Goal: Task Accomplishment & Management: Complete application form

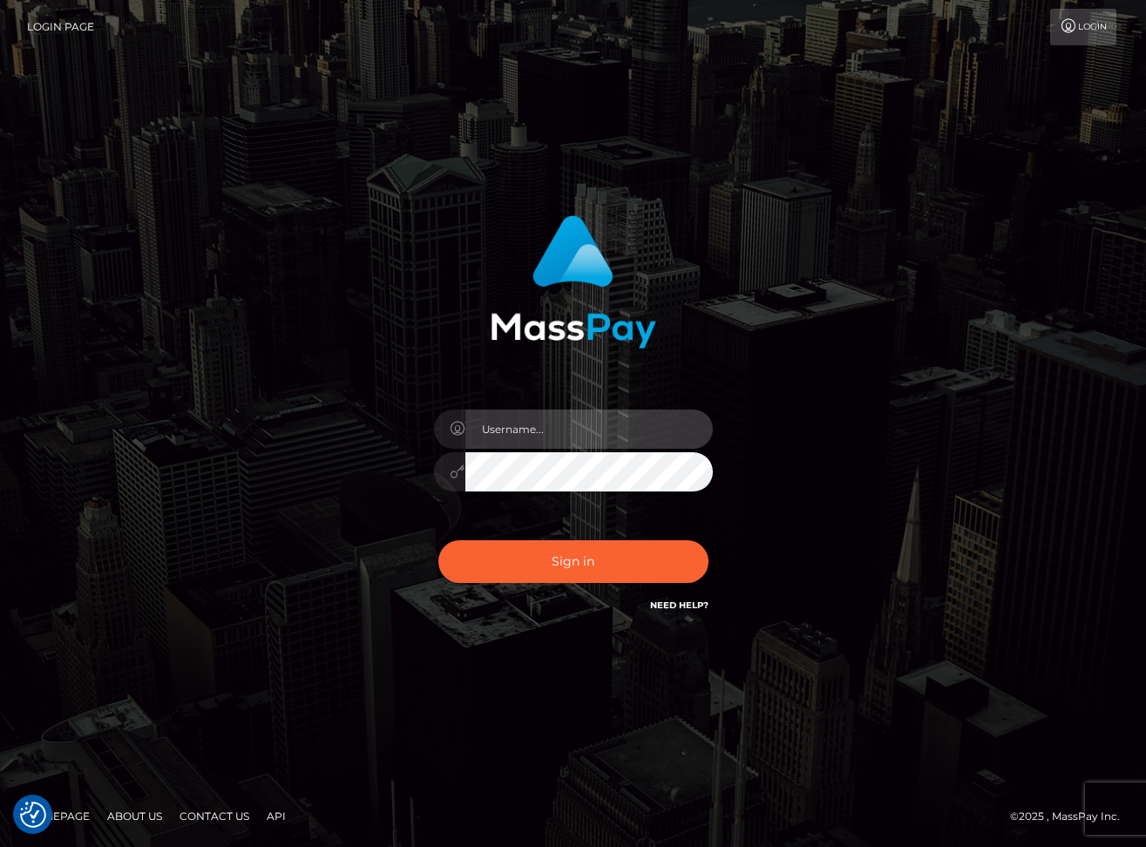
click at [496, 436] on input "text" at bounding box center [588, 429] width 247 height 39
type input "dariag"
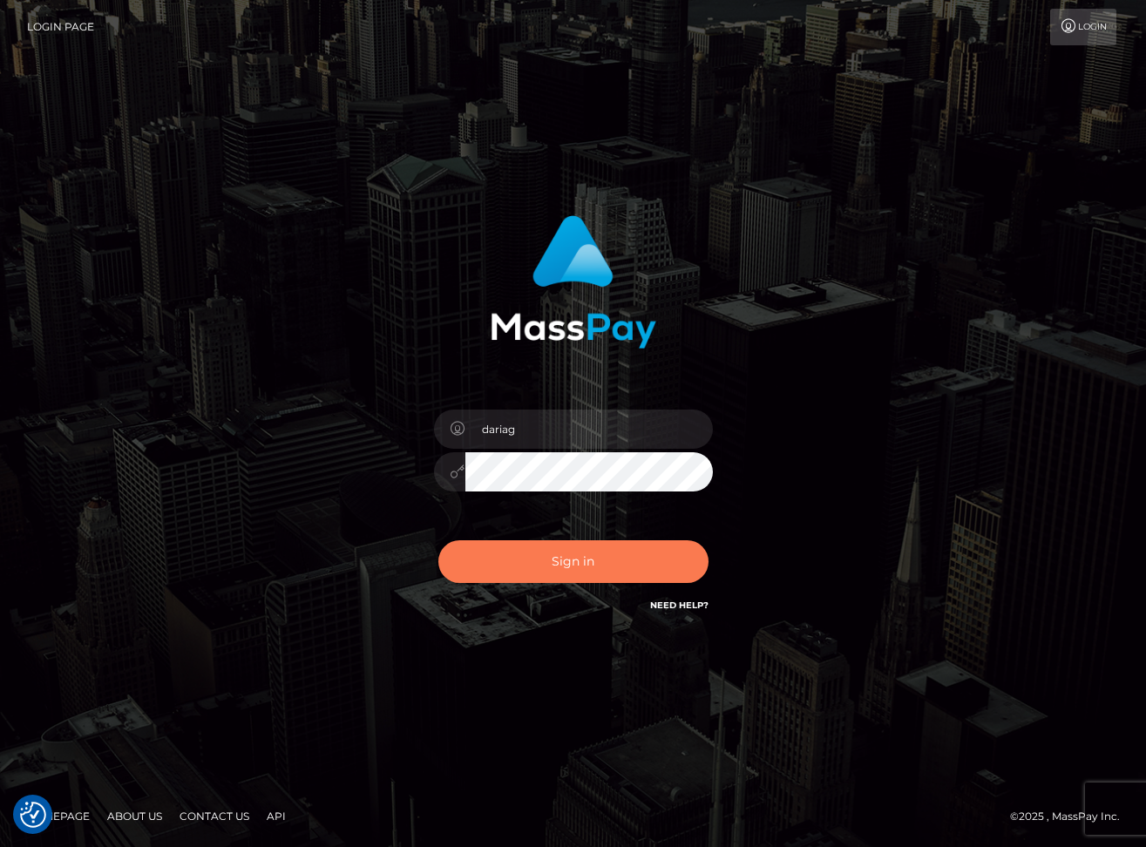
click at [569, 556] on button "Sign in" at bounding box center [573, 561] width 270 height 43
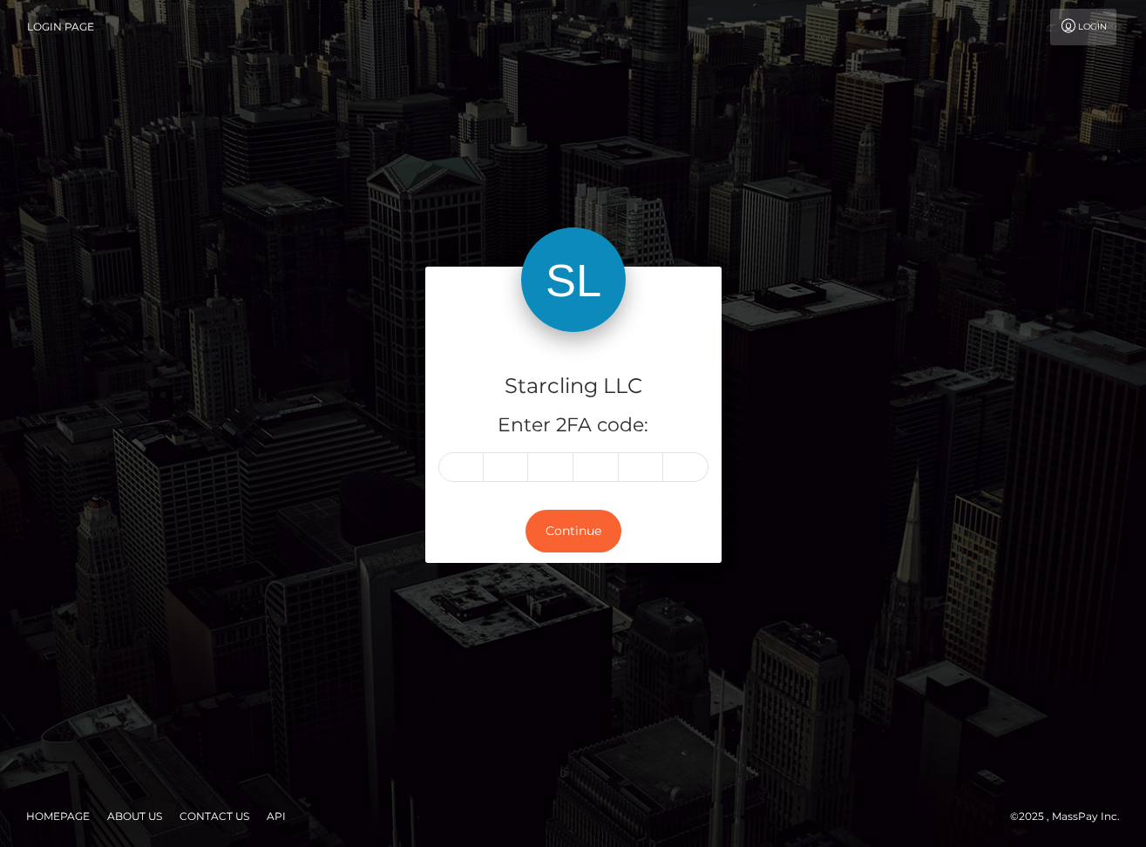
click at [459, 471] on input "text" at bounding box center [460, 467] width 45 height 30
type input "7"
type input "6"
type input "8"
type input "1"
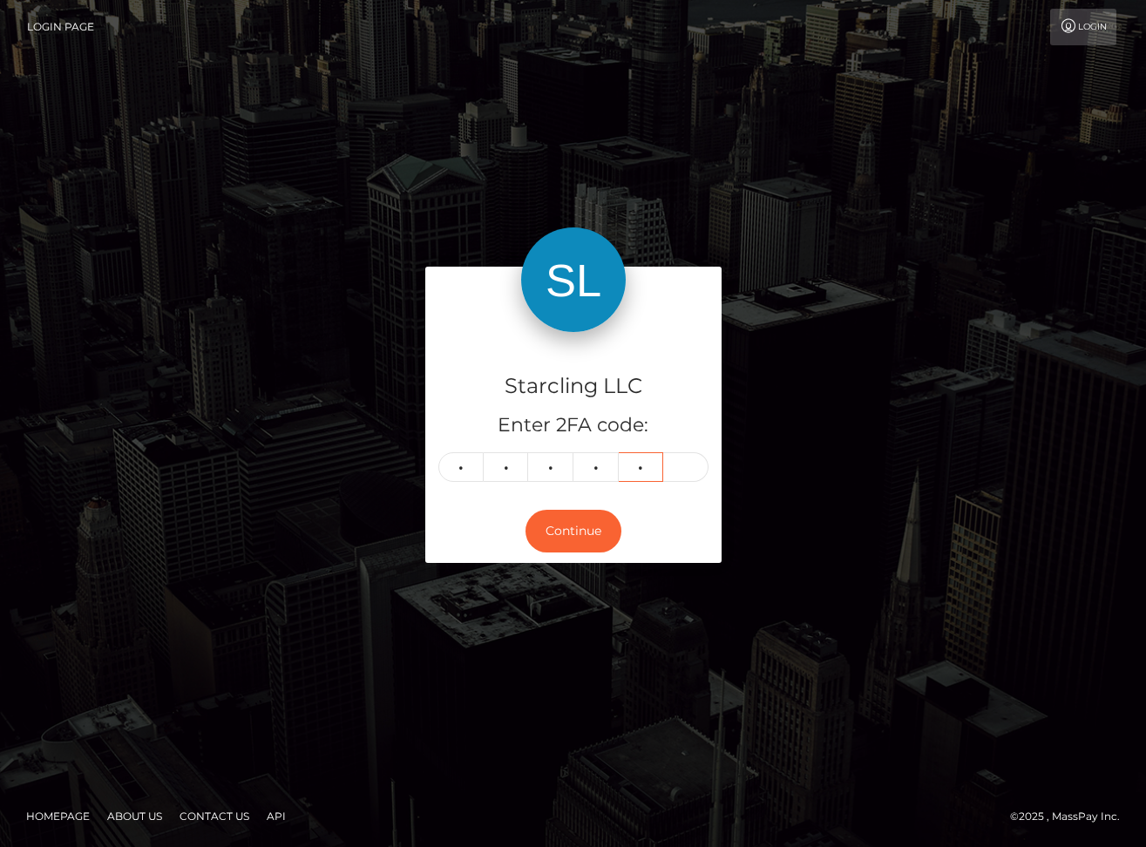
type input "2"
type input "1"
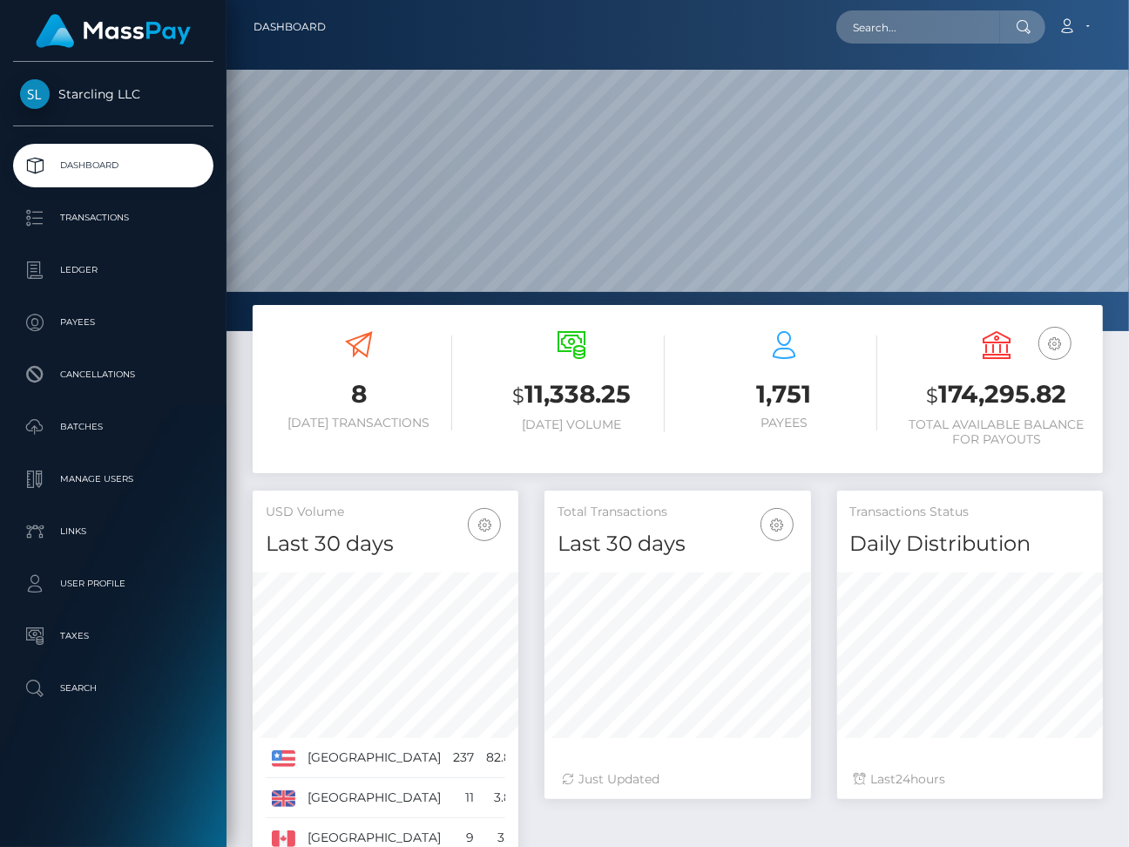
scroll to position [308, 266]
click at [91, 270] on p "Ledger" at bounding box center [113, 270] width 186 height 26
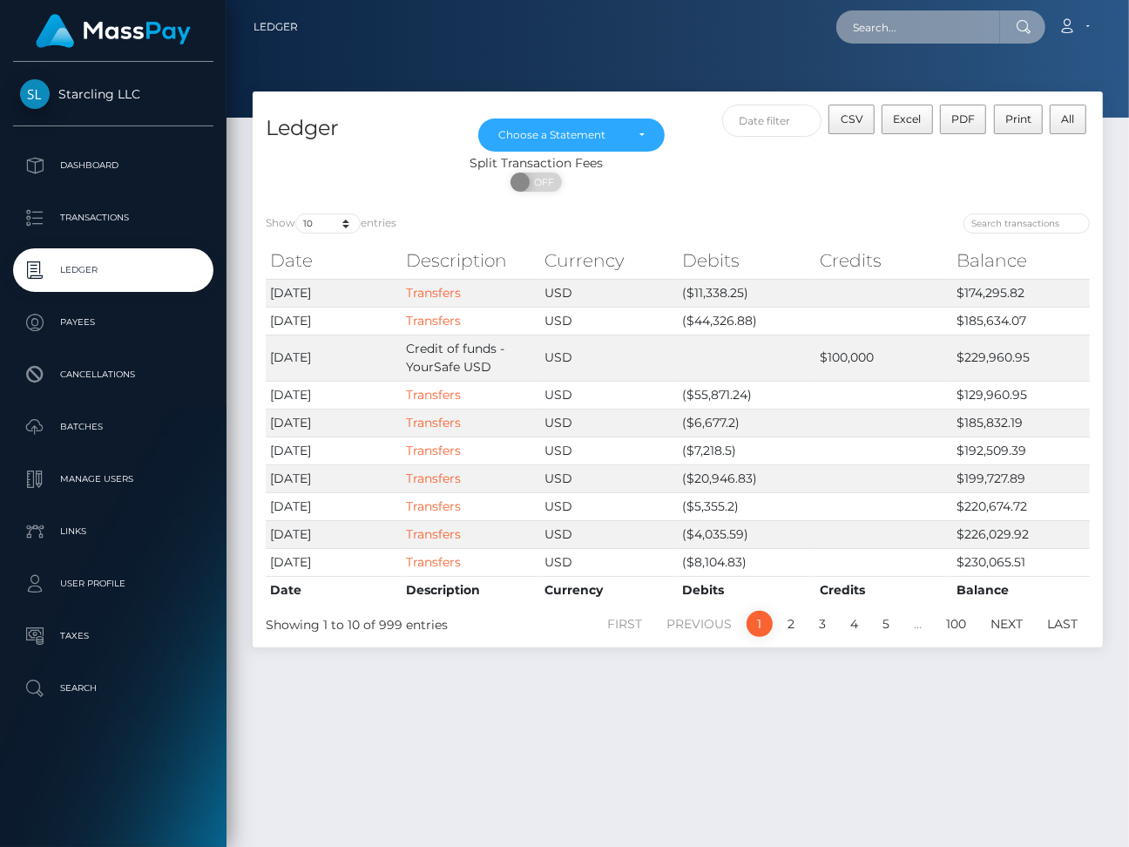
click at [953, 23] on input "text" at bounding box center [918, 26] width 164 height 33
paste input "2971902"
click at [868, 33] on input "2971902" at bounding box center [918, 26] width 164 height 33
paste input "3416916"
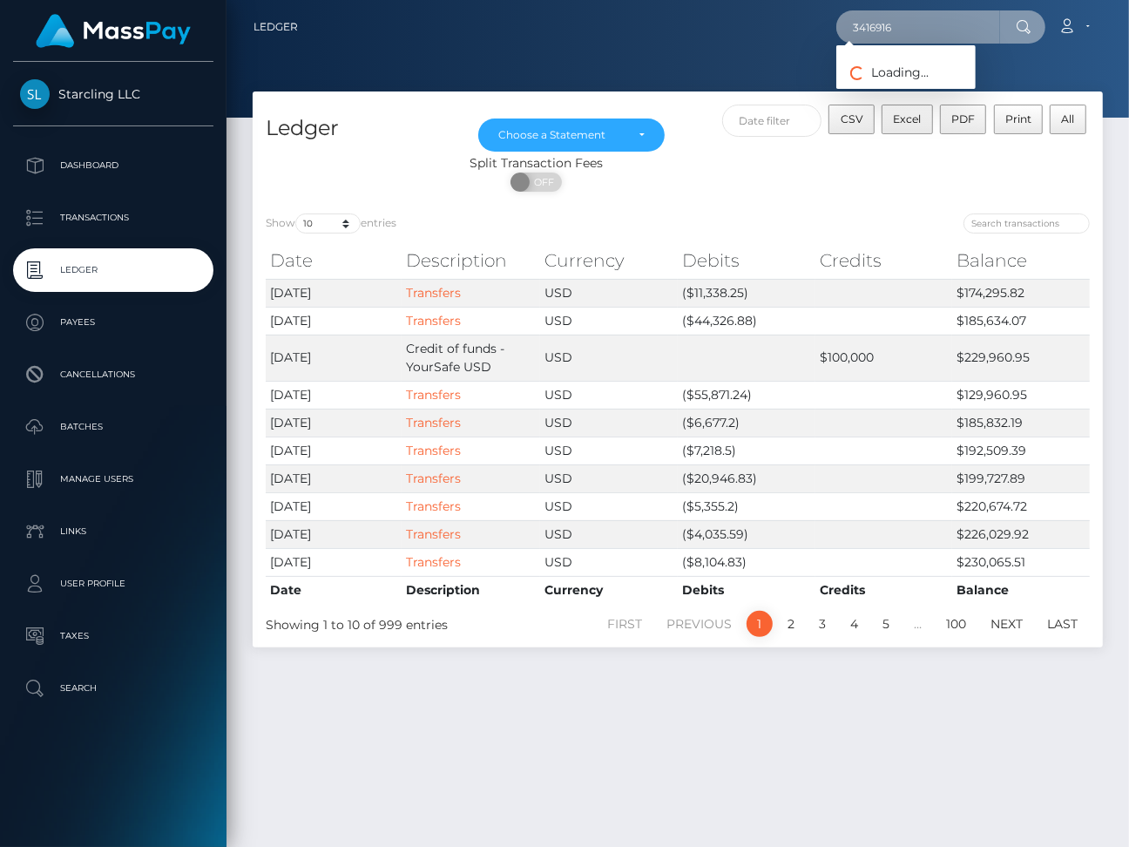
type input "3416916"
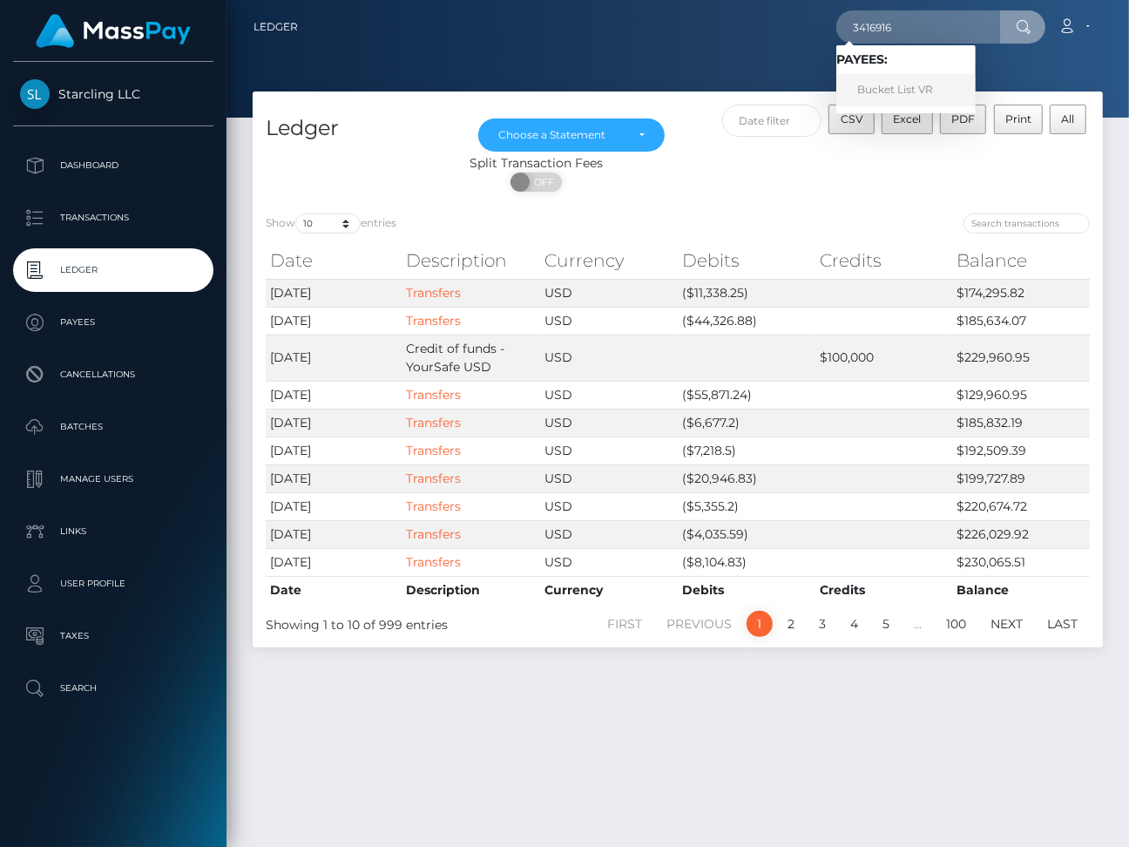
click at [915, 91] on link "Bucket List VR" at bounding box center [905, 90] width 139 height 32
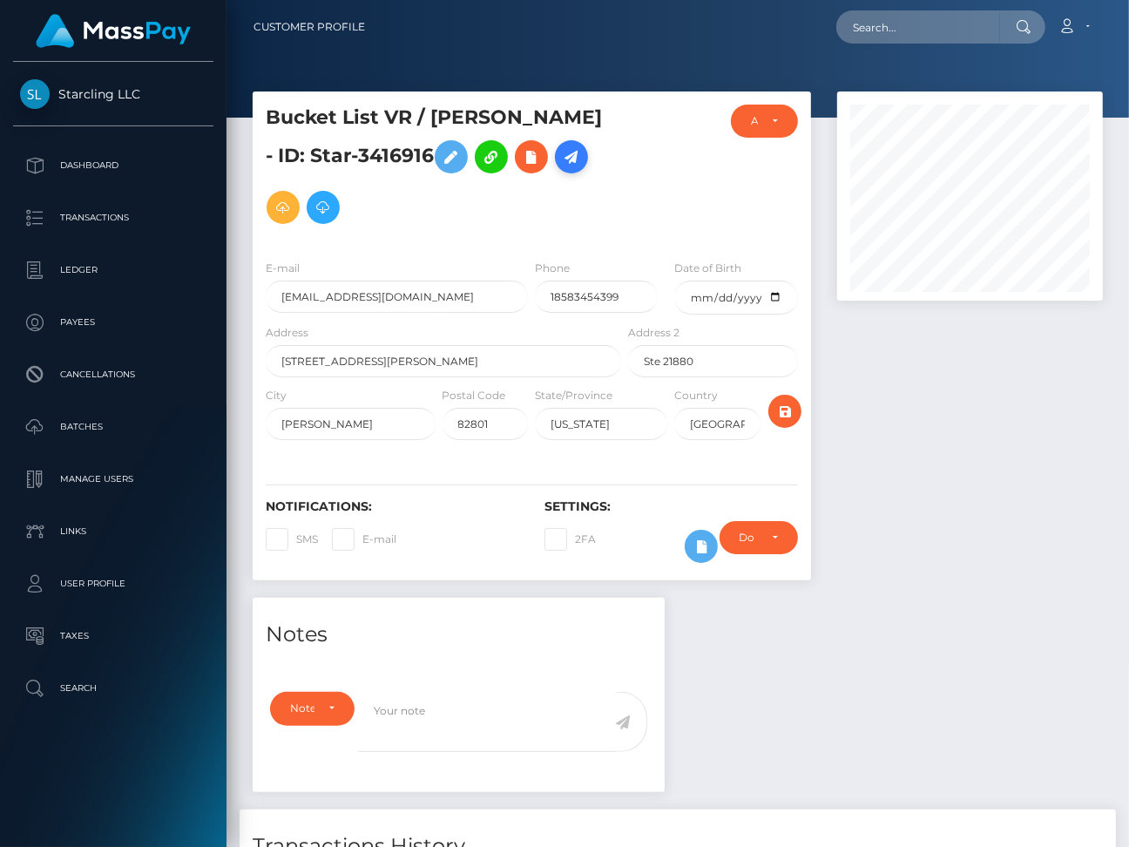
click at [561, 165] on icon at bounding box center [571, 157] width 21 height 22
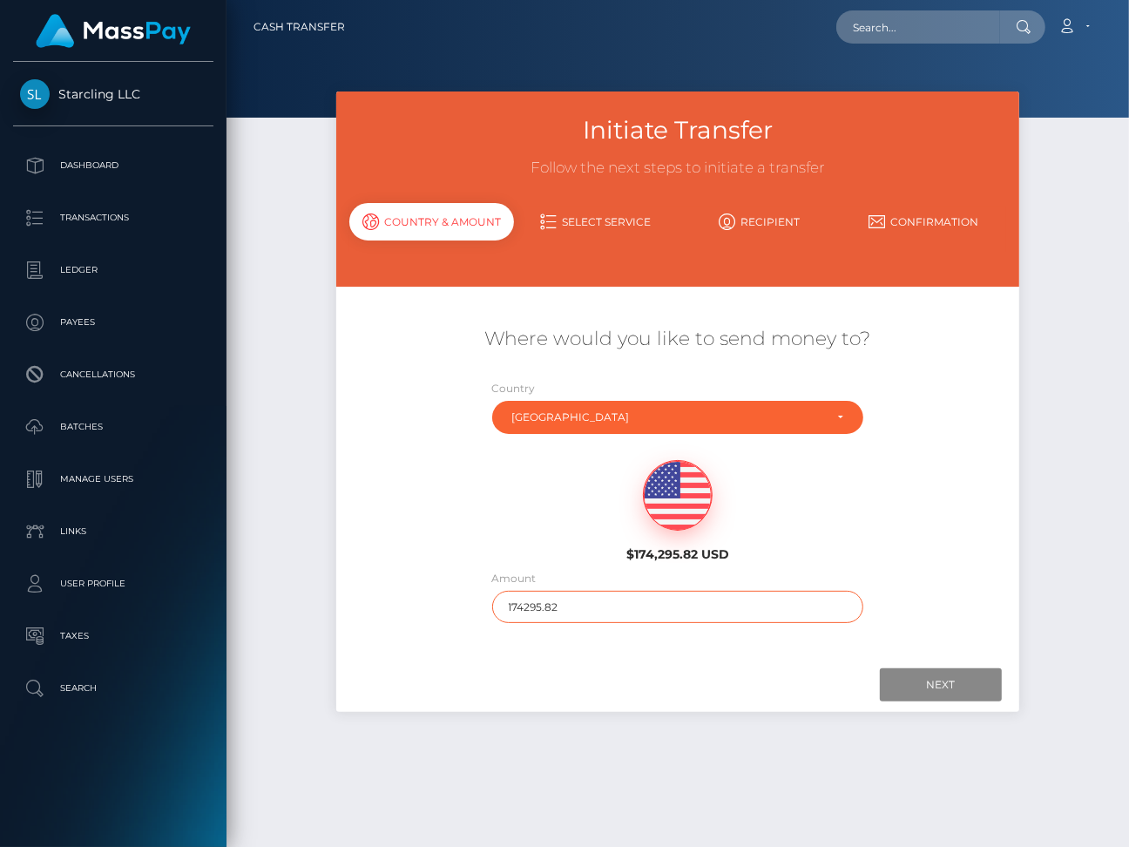
click at [511, 610] on input "174295.82" at bounding box center [678, 607] width 372 height 32
type input "3600"
click at [928, 697] on input "Next" at bounding box center [941, 684] width 122 height 33
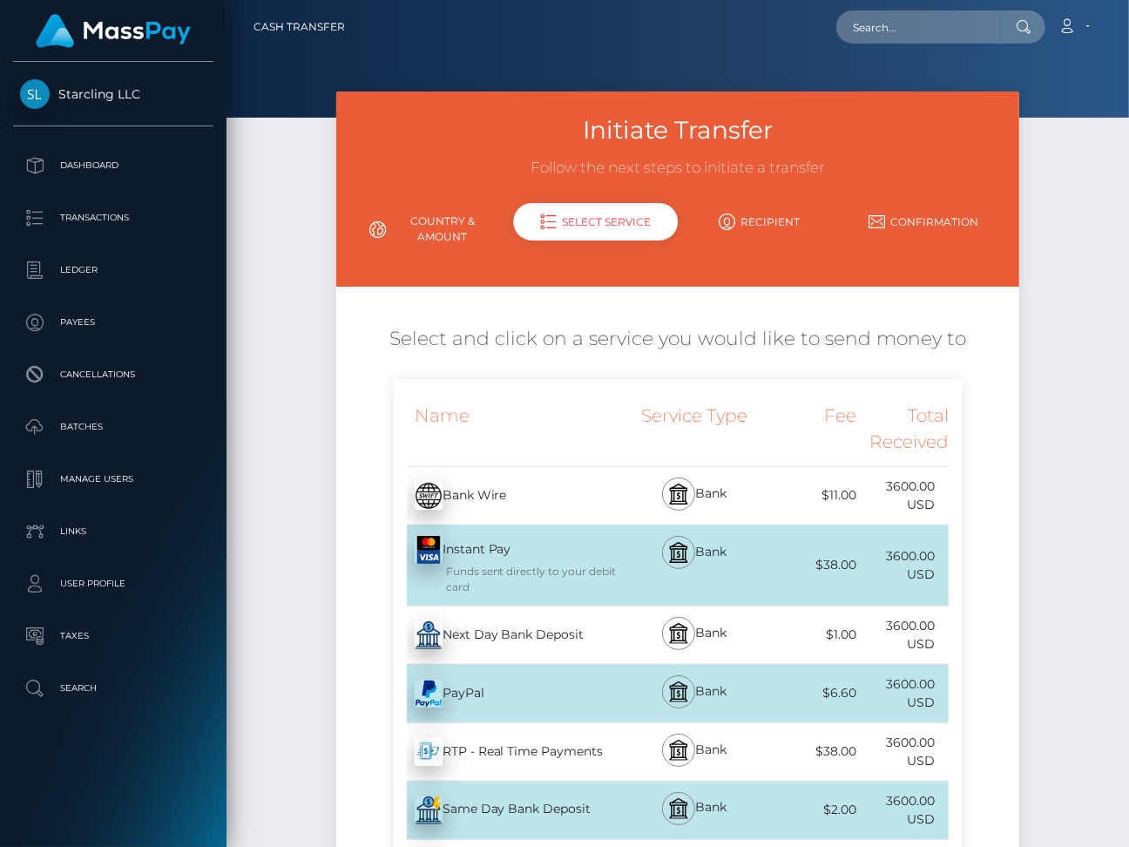
click at [511, 642] on div "Next Day Bank Deposit - USD" at bounding box center [510, 635] width 232 height 49
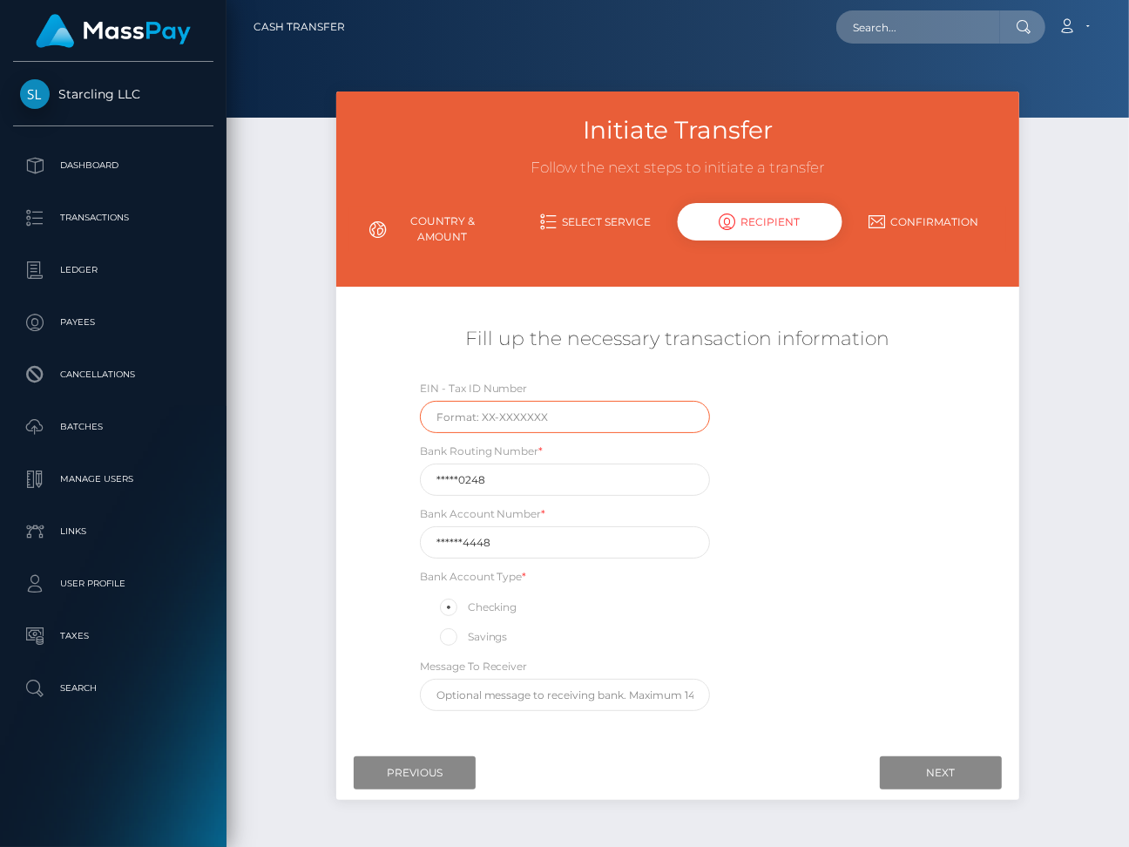
click at [550, 421] on input "text" at bounding box center [565, 417] width 290 height 32
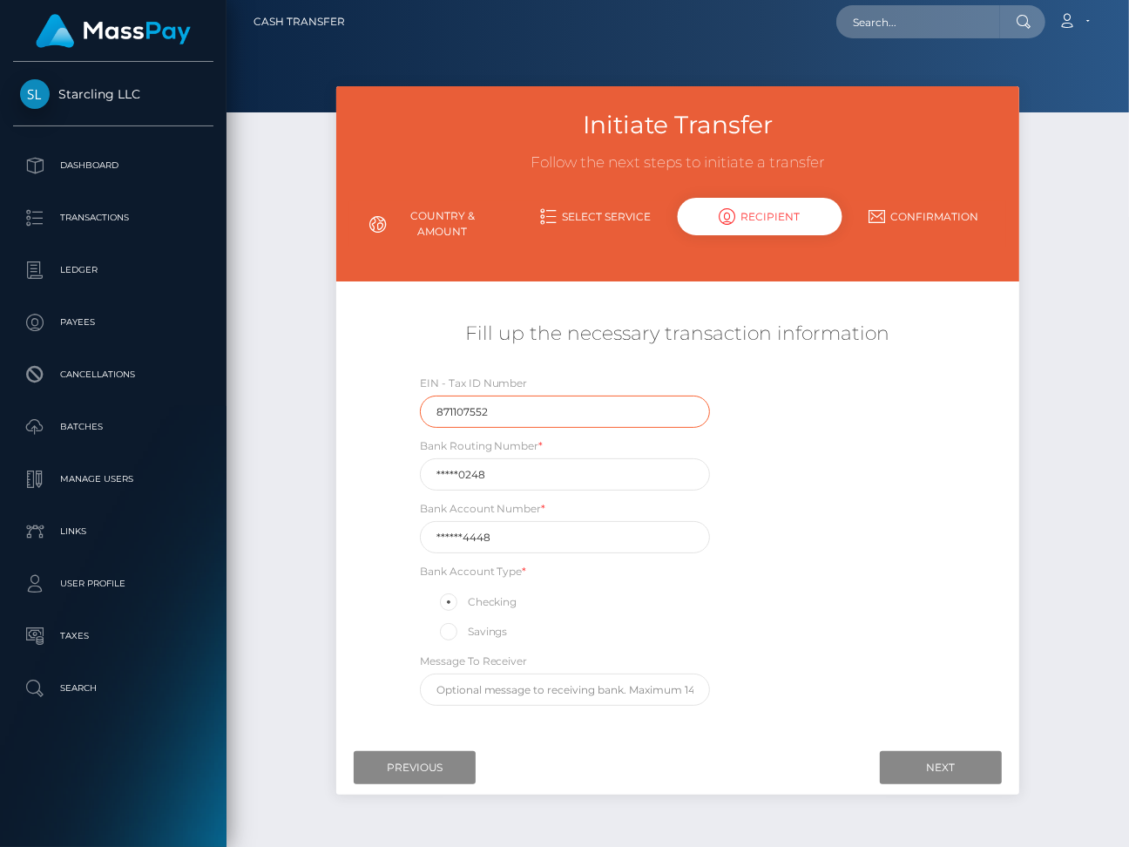
type input "871107552"
click at [590, 481] on input "*****0248" at bounding box center [565, 474] width 290 height 32
paste input "12100"
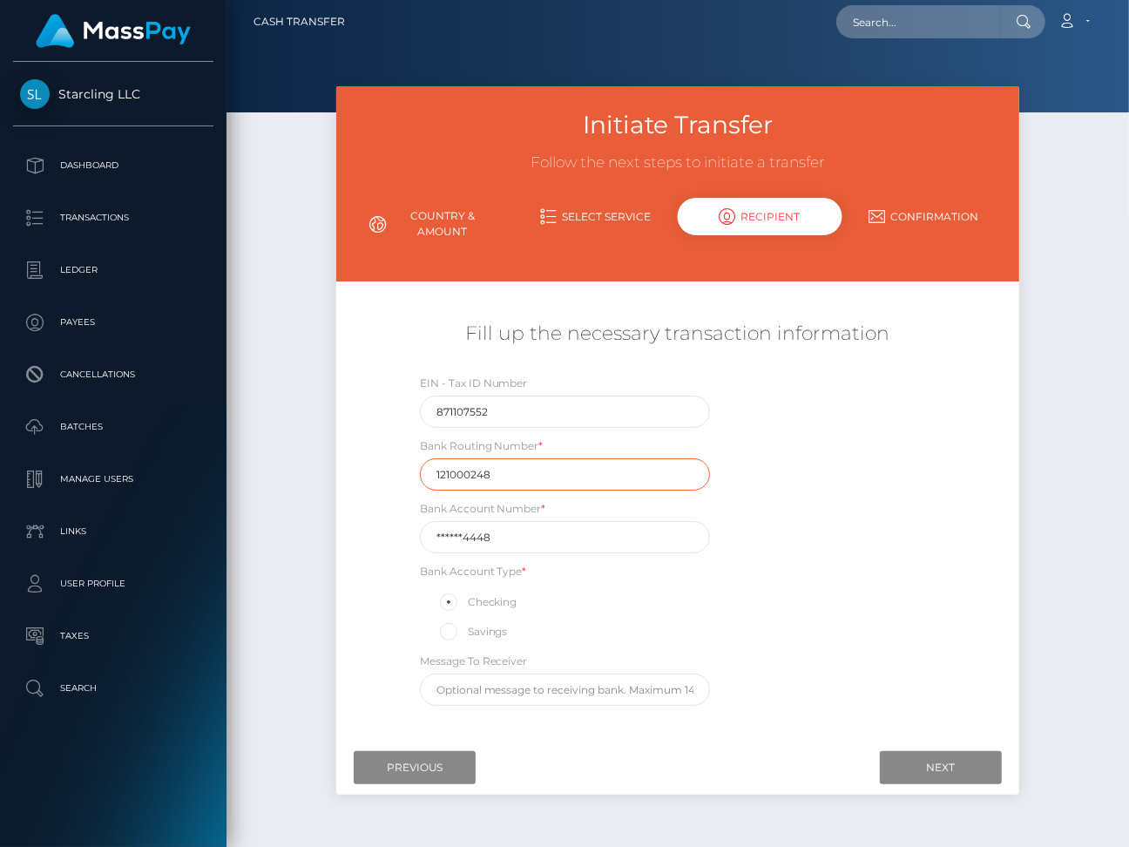
type input "121000248"
click at [559, 529] on input "******4448" at bounding box center [565, 537] width 290 height 32
paste input "730426"
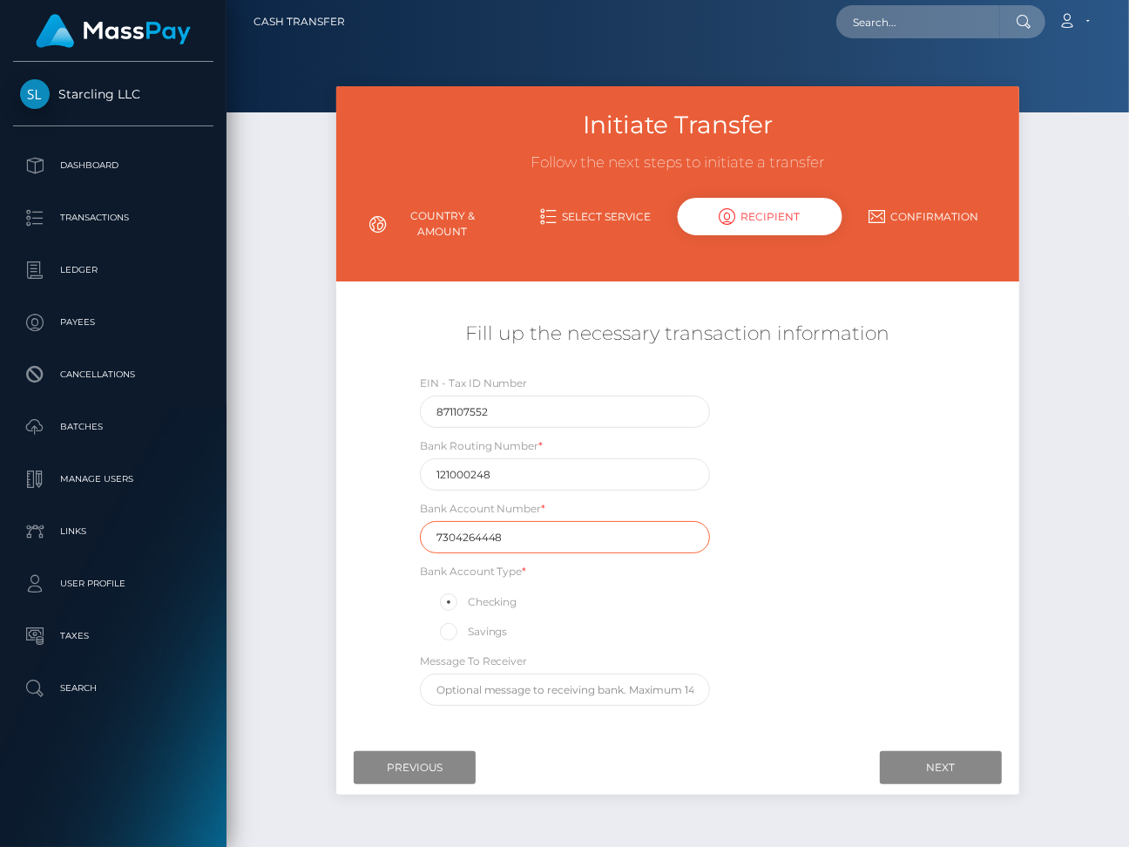
type input "7304264448"
click at [704, 629] on div "Savings" at bounding box center [565, 631] width 290 height 23
click at [918, 772] on input "Next" at bounding box center [941, 767] width 122 height 33
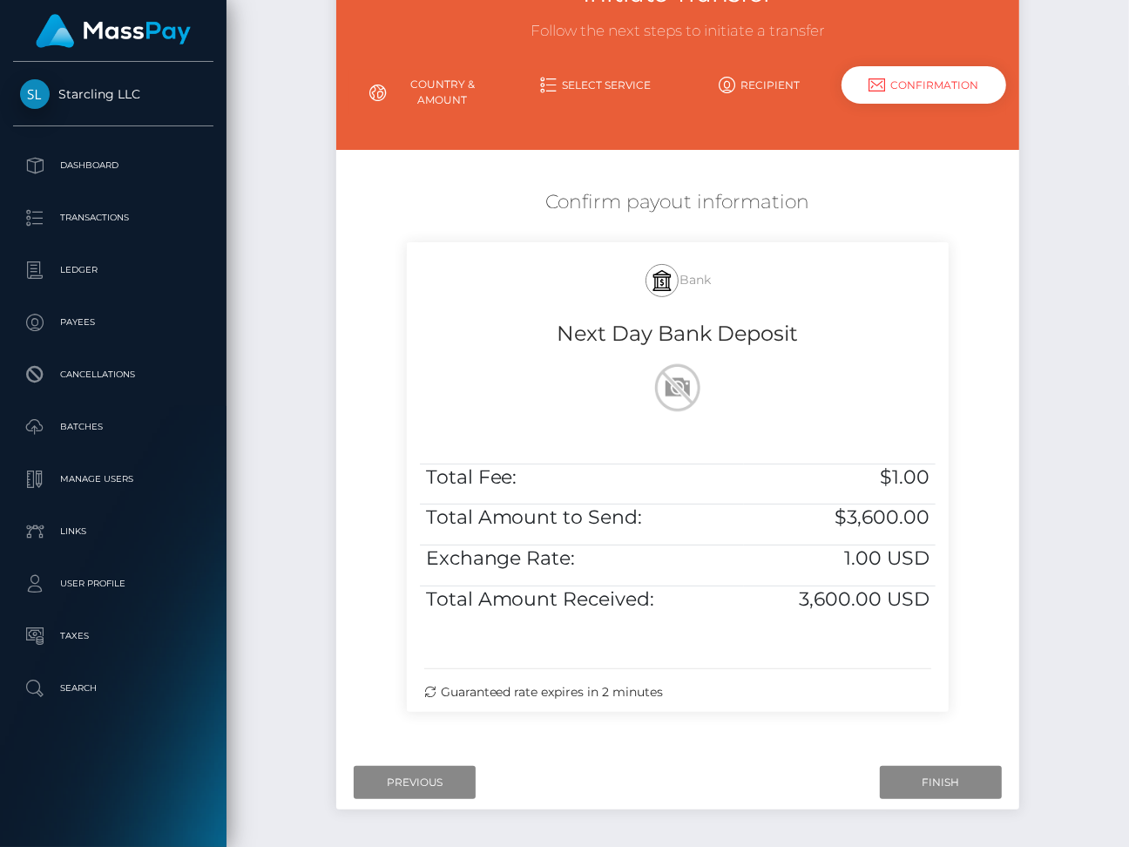
scroll to position [140, 0]
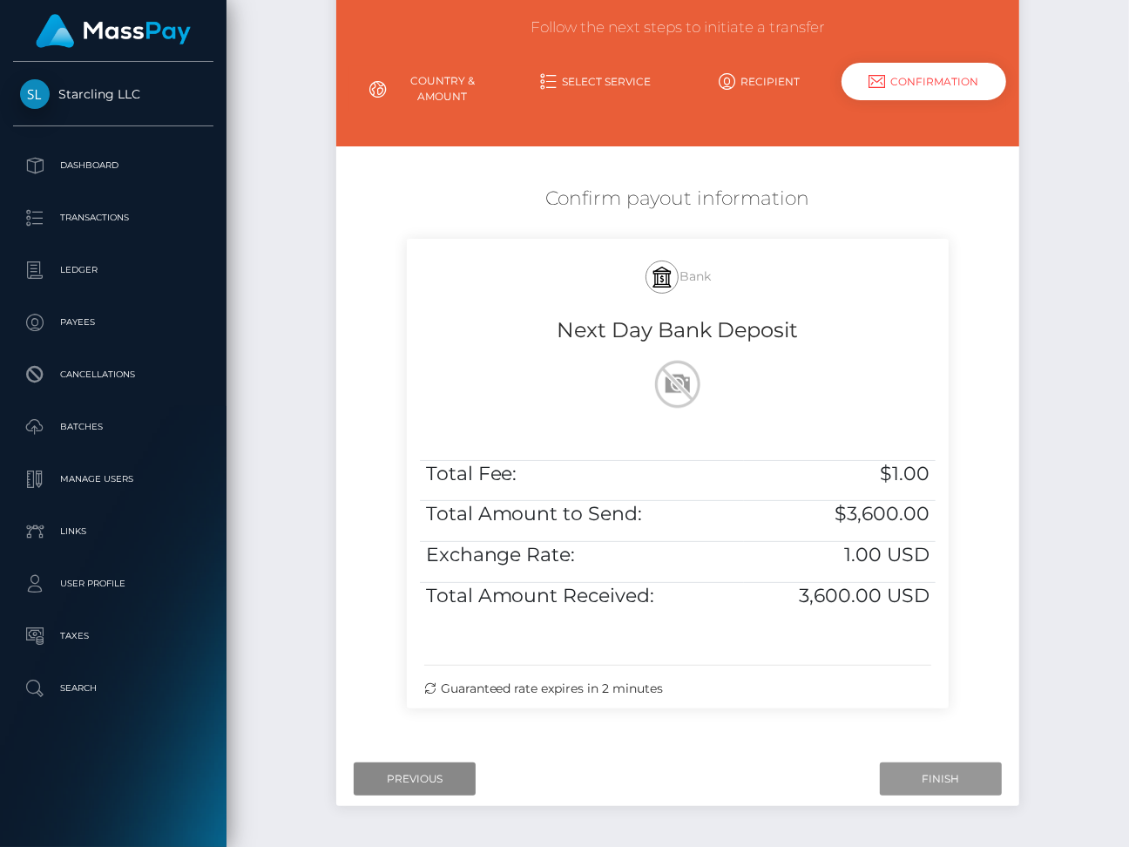
click at [918, 772] on input "Finish" at bounding box center [941, 778] width 122 height 33
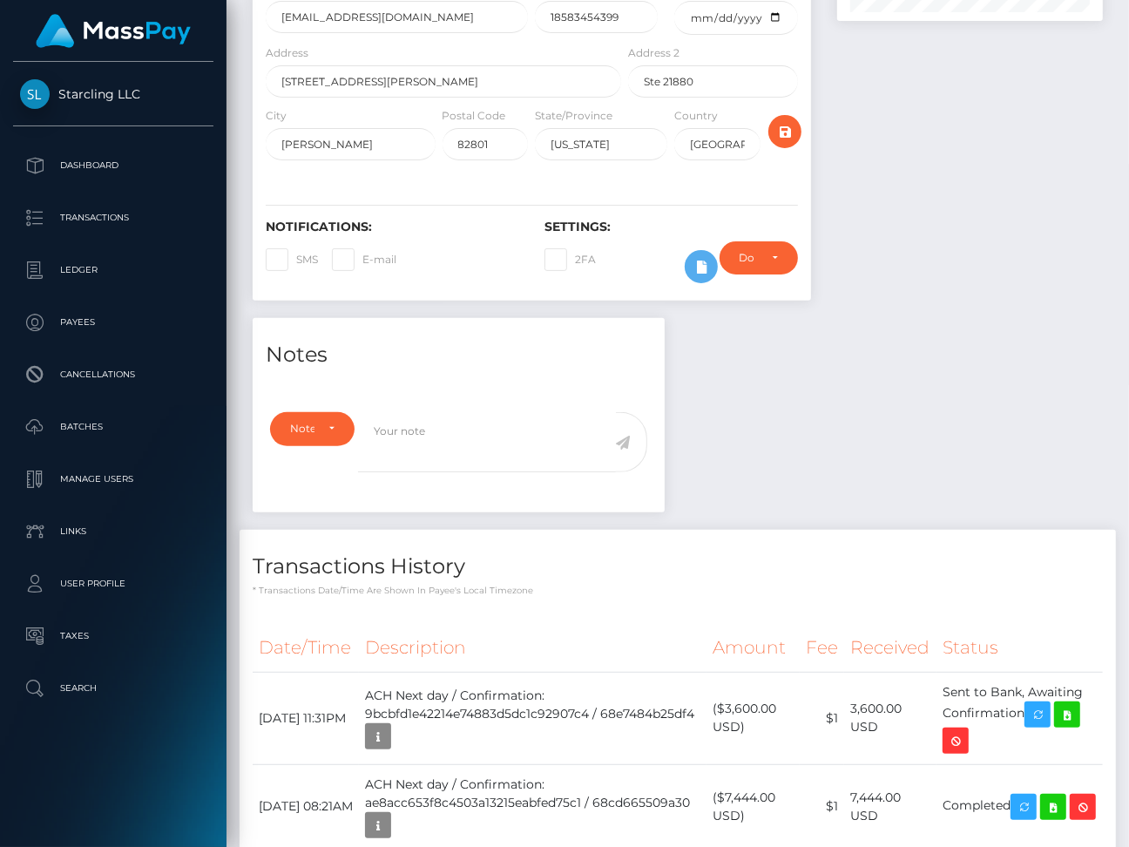
scroll to position [580, 0]
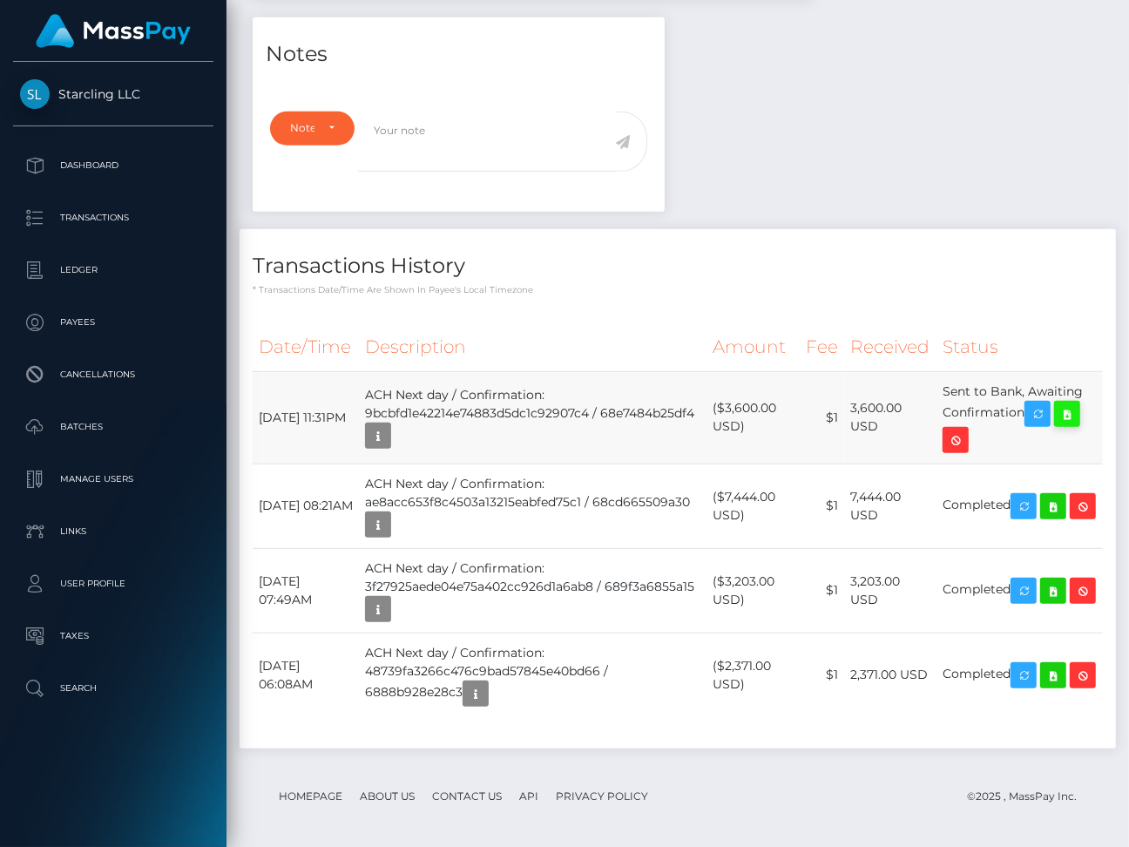
click at [1077, 414] on icon at bounding box center [1067, 414] width 21 height 22
drag, startPoint x: 257, startPoint y: 402, endPoint x: 1054, endPoint y: 407, distance: 797.3
click at [1054, 407] on tr "October 8, 2025 11:31PM ACH Next day / Confirmation: 9bcbfd1e42214e74883d5dc1c9…" at bounding box center [678, 417] width 850 height 92
copy tr "October 8, 2025 11:31PM ACH Next day / Confirmation: 9bcbfd1e42214e74883d5dc1c9…"
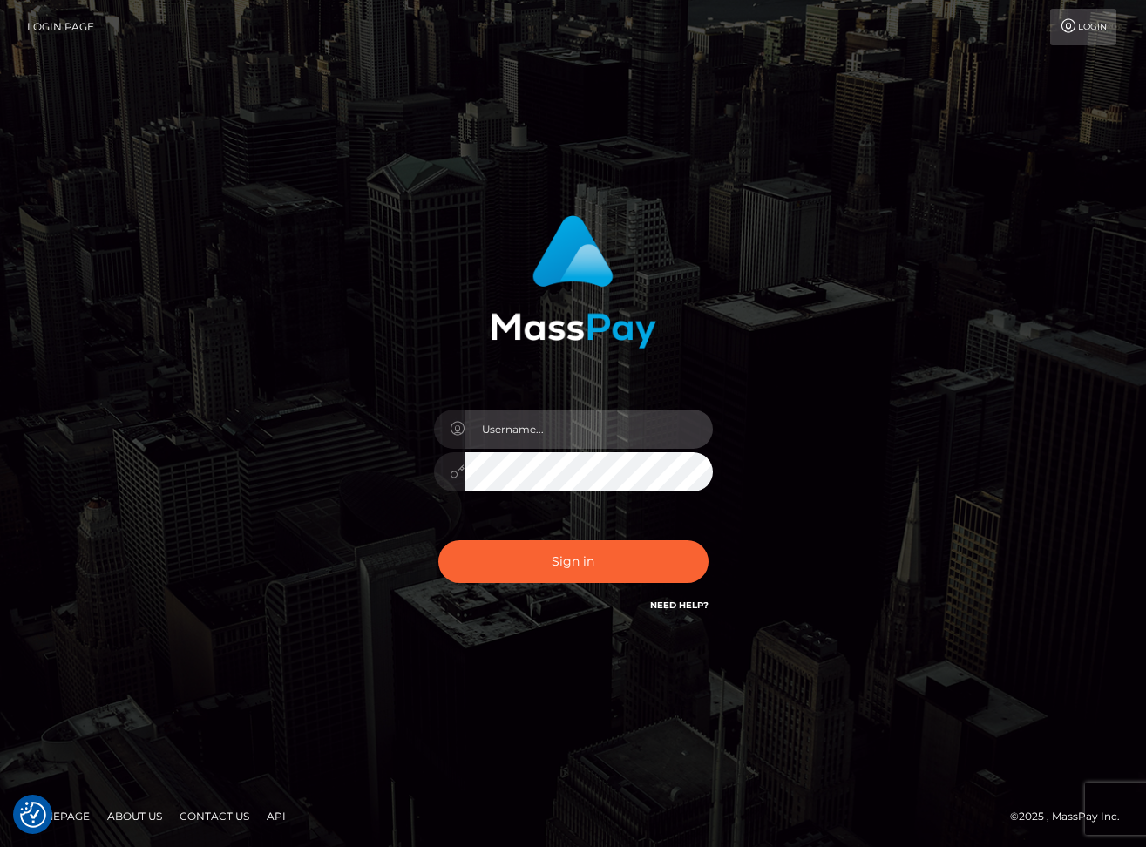
click at [529, 436] on input "text" at bounding box center [588, 429] width 247 height 39
type input "dariag"
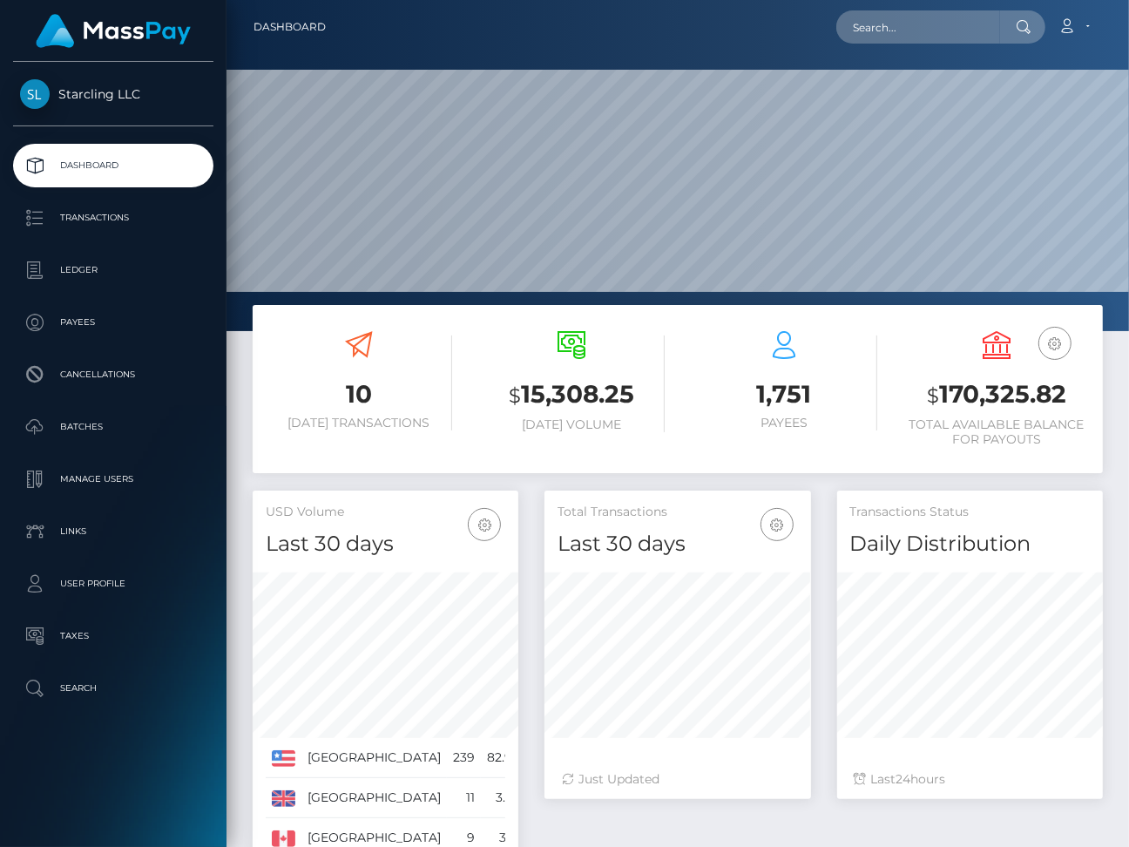
scroll to position [308, 266]
click at [919, 22] on input "text" at bounding box center [918, 26] width 164 height 33
paste input "https://drive.google.com/open?id=1ksU_8YBiLGI2lp-wjeEHjLNzt9wdYh4u&usp=drive_fs"
type input "https://drive.google.com/open?id=1ksU_8YBiLGI2lp-wjeEHjLNzt9wdYh4u&usp=drive_fs"
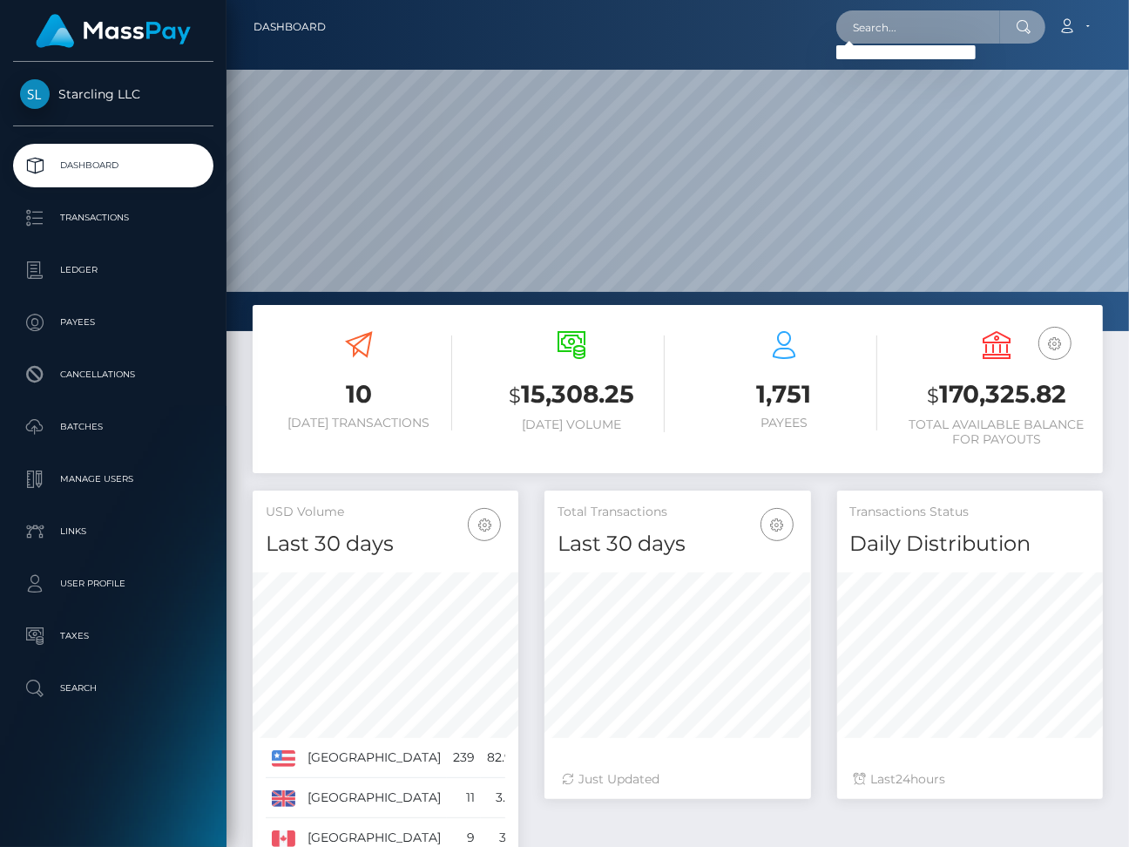
paste input "84303"
type input "84303"
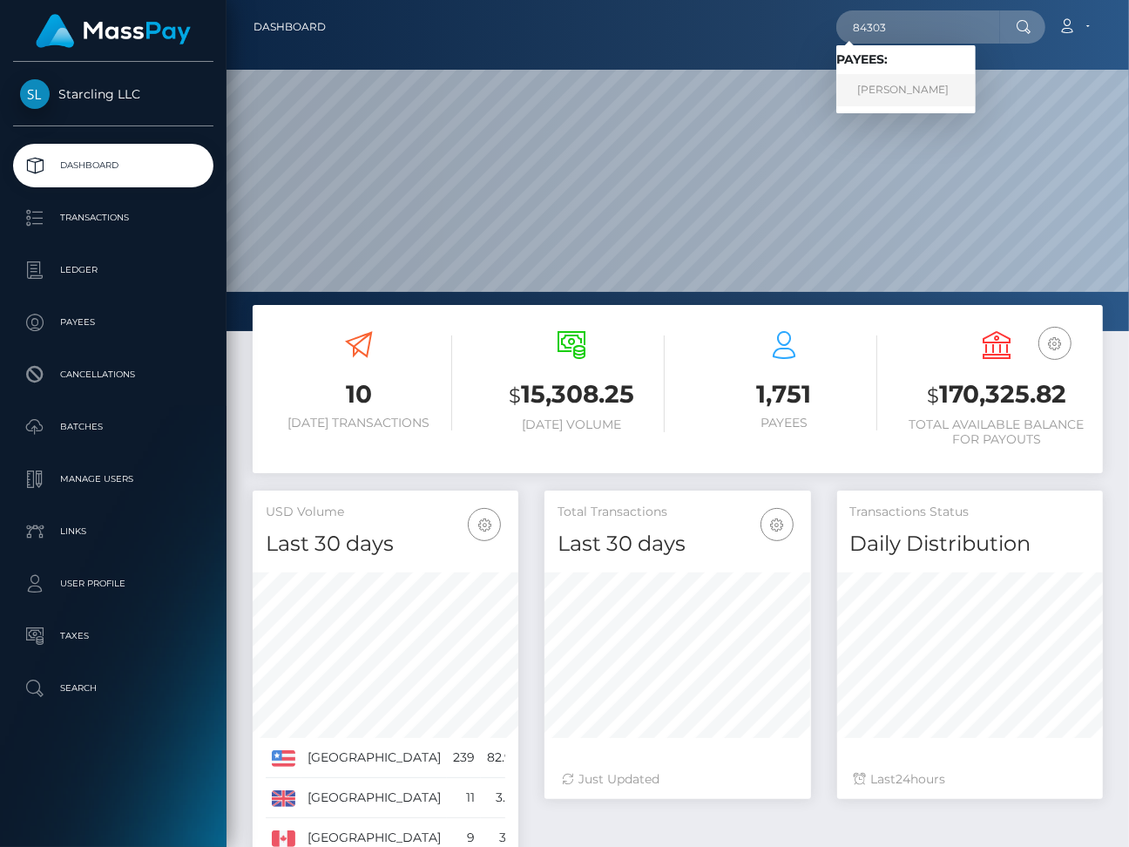
click at [940, 85] on link "Alexandre Farinelli" at bounding box center [905, 90] width 139 height 32
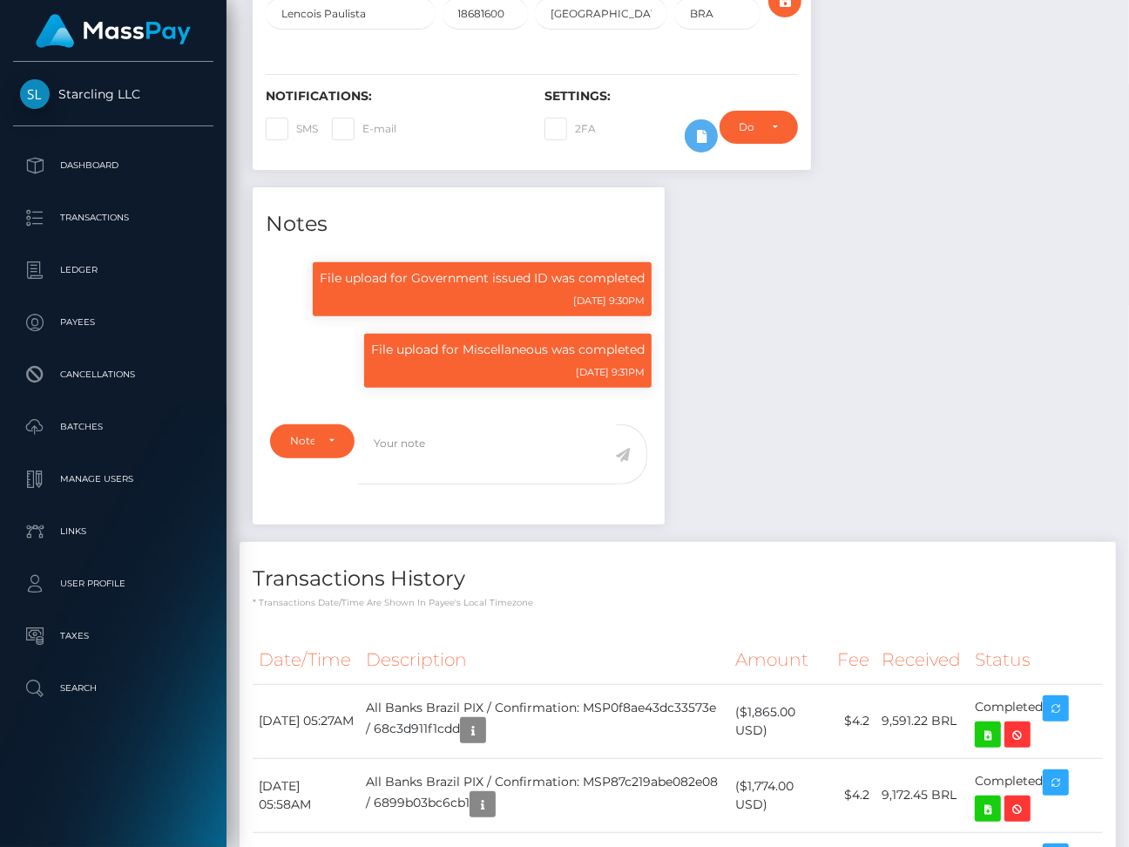
scroll to position [808, 0]
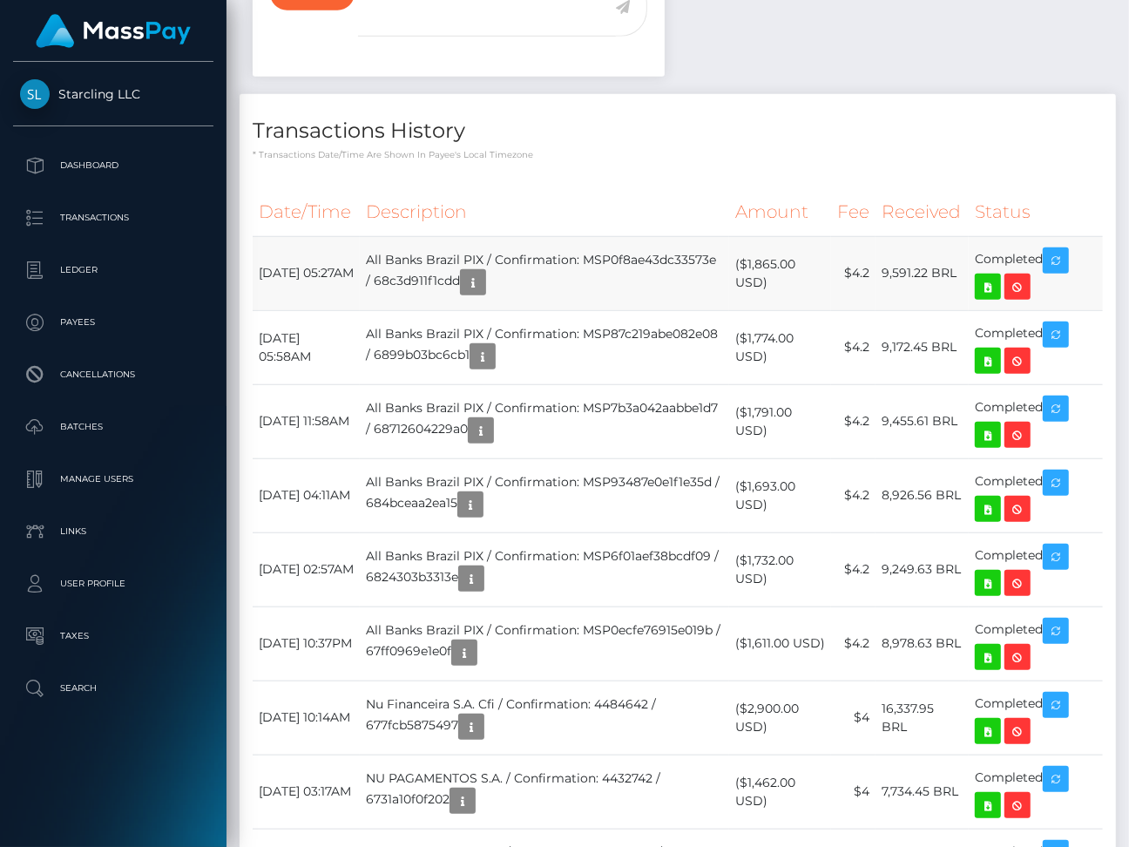
drag, startPoint x: 525, startPoint y: 254, endPoint x: 408, endPoint y: 257, distance: 116.8
click at [408, 257] on td "All Banks Brazil PIX / Confirmation: MSP0f8ae43dc33573e / 68c3d911f1cdd" at bounding box center [544, 273] width 369 height 74
copy td "All Banks Brazil PIX"
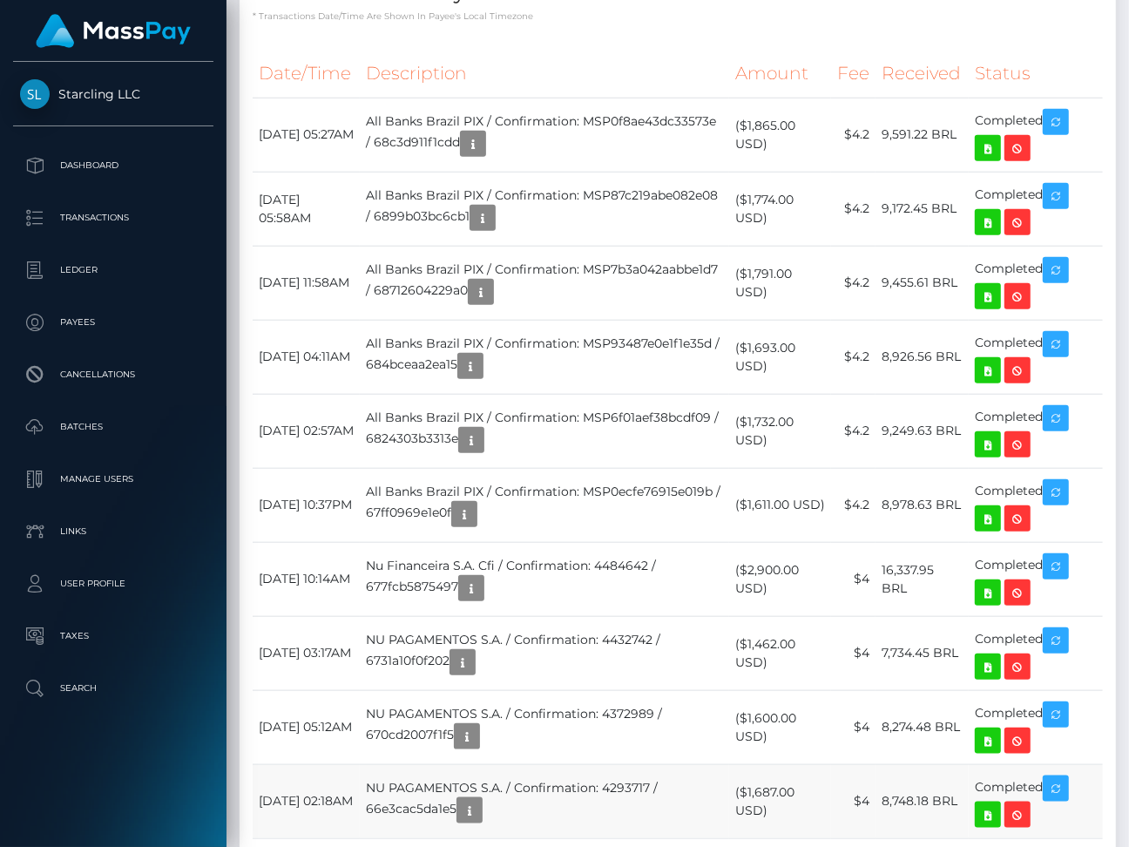
drag, startPoint x: 408, startPoint y: 780, endPoint x: 549, endPoint y: 774, distance: 141.3
click at [549, 774] on td "NU PAGAMENTOS S.A. / Confirmation: 4293717 / 66e3cac5da1e5" at bounding box center [544, 801] width 369 height 74
copy td "NU PAGAMENTOS S.A."
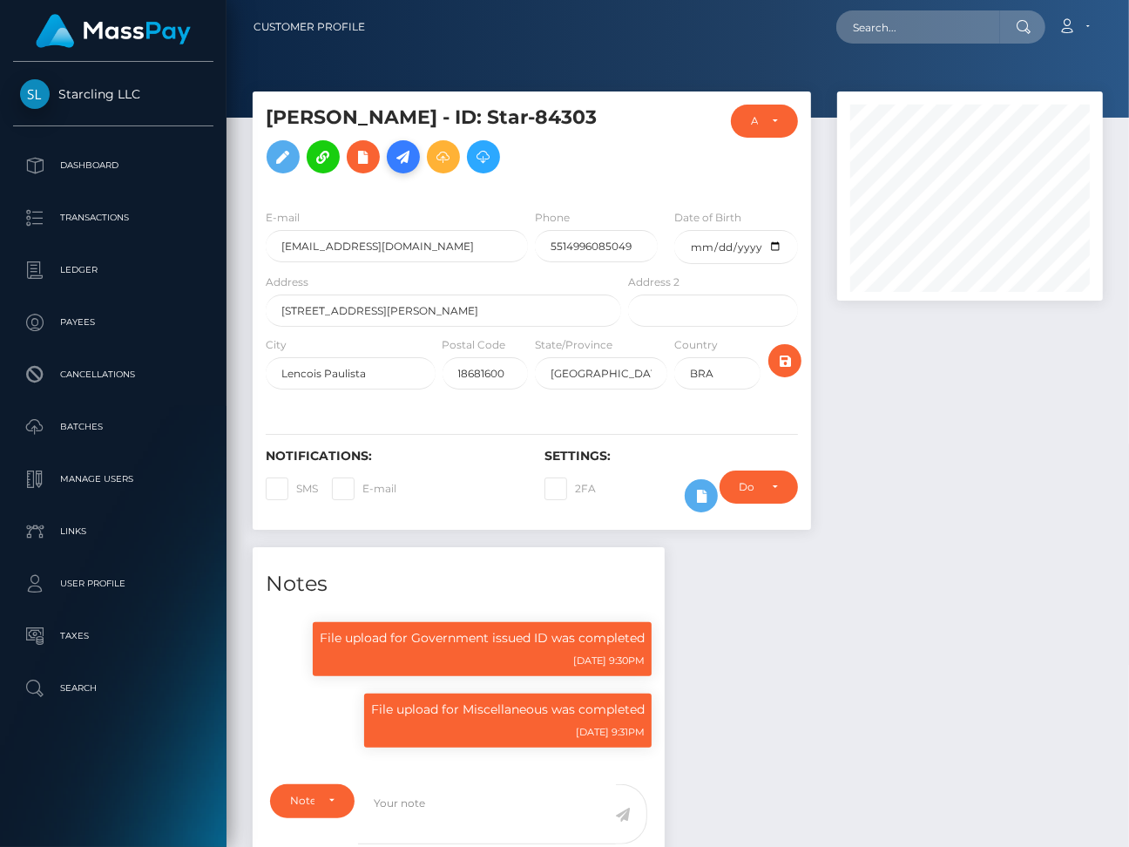
click at [414, 151] on icon at bounding box center [403, 157] width 21 height 22
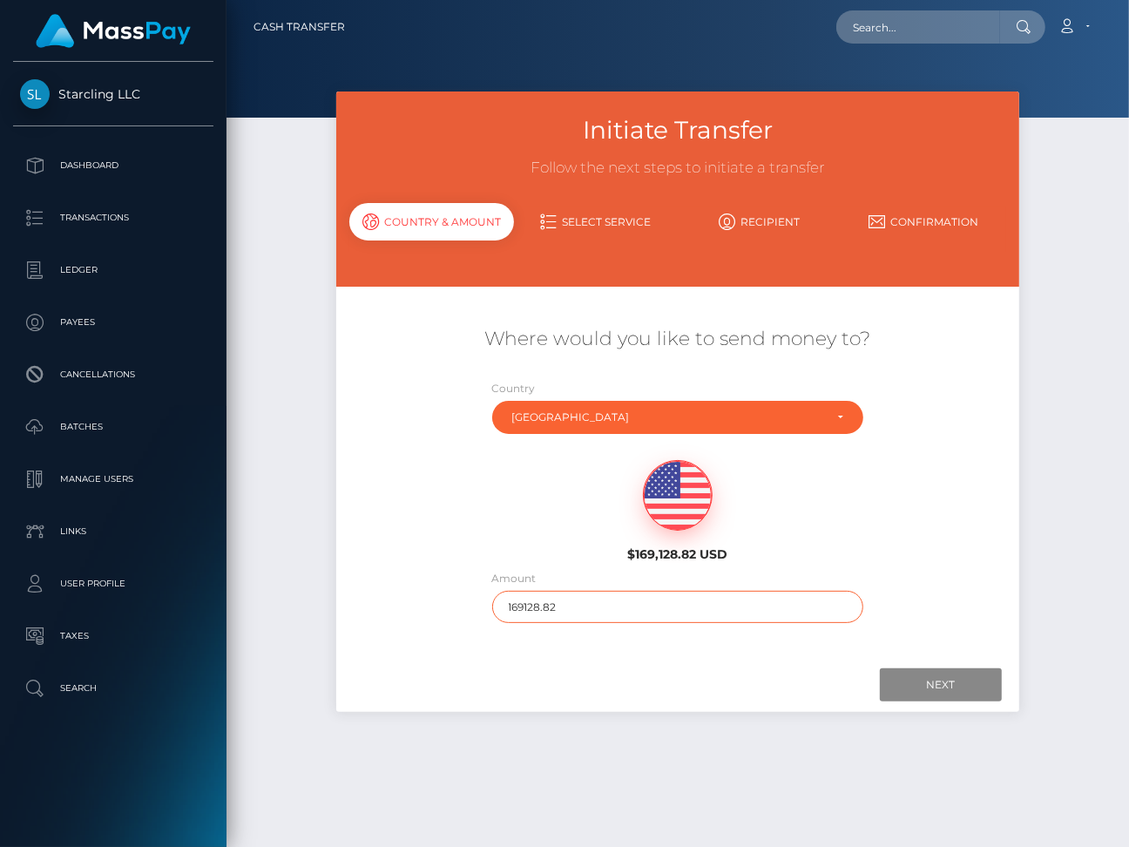
click at [532, 606] on input "169128.82" at bounding box center [678, 607] width 372 height 32
type input "1758"
click at [931, 684] on input "Next" at bounding box center [941, 684] width 122 height 33
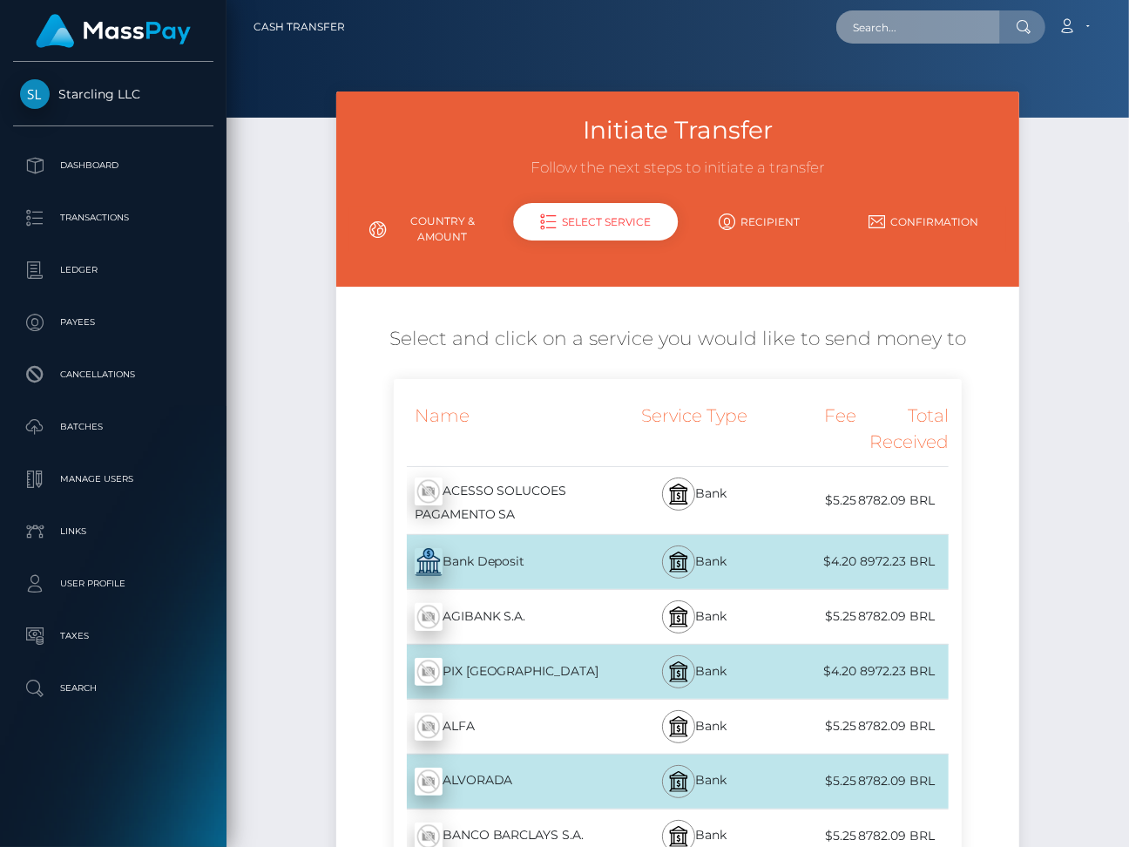
click at [920, 31] on input "text" at bounding box center [918, 26] width 164 height 33
paste input "18113"
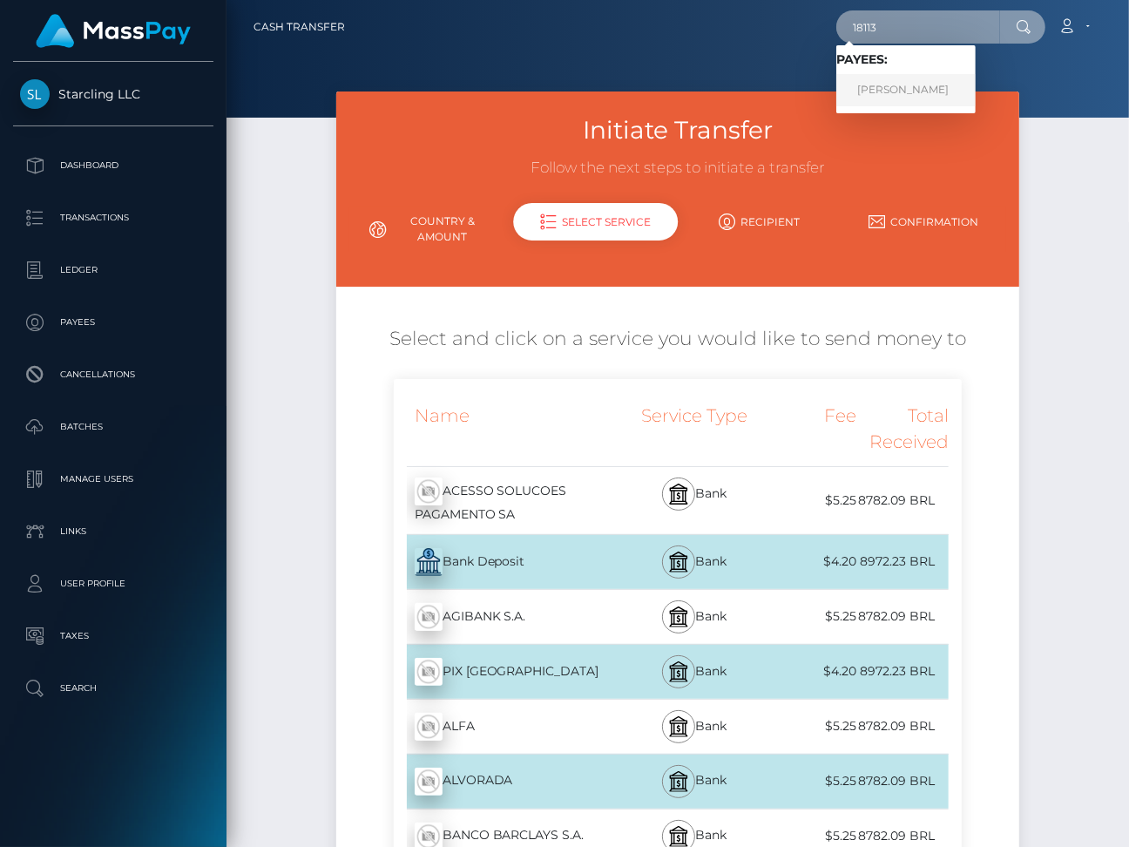
type input "18113"
click at [924, 94] on link "Aldo DePascale" at bounding box center [905, 90] width 139 height 32
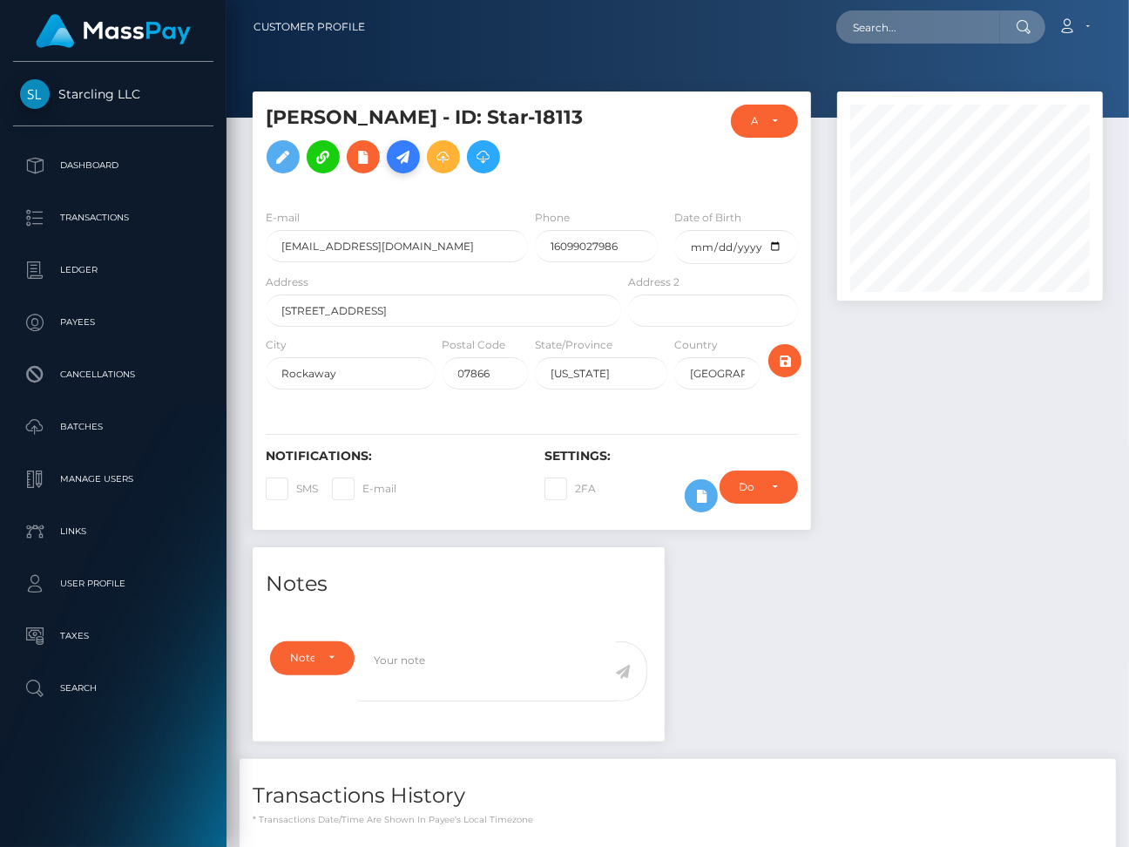
click at [393, 168] on icon at bounding box center [403, 157] width 21 height 22
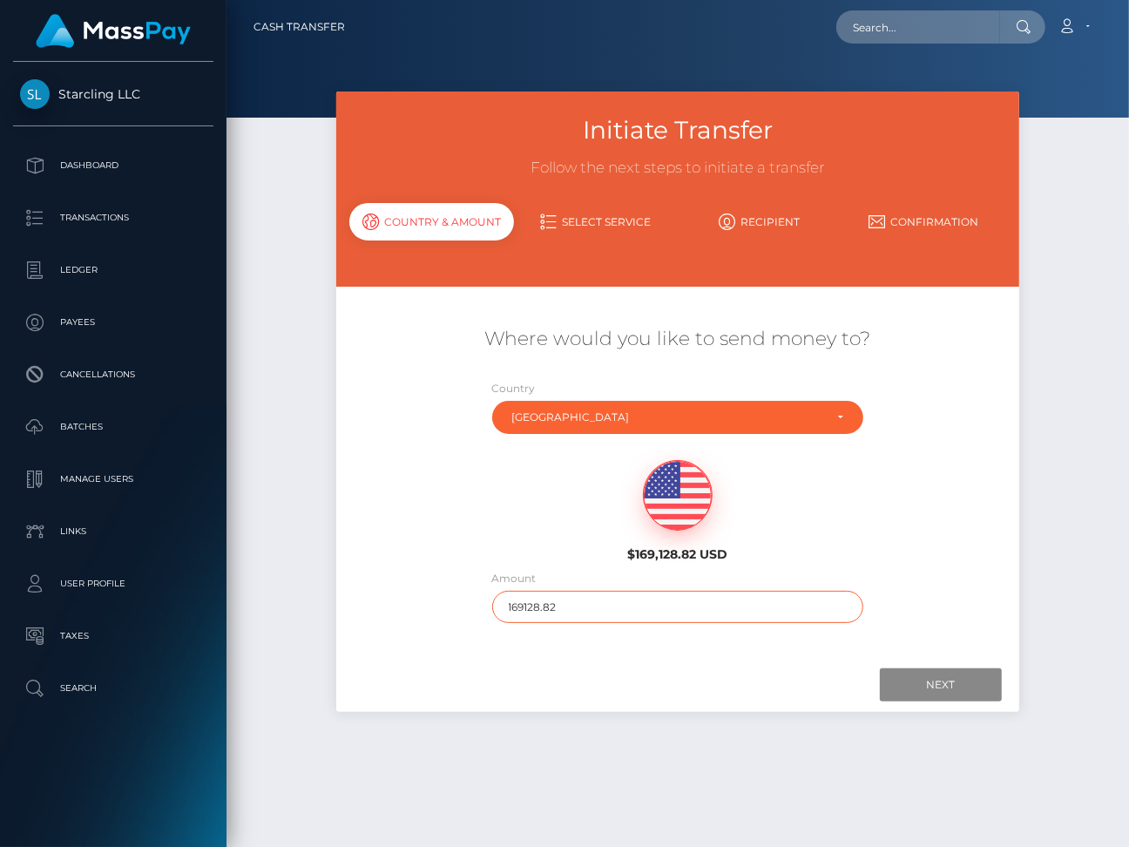
click at [526, 603] on input "169128.82" at bounding box center [678, 607] width 372 height 32
type input "3063"
click at [923, 678] on input "Next" at bounding box center [941, 684] width 122 height 33
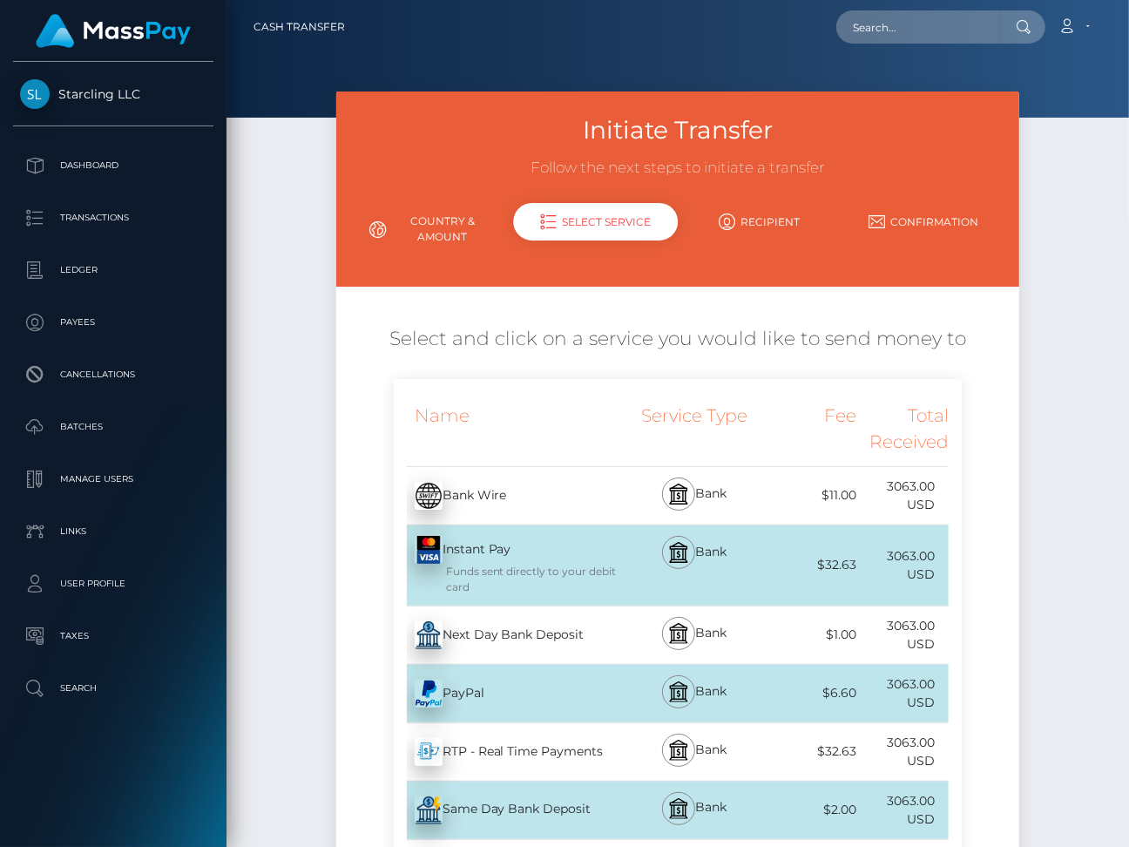
click at [578, 627] on div "Next Day Bank Deposit - USD" at bounding box center [510, 635] width 232 height 49
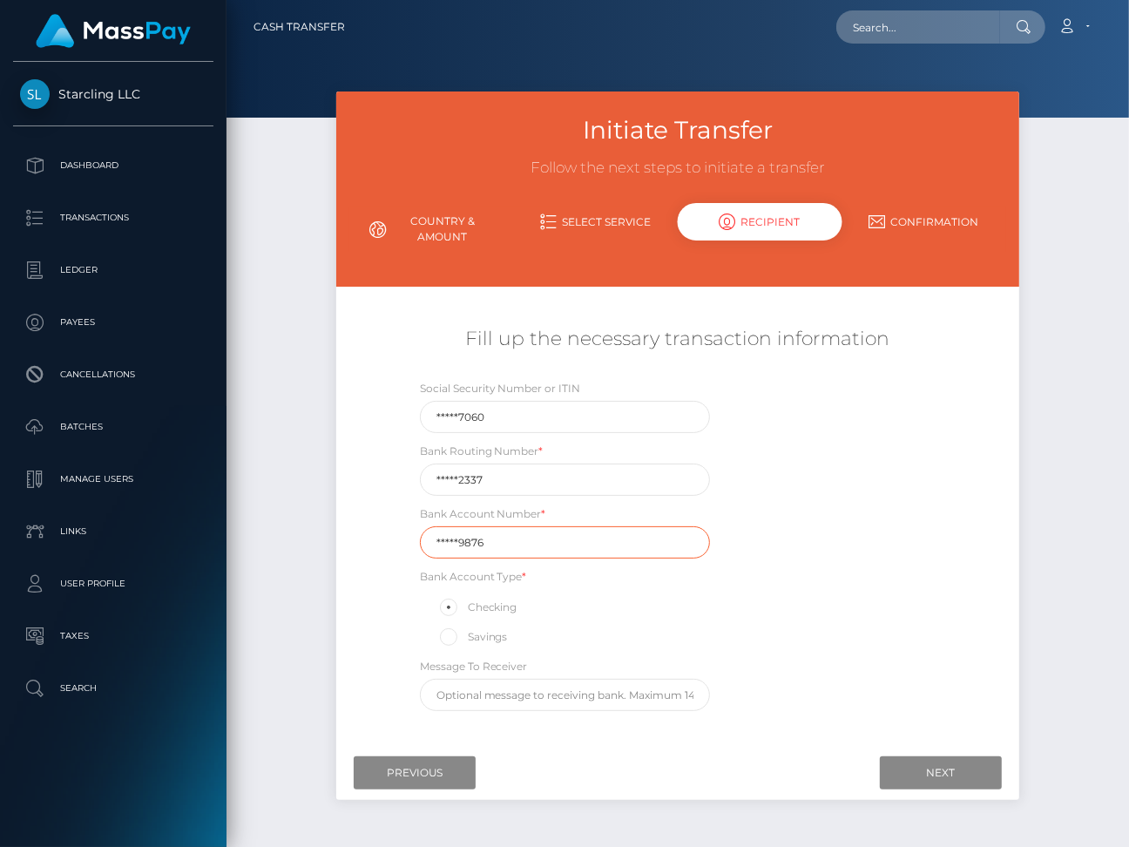
click at [528, 546] on input "*****9876" at bounding box center [565, 542] width 290 height 32
paste input "37233"
type input "372339876"
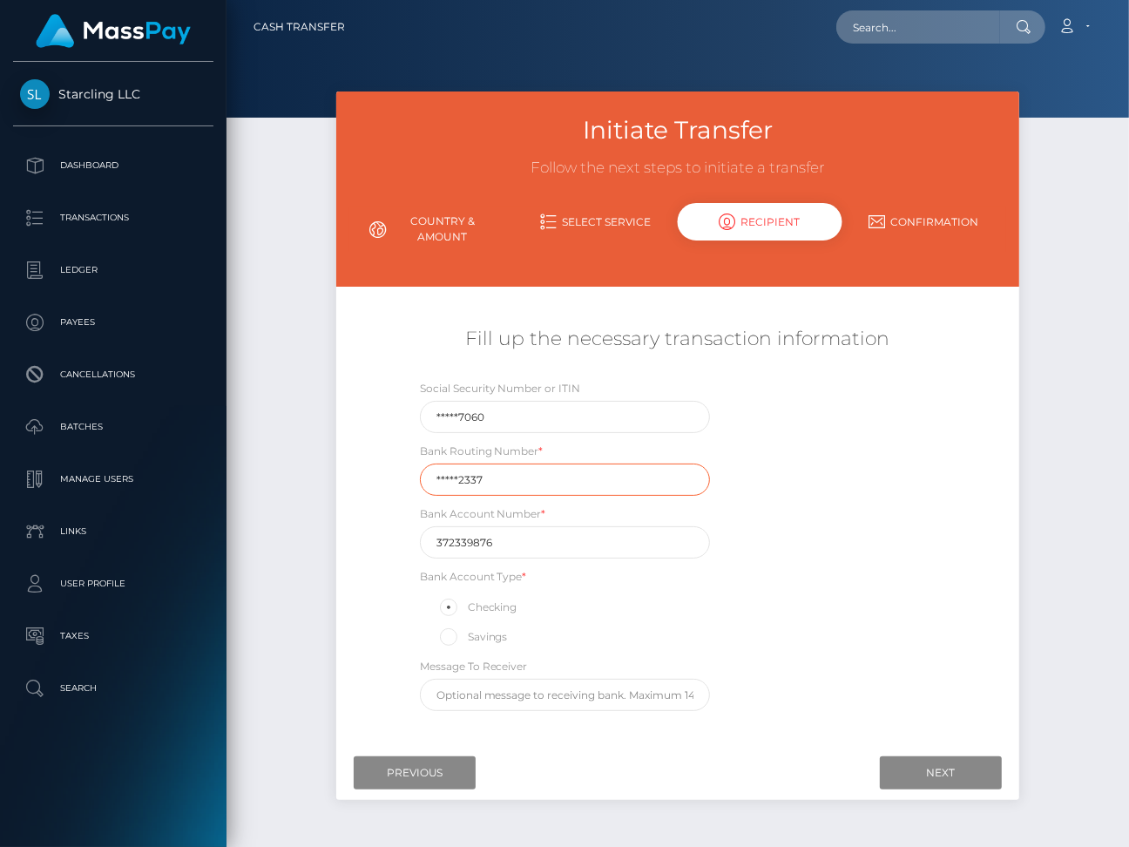
click at [546, 487] on input "*****2337" at bounding box center [565, 480] width 290 height 32
paste input "02120"
type input "021202337"
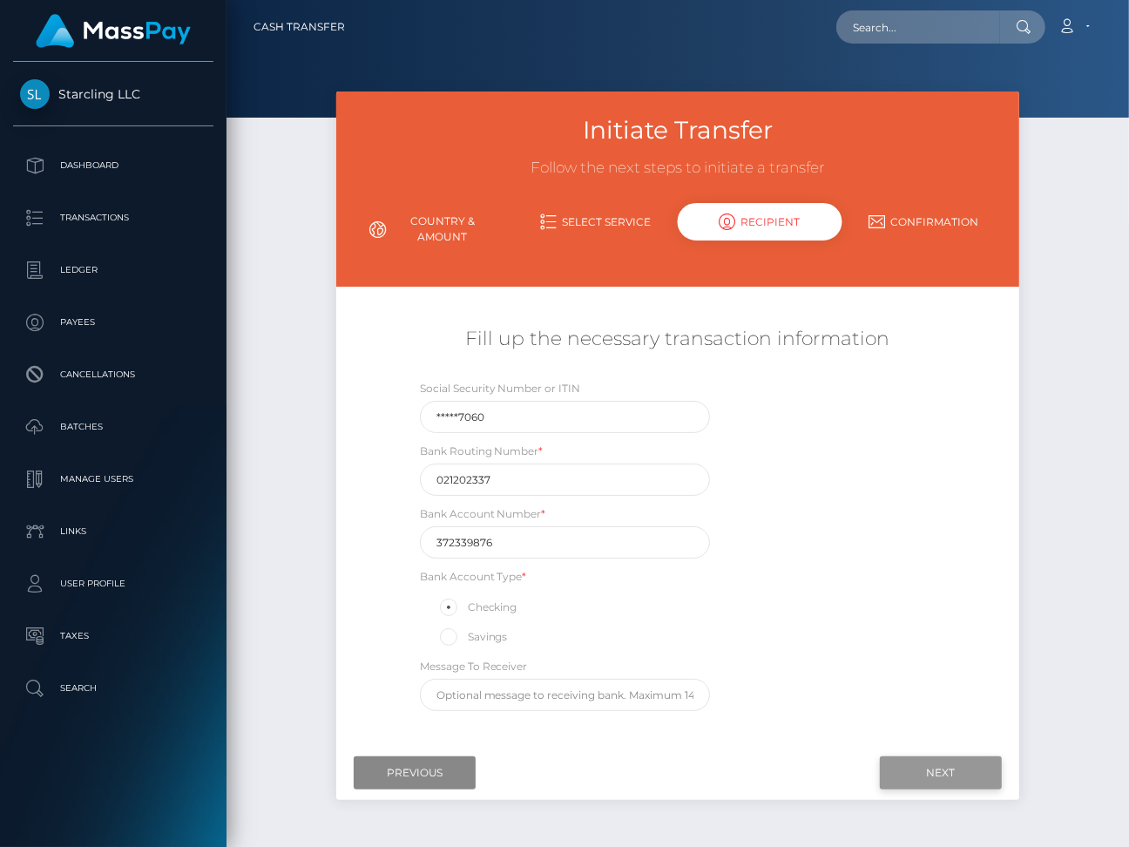
click at [924, 769] on input "Next" at bounding box center [941, 772] width 122 height 33
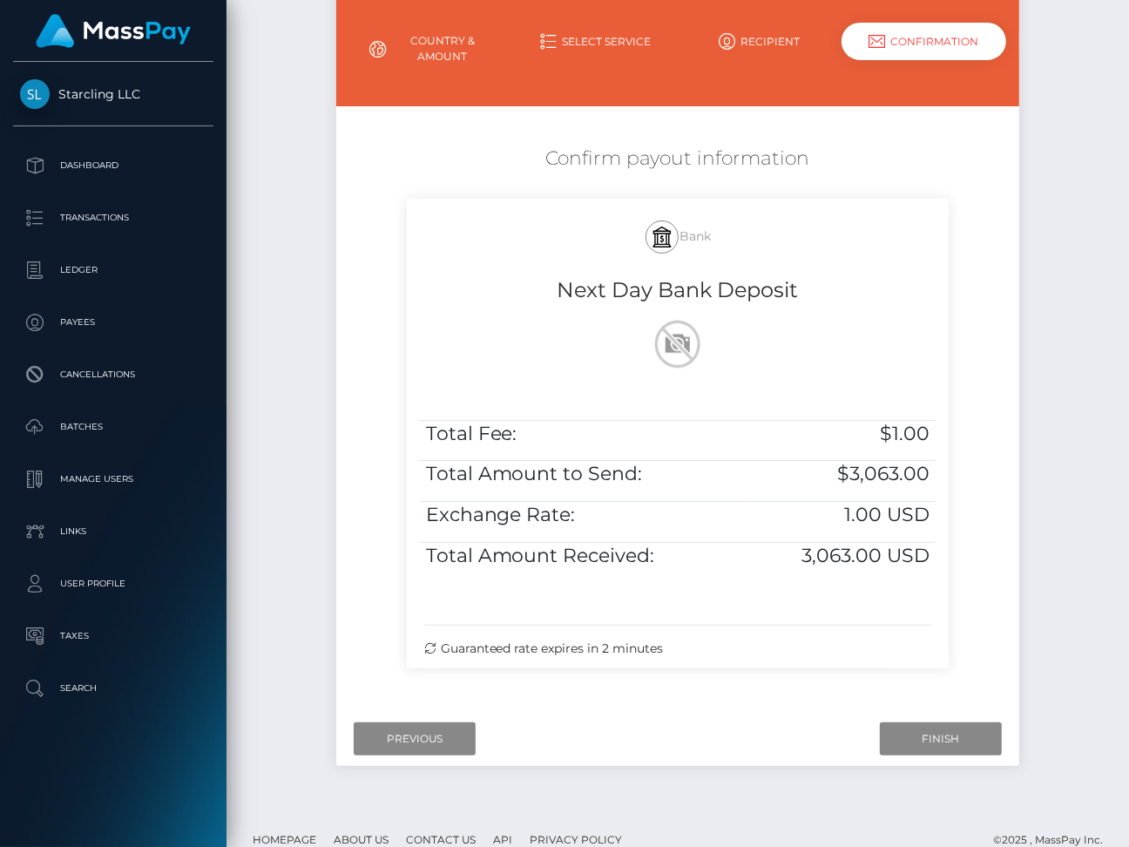
scroll to position [201, 0]
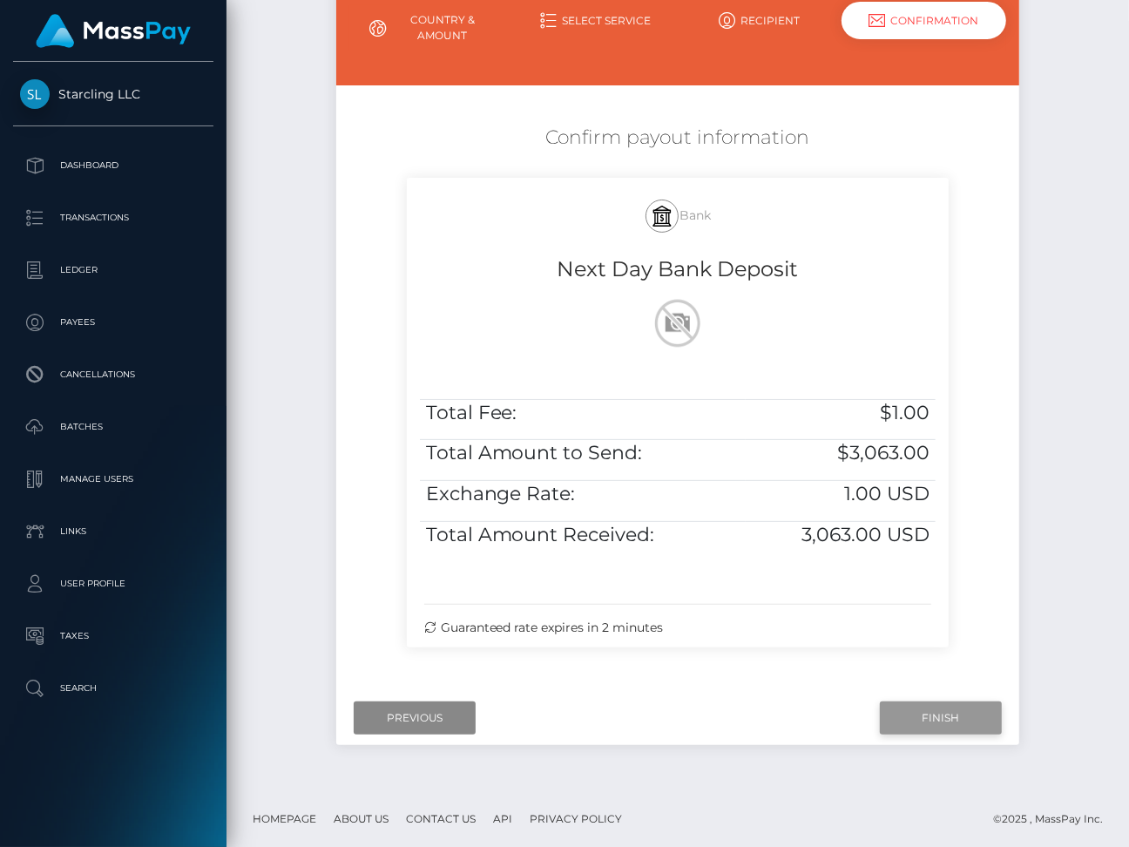
click at [949, 714] on input "Finish" at bounding box center [941, 717] width 122 height 33
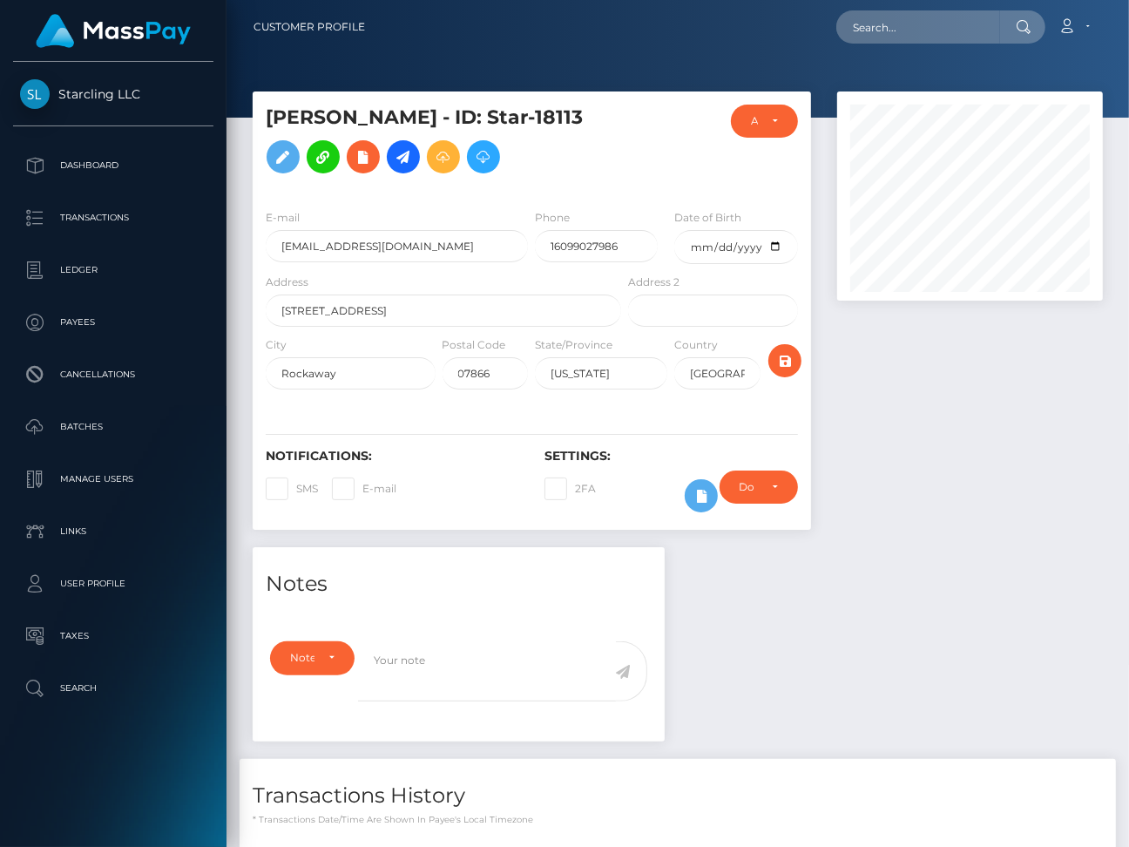
scroll to position [384, 0]
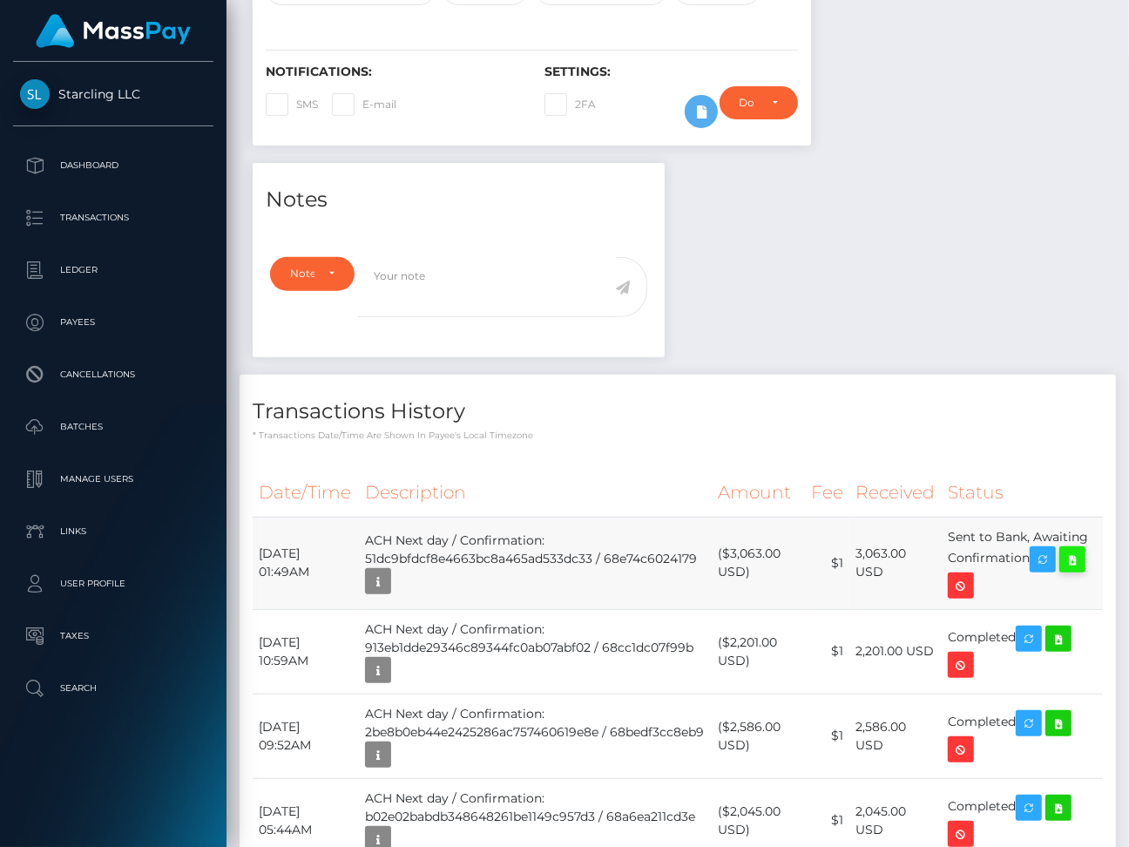
drag, startPoint x: 256, startPoint y: 570, endPoint x: 1077, endPoint y: 568, distance: 820.8
click at [1077, 568] on tr "October 9, 2025 01:49AM ACH Next day / Confirmation: 51dc9bfdcf8e4663bc8a465ad5…" at bounding box center [678, 563] width 850 height 92
copy tr "October 9, 2025 01:49AM ACH Next day / Confirmation: 51dc9bfdcf8e4663bc8a465ad5…"
click at [1083, 571] on icon at bounding box center [1072, 560] width 21 height 22
click at [87, 271] on p "Ledger" at bounding box center [113, 270] width 186 height 26
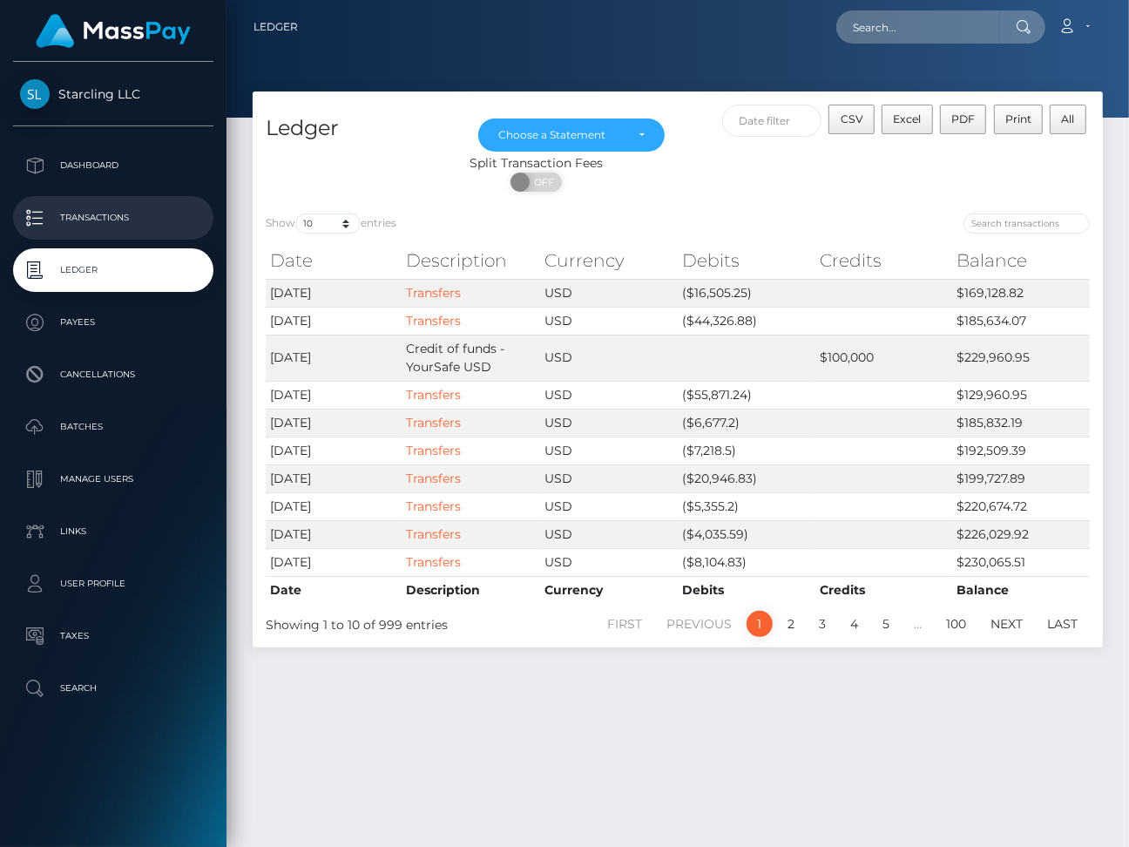
click at [105, 219] on p "Transactions" at bounding box center [113, 218] width 186 height 26
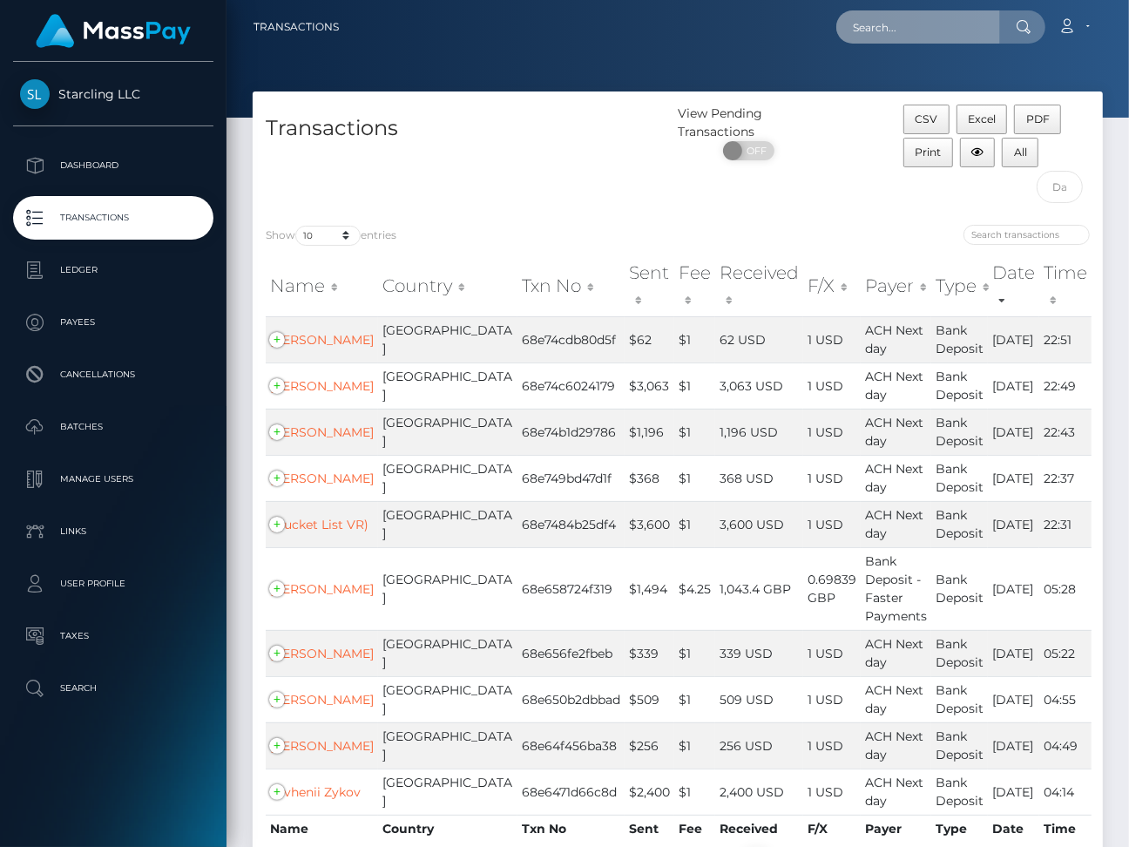
click at [970, 28] on input "text" at bounding box center [918, 26] width 164 height 33
paste input "1699204"
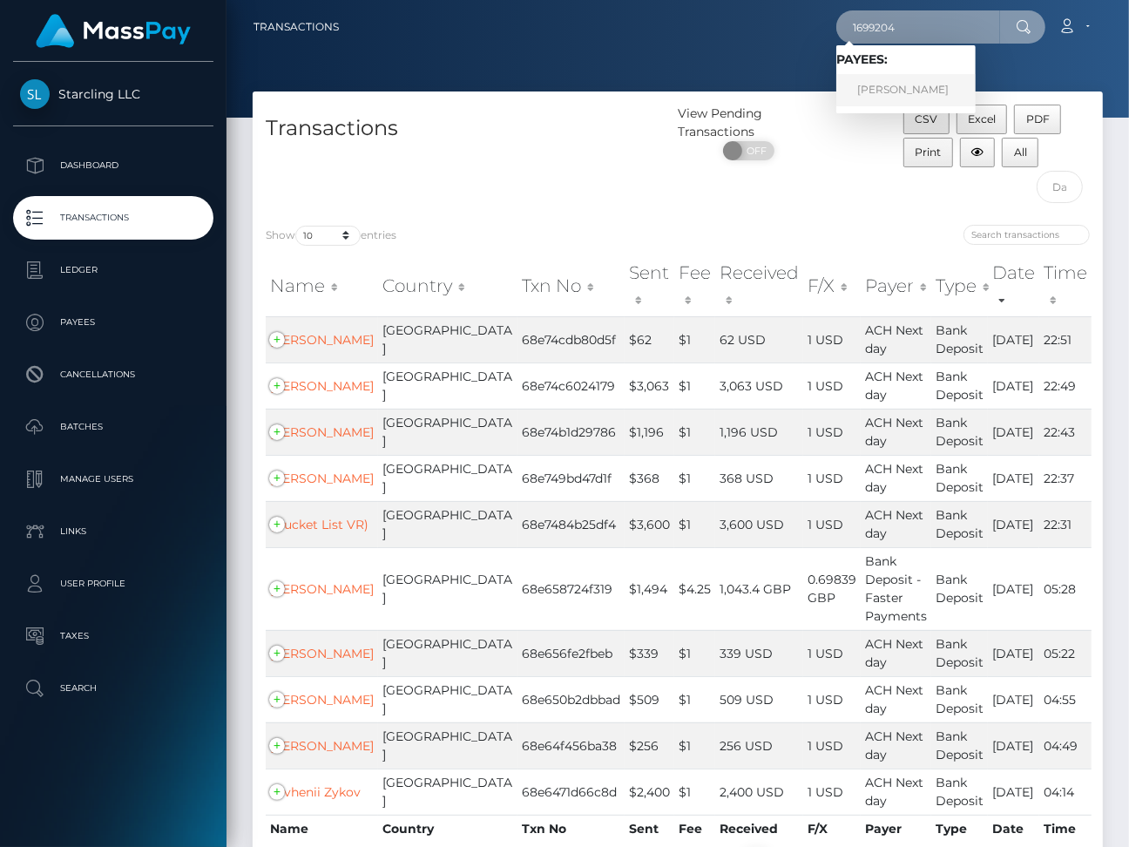
type input "1699204"
click at [923, 91] on link "Lucas Pettersen" at bounding box center [905, 90] width 139 height 32
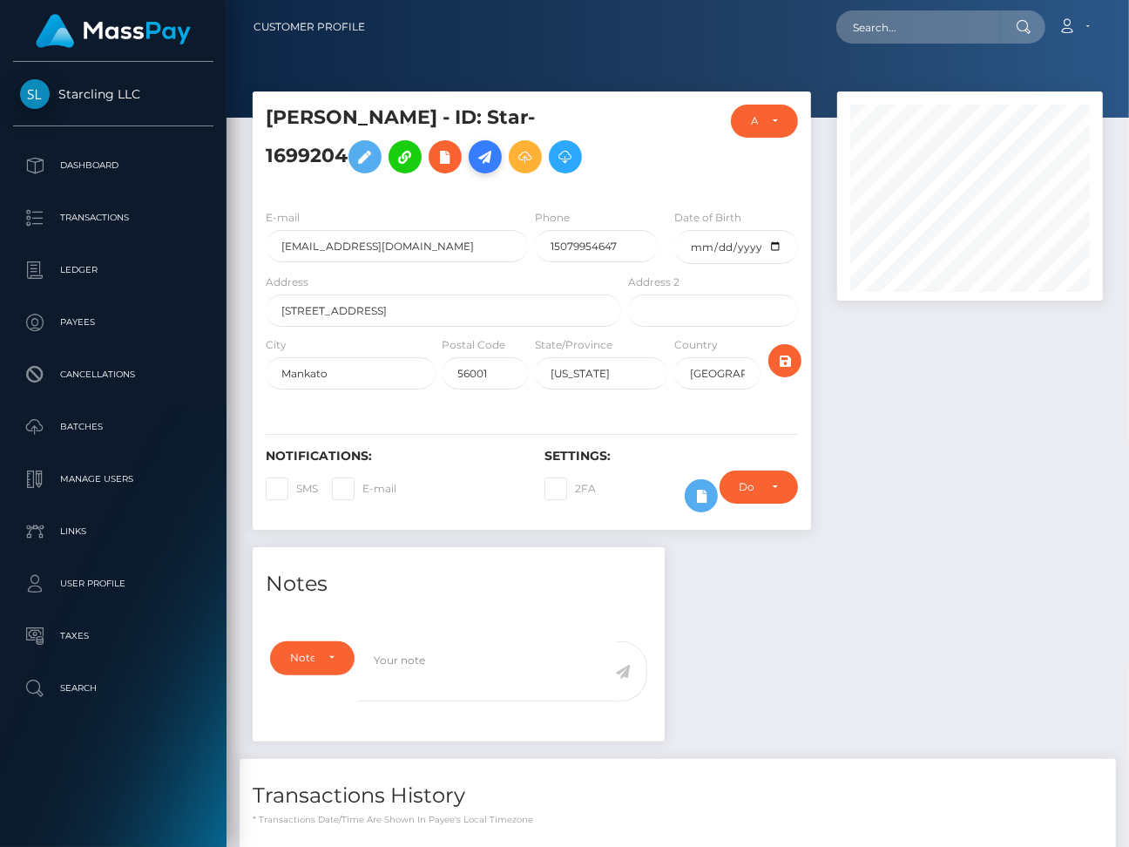
click at [475, 165] on icon at bounding box center [485, 157] width 21 height 22
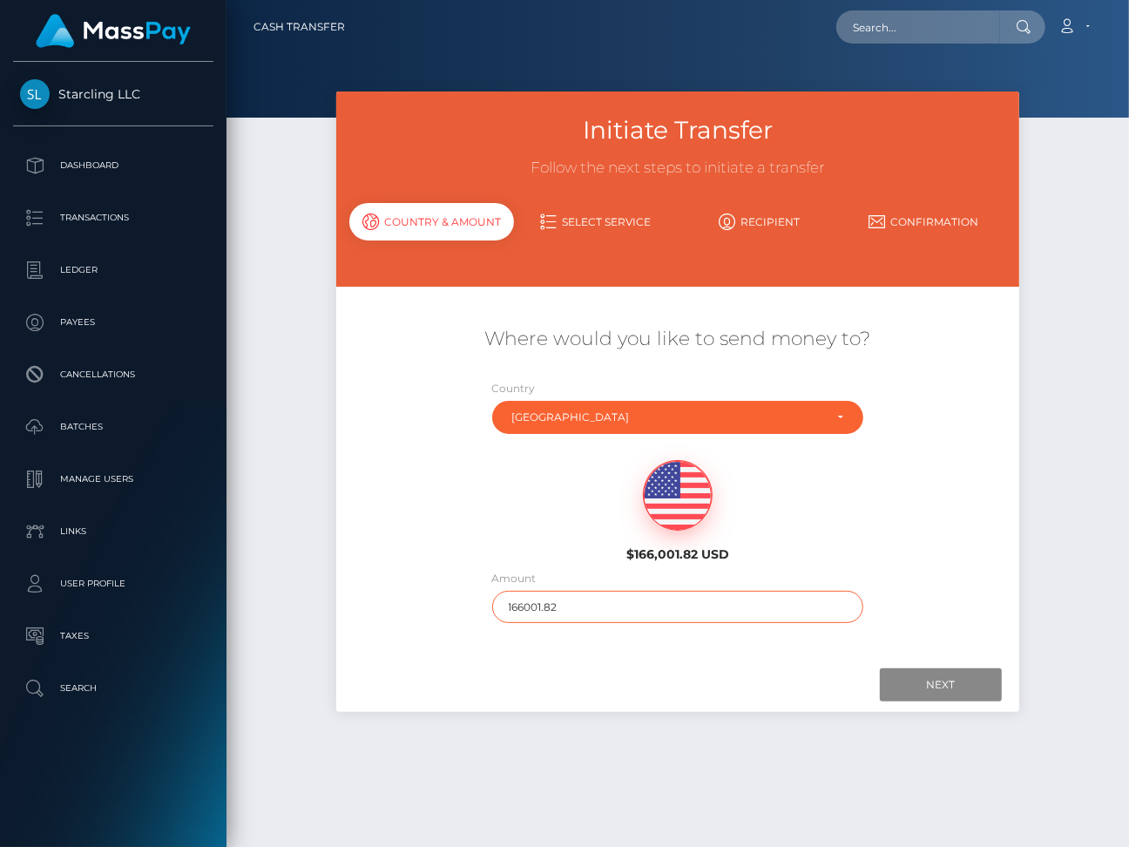
click at [544, 607] on input "166001.82" at bounding box center [678, 607] width 372 height 32
type input "226"
click at [934, 681] on input "Next" at bounding box center [941, 684] width 122 height 33
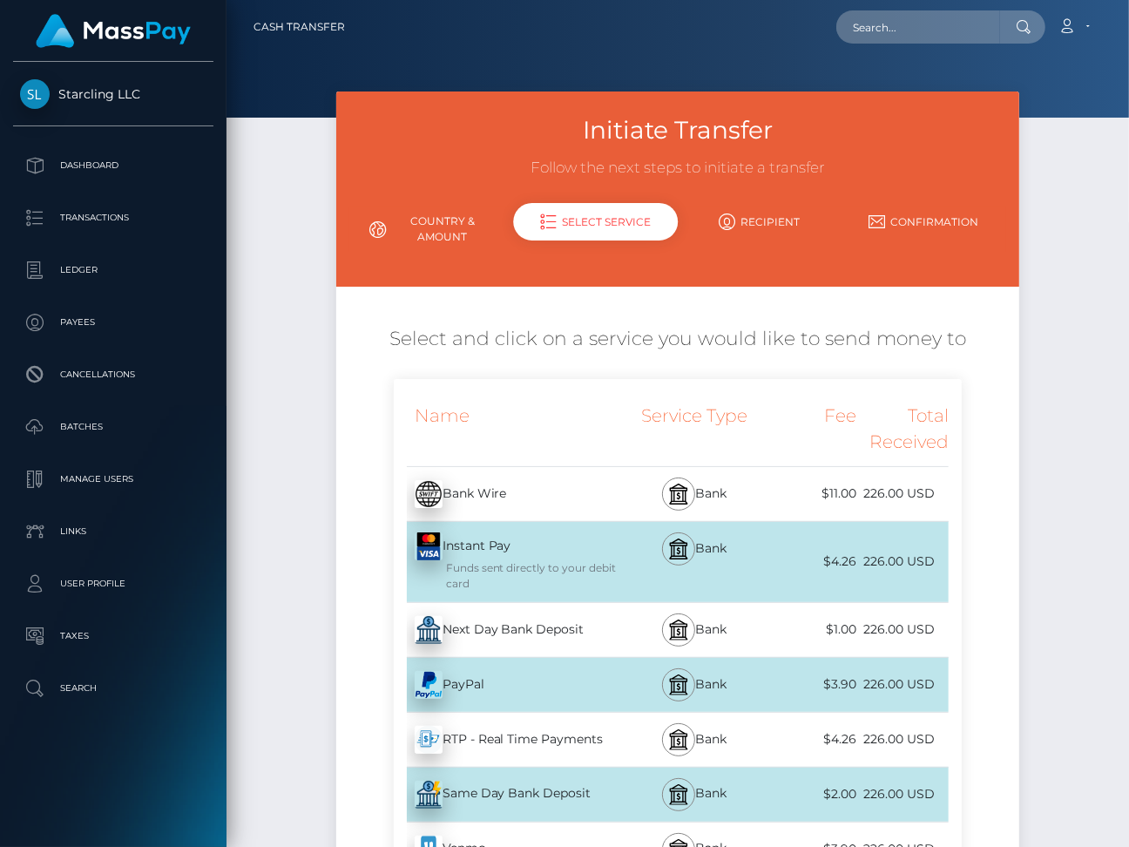
click at [476, 636] on div "Next Day Bank Deposit - USD" at bounding box center [510, 630] width 232 height 49
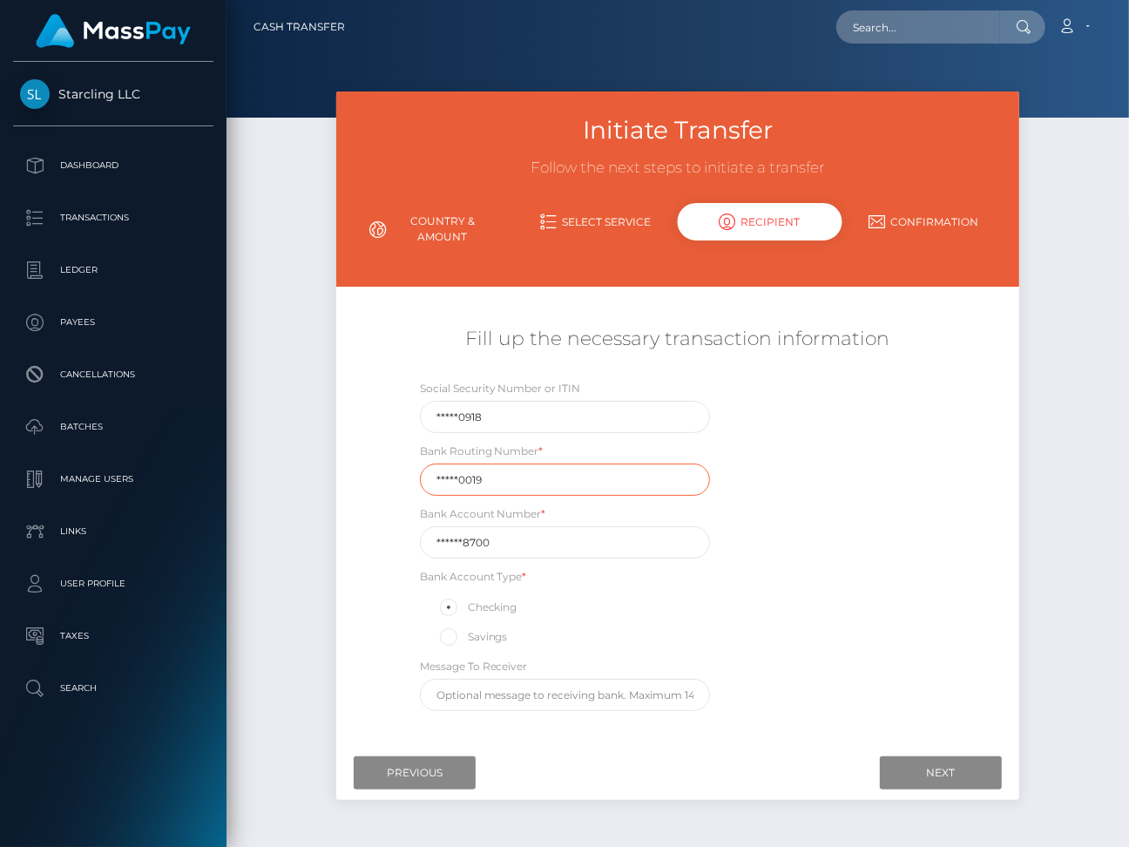
drag, startPoint x: 521, startPoint y: 476, endPoint x: 423, endPoint y: 474, distance: 98.5
click at [423, 474] on input "*****0019" at bounding box center [565, 480] width 290 height 32
paste input "09100"
type input "091000019"
click at [588, 545] on input "******8700" at bounding box center [565, 542] width 290 height 32
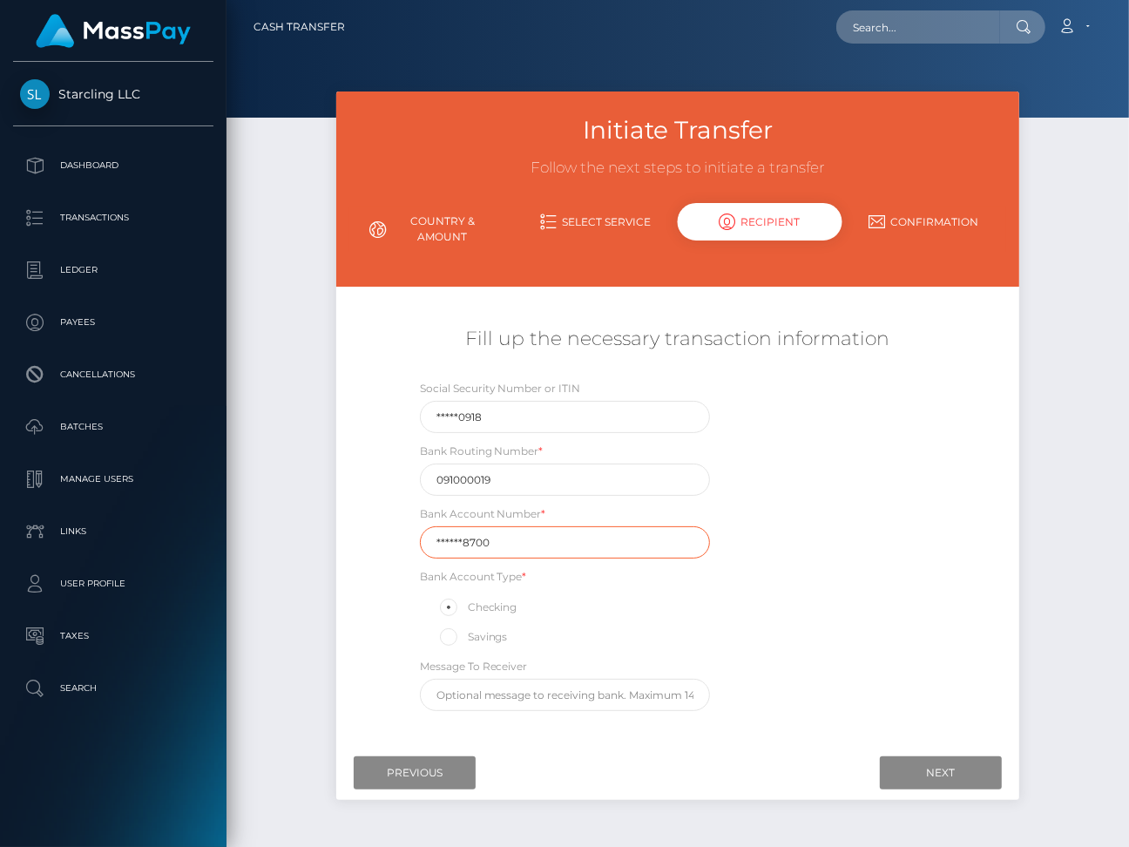
click at [588, 545] on input "******8700" at bounding box center [565, 542] width 290 height 32
paste input "115119"
type input "1151198700"
click at [789, 613] on div "Social Security Number or ITIN *****0918 Bank Routing Number * 091000019 Bank A…" at bounding box center [678, 549] width 569 height 341
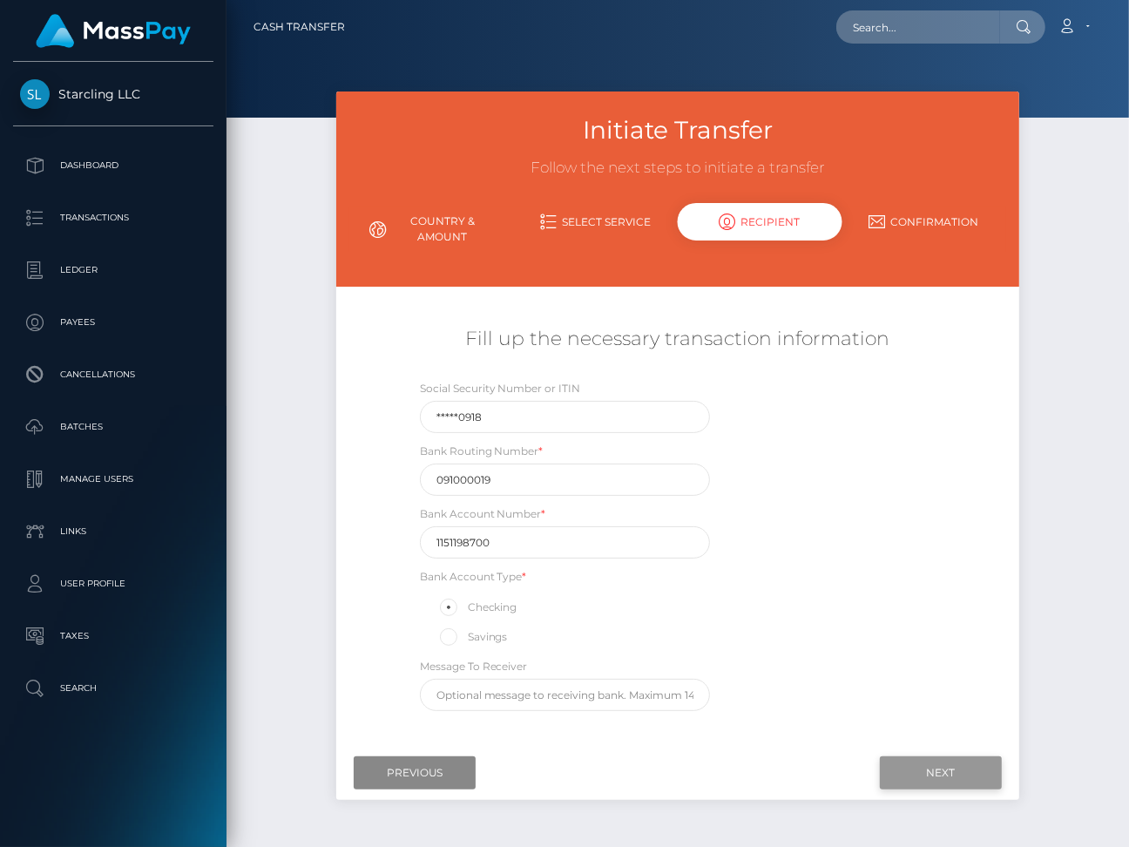
click at [931, 765] on input "Next" at bounding box center [941, 772] width 122 height 33
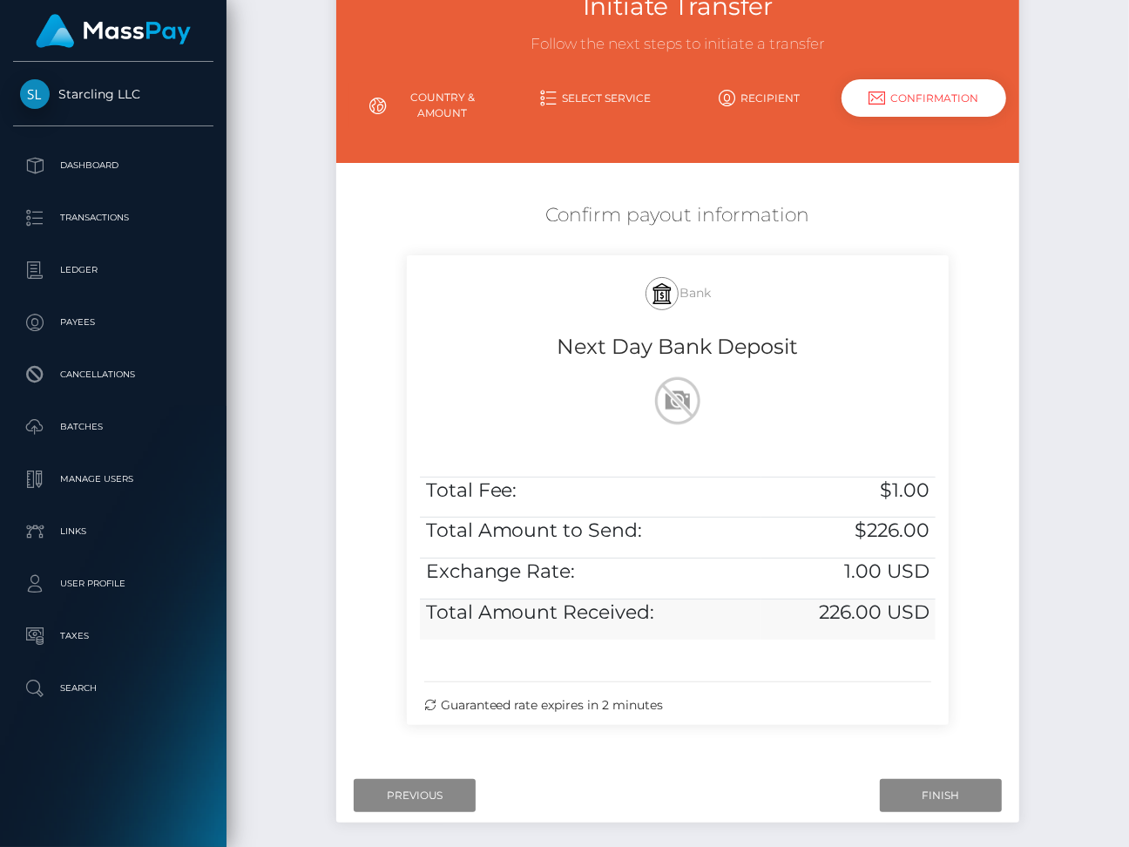
scroll to position [201, 0]
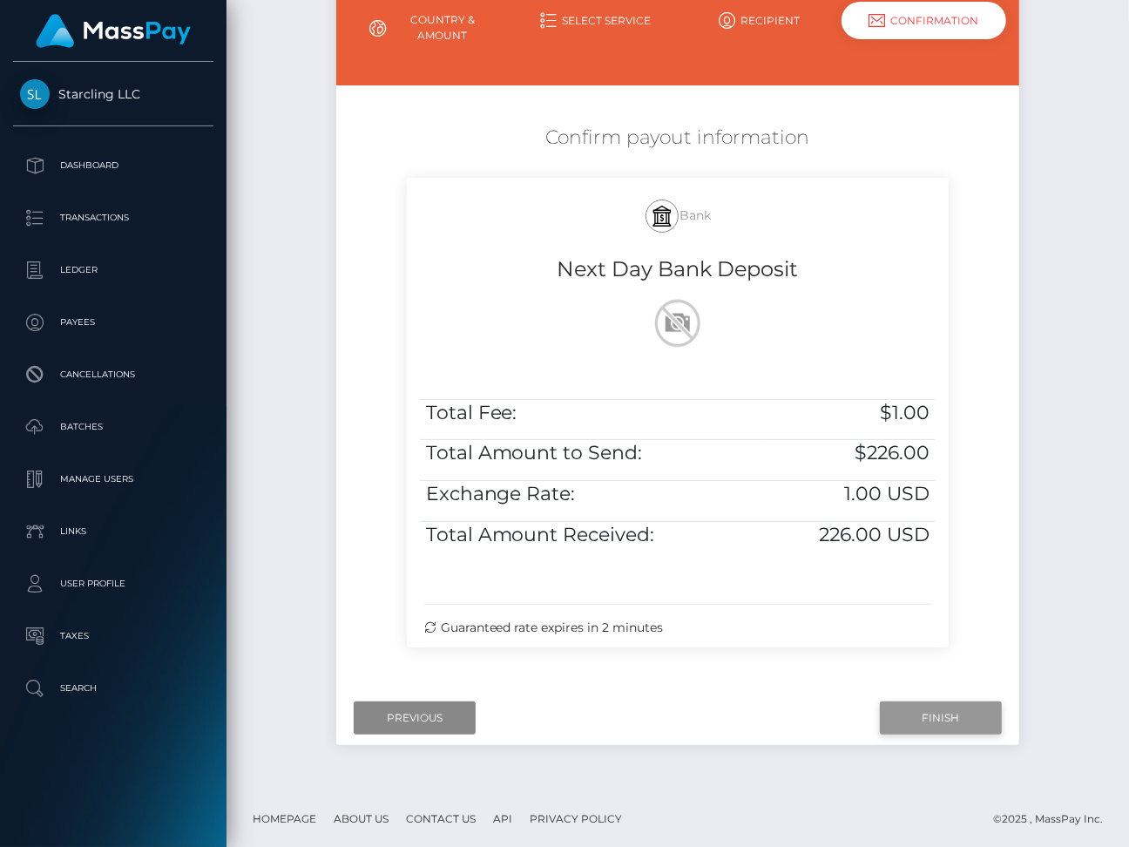
click at [909, 714] on input "Finish" at bounding box center [941, 717] width 122 height 33
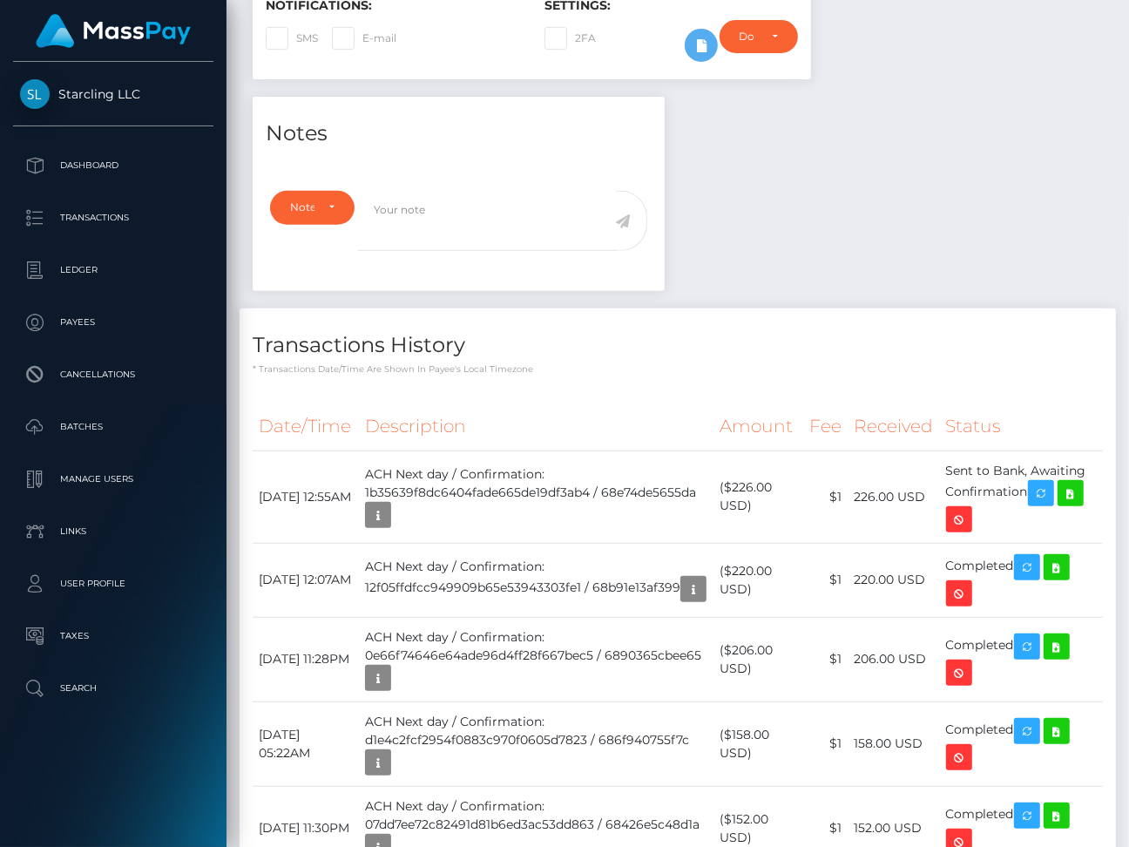
scroll to position [209, 266]
drag, startPoint x: 261, startPoint y: 484, endPoint x: 1065, endPoint y: 488, distance: 803.4
click at [1065, 488] on tr "[DATE] 12:55AM ACH Next day / Confirmation: 1b35639f8dc6404fade665de19df3ab4 / …" at bounding box center [678, 496] width 850 height 92
copy tr "[DATE] 12:55AM ACH Next day / Confirmation: 1b35639f8dc6404fade665de19df3ab4 / …"
click at [1080, 489] on icon at bounding box center [1070, 494] width 21 height 22
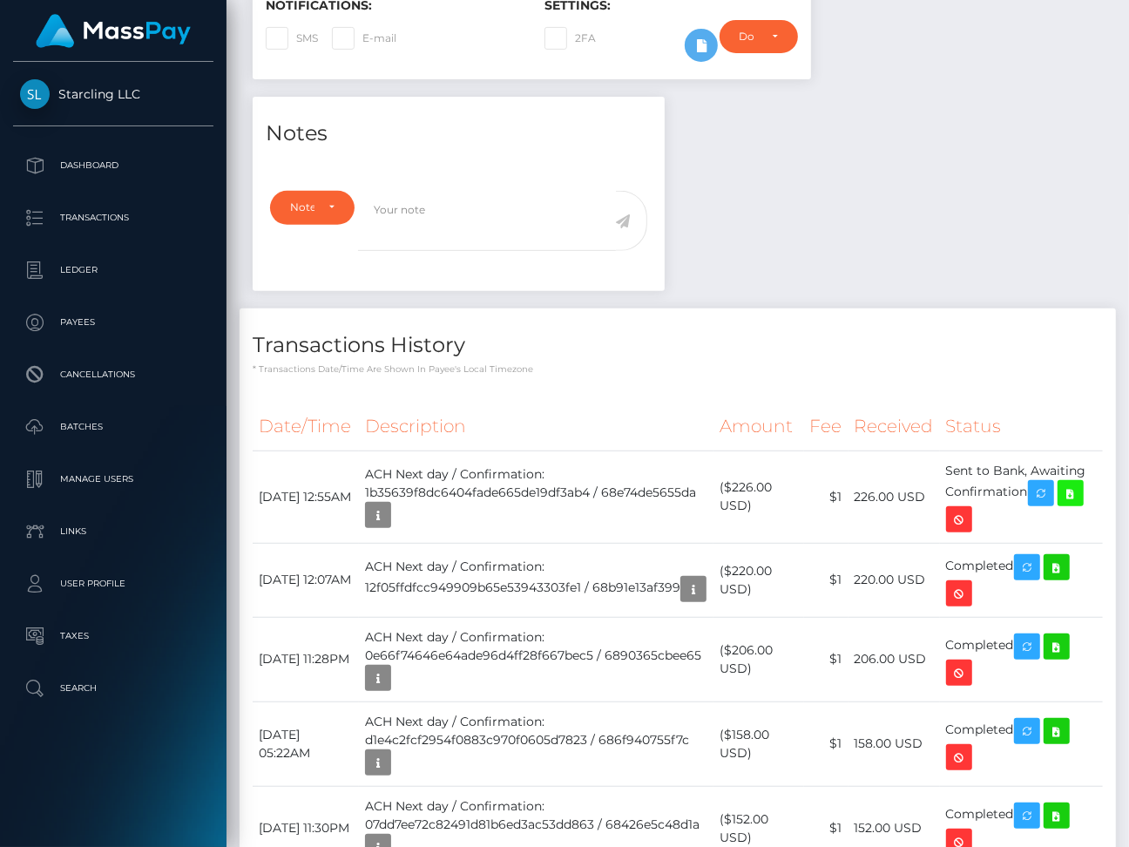
scroll to position [0, 0]
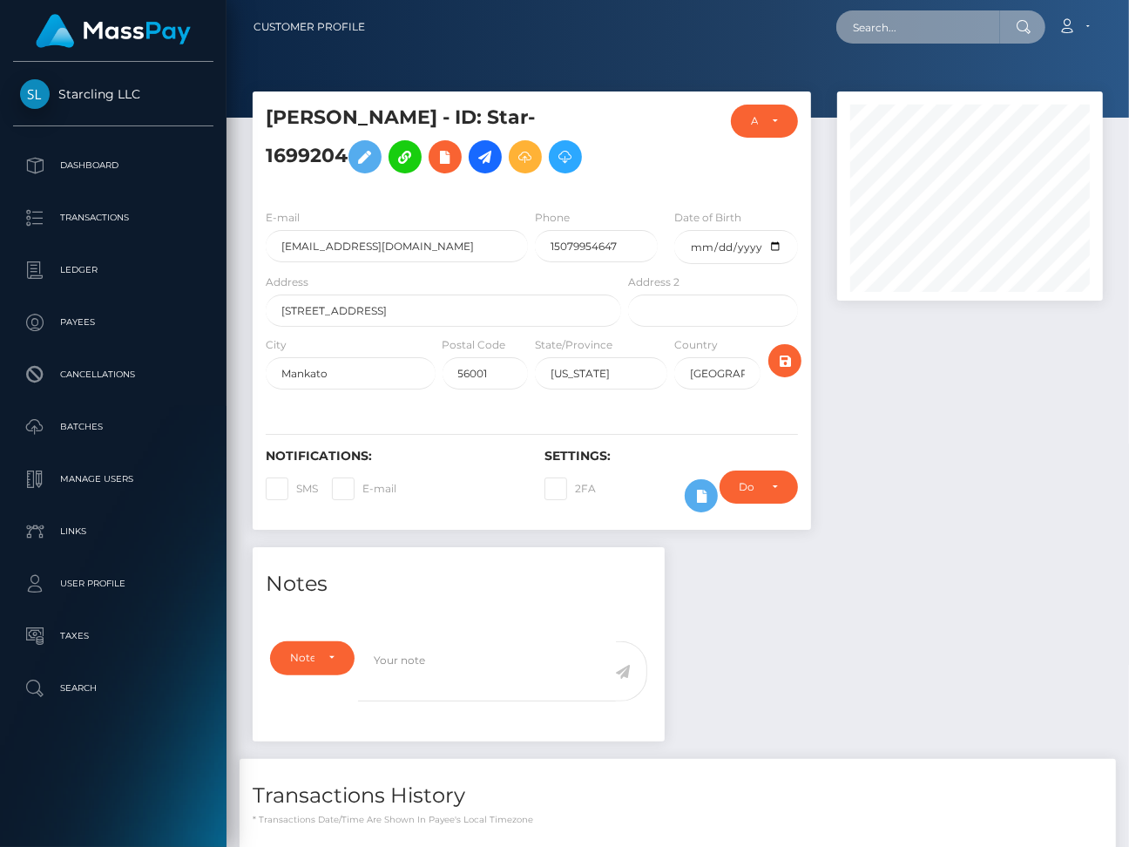
click at [961, 14] on input "text" at bounding box center [918, 26] width 164 height 33
paste input "3342450"
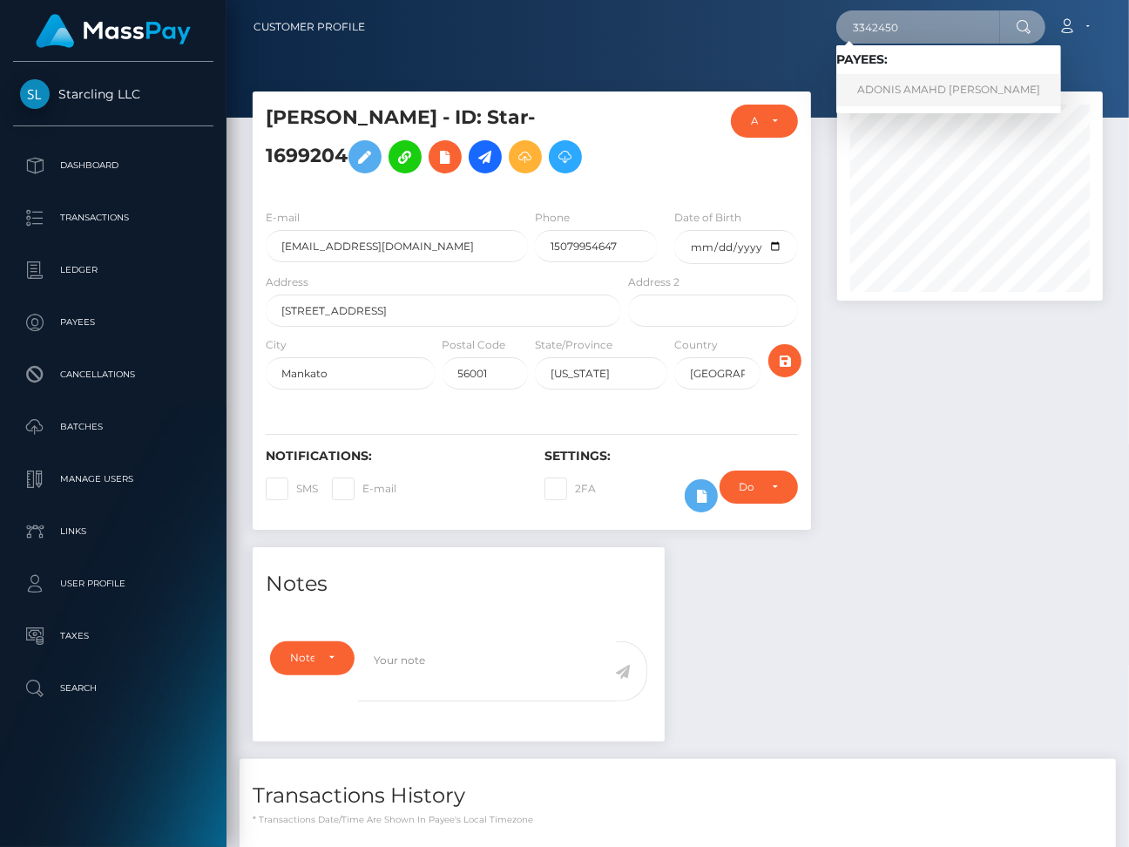
type input "3342450"
click at [960, 91] on link "ADONIS AMAHD AL TALAC" at bounding box center [948, 90] width 225 height 32
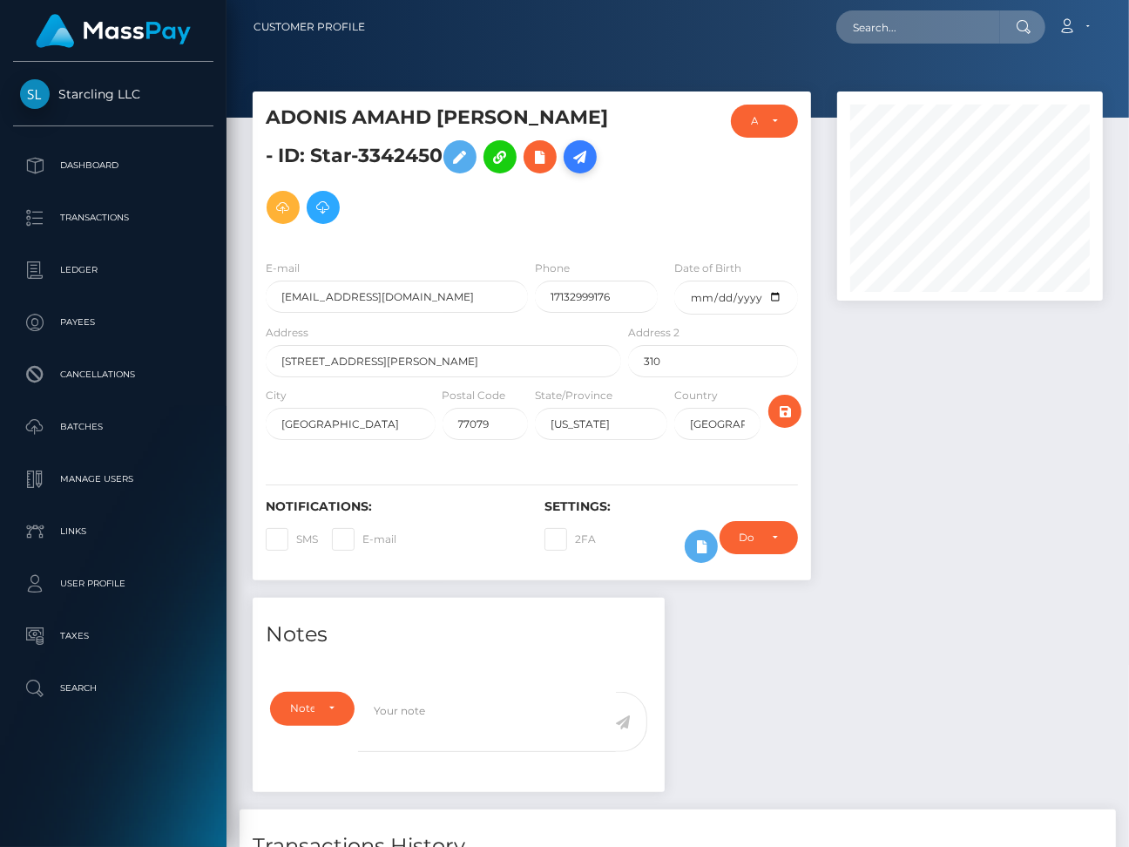
click at [570, 154] on icon at bounding box center [580, 157] width 21 height 22
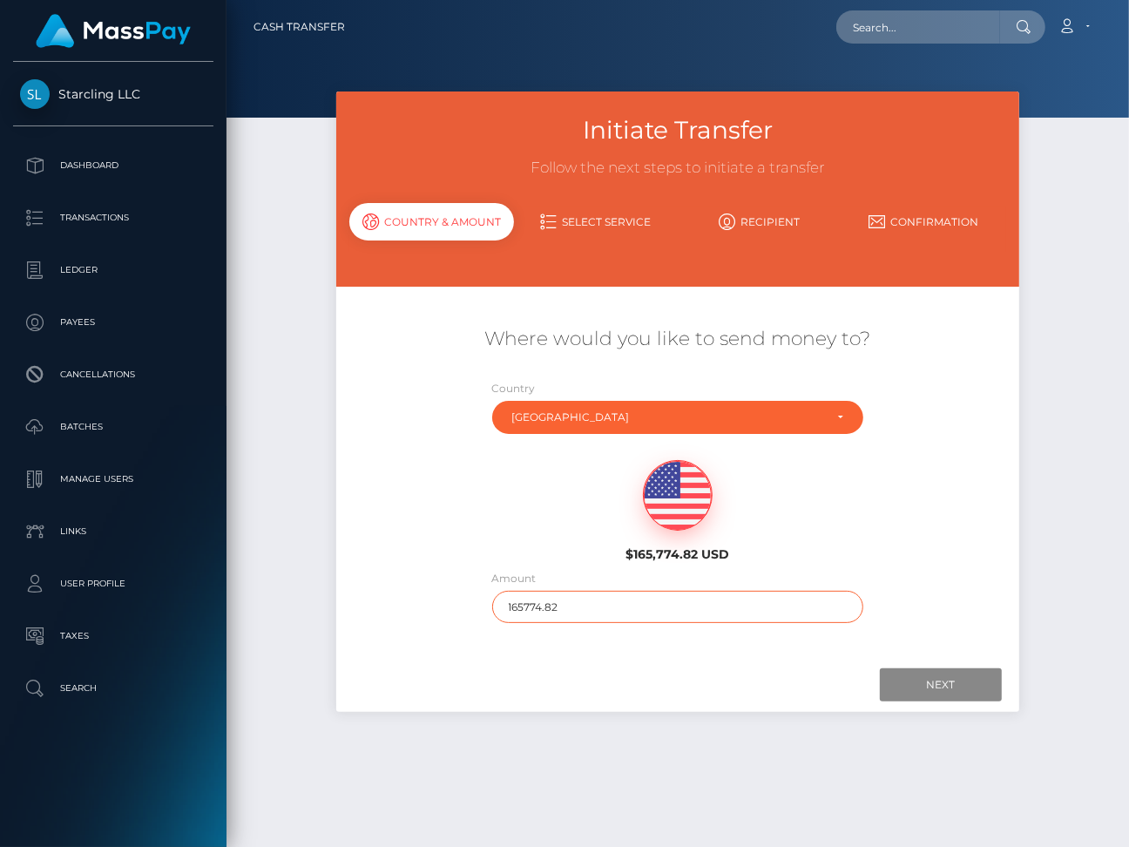
click at [533, 611] on input "165774.82" at bounding box center [678, 607] width 372 height 32
type input "120"
click at [936, 687] on input "Next" at bounding box center [941, 684] width 122 height 33
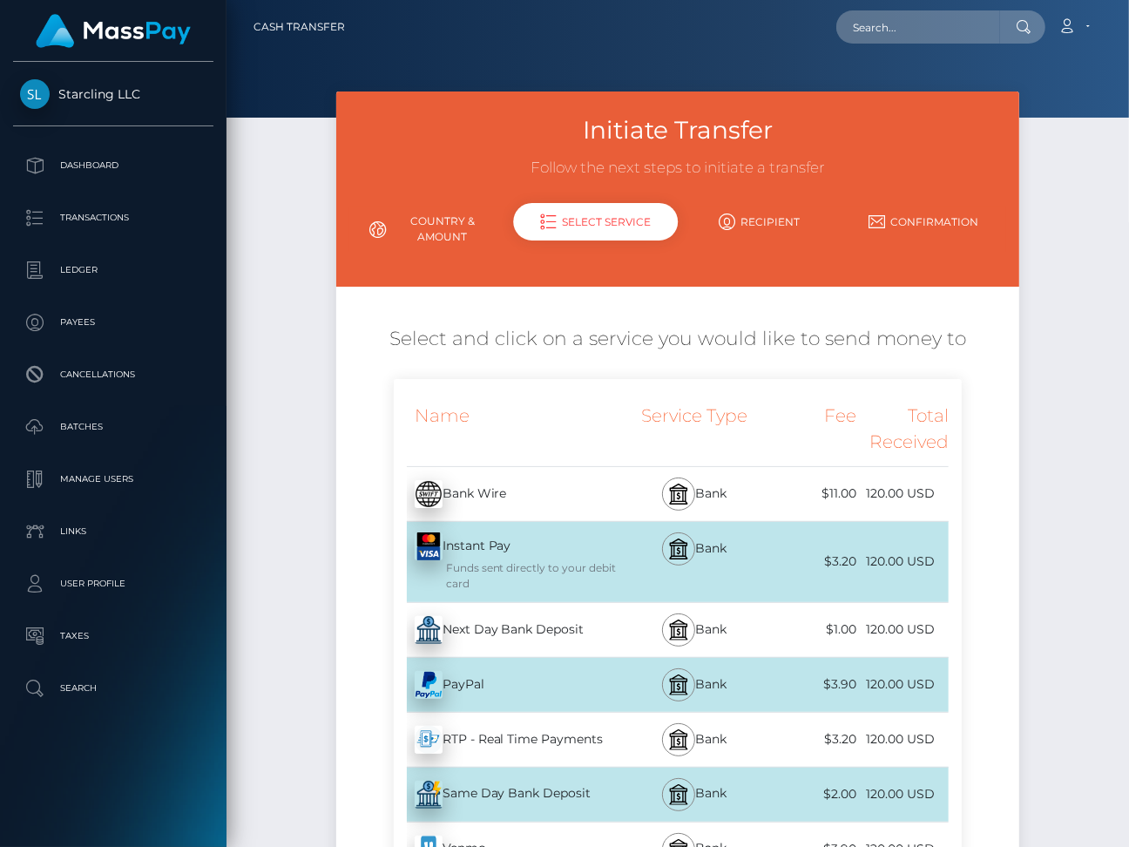
click at [527, 619] on div "Next Day Bank Deposit - USD" at bounding box center [510, 630] width 232 height 49
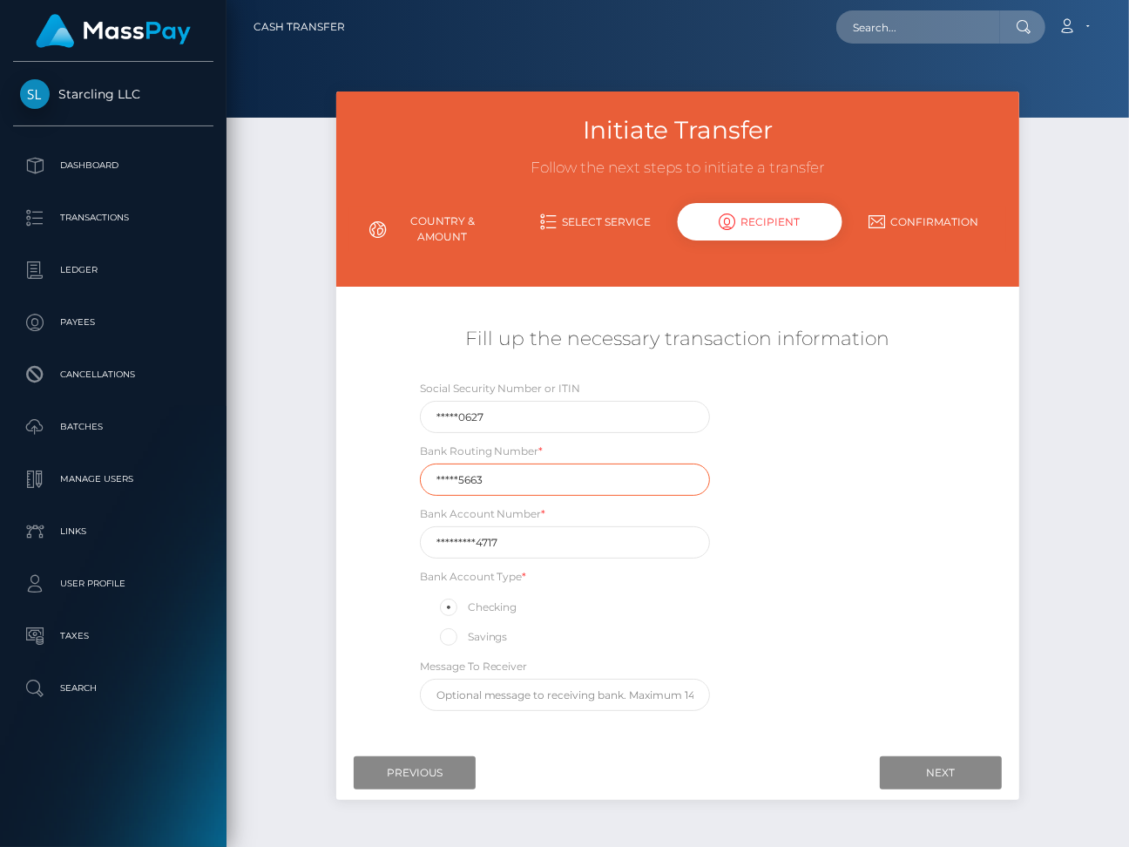
click at [534, 473] on input "*****5663" at bounding box center [565, 480] width 290 height 32
paste input "04121"
type input "041215663"
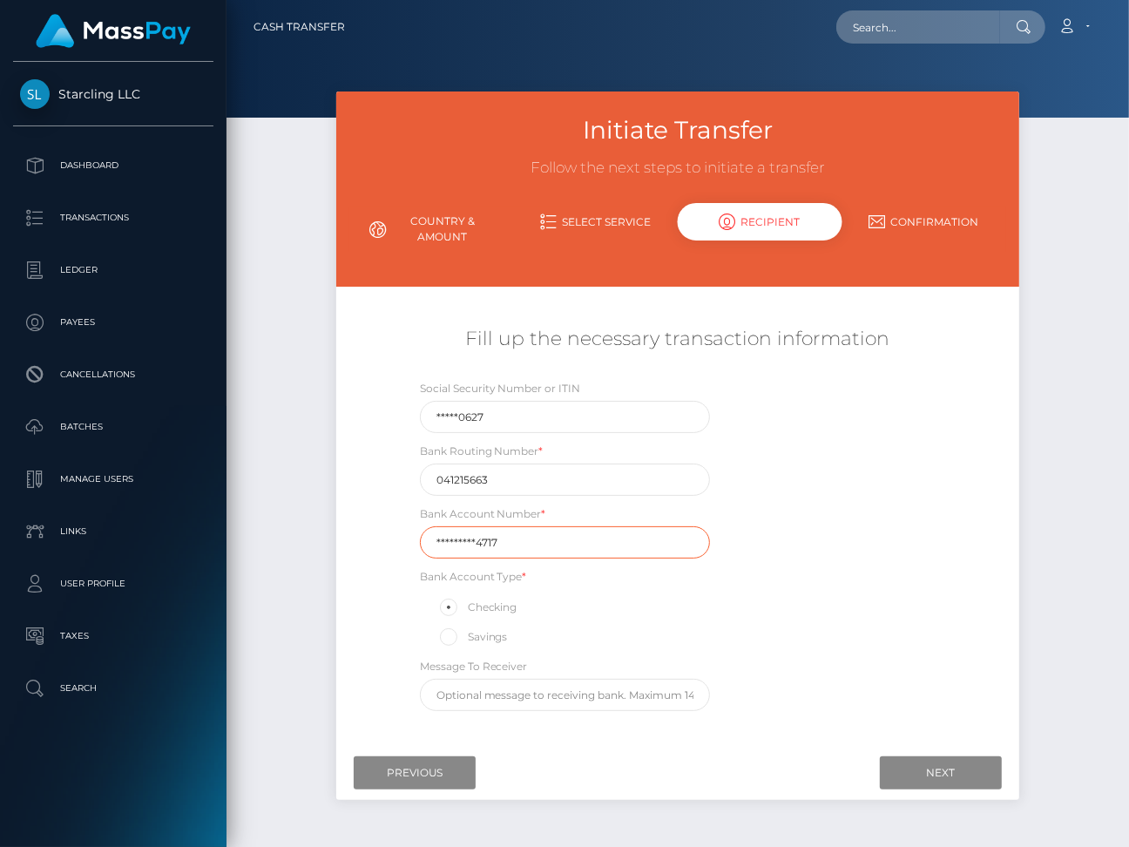
click at [488, 541] on input "*********4717" at bounding box center [565, 542] width 290 height 32
paste input "128938939"
type input "1289389394717"
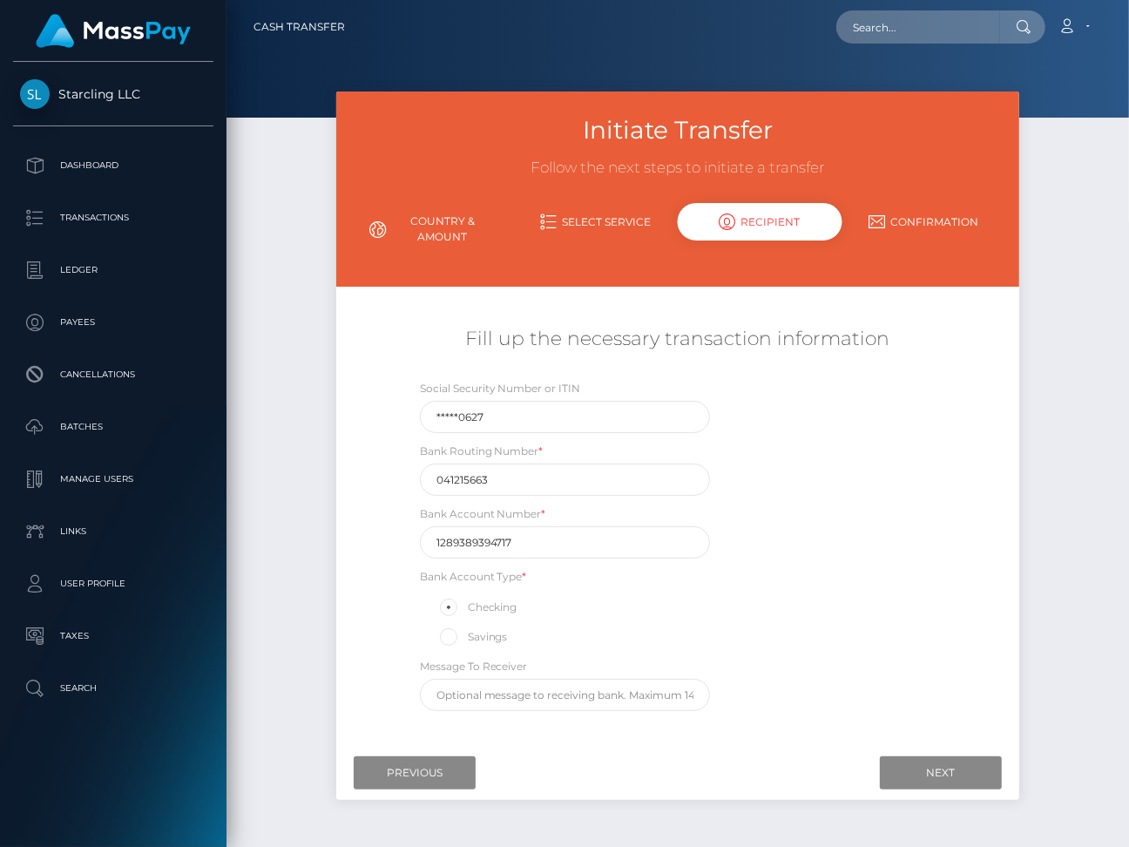
click at [884, 630] on div "Social Security Number or ITIN *****0627 Bank Routing Number * 041215663 Bank A…" at bounding box center [678, 549] width 569 height 341
click at [922, 775] on input "Next" at bounding box center [941, 772] width 122 height 33
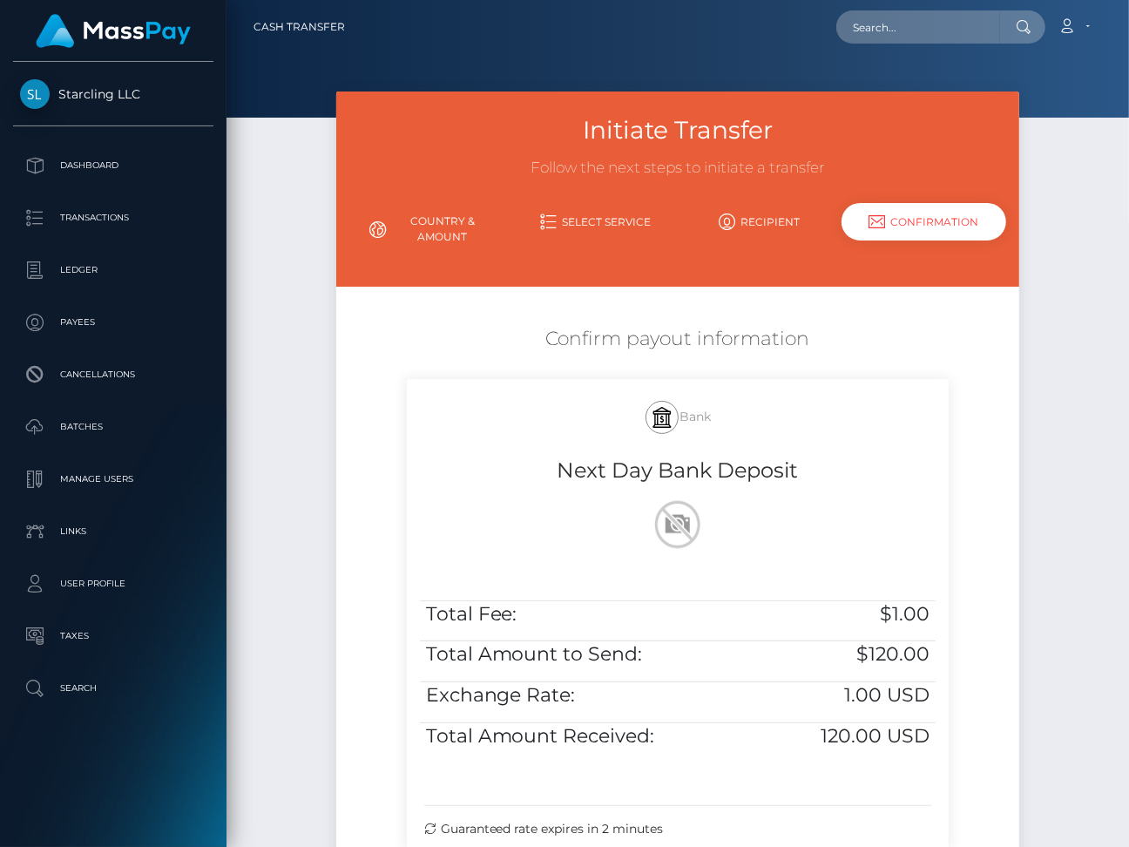
scroll to position [201, 0]
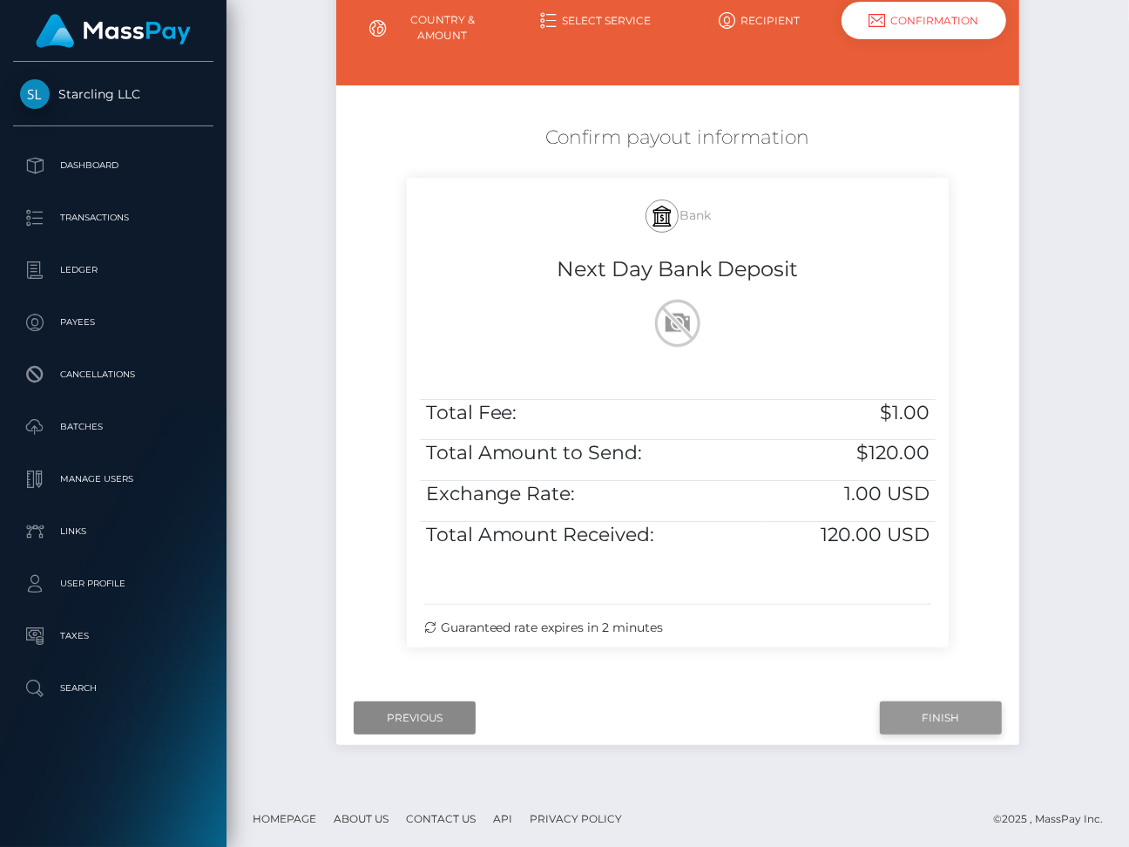
click at [919, 711] on input "Finish" at bounding box center [941, 717] width 122 height 33
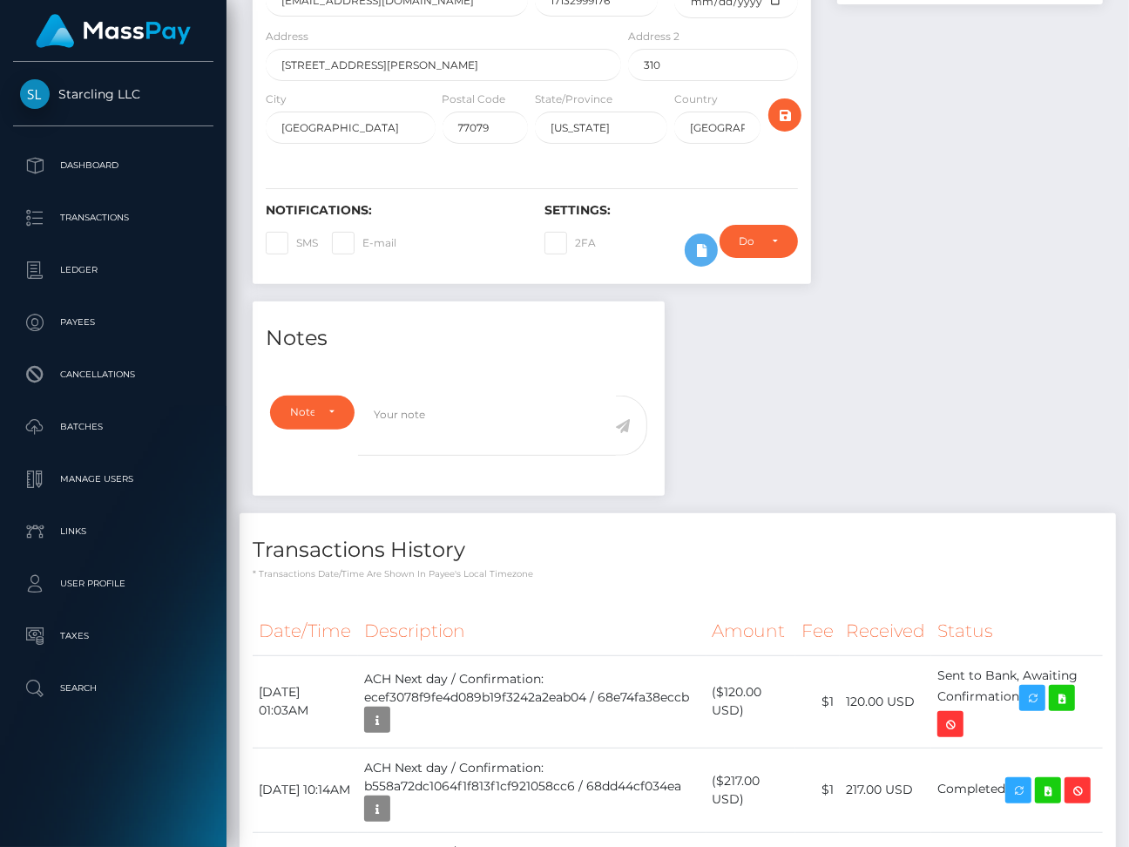
scroll to position [532, 0]
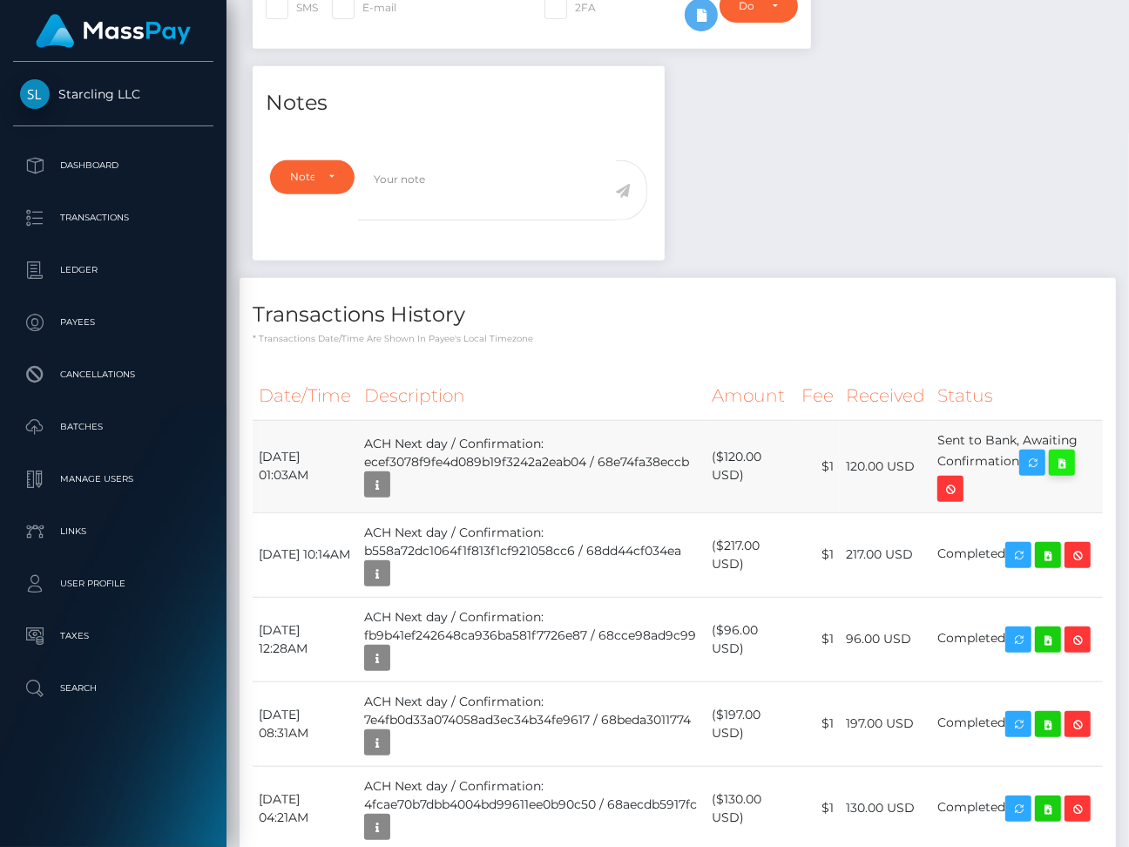
drag, startPoint x: 259, startPoint y: 453, endPoint x: 1063, endPoint y: 463, distance: 804.3
click at [1063, 463] on tr "October 9, 2025 01:03AM ACH Next day / Confirmation: ecef3078f9fe4d089b19f3242a…" at bounding box center [678, 466] width 850 height 92
copy tr "October 9, 2025 01:03AM ACH Next day / Confirmation: ecef3078f9fe4d089b19f3242a…"
click at [1073, 460] on icon at bounding box center [1062, 463] width 21 height 22
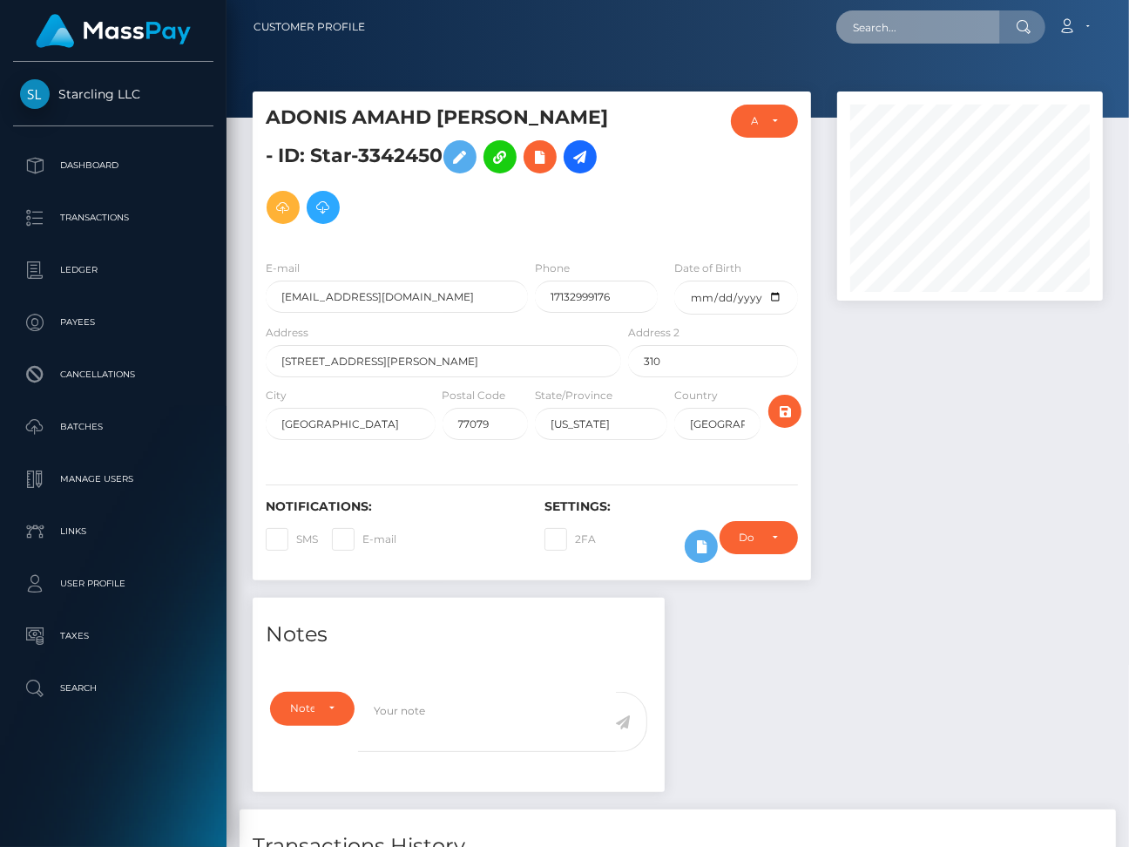
click at [880, 24] on input "text" at bounding box center [918, 26] width 164 height 33
paste input "2930211"
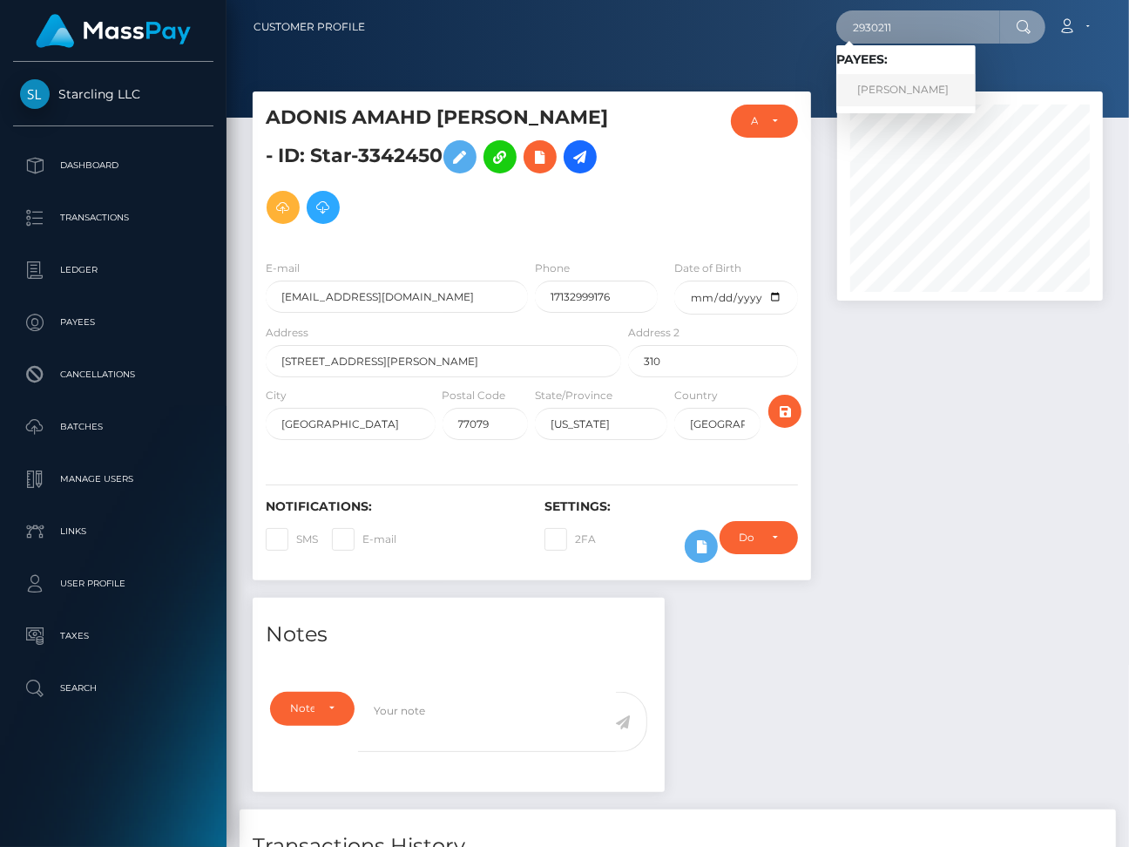
type input "2930211"
click at [894, 92] on link "Stephen Drake" at bounding box center [905, 90] width 139 height 32
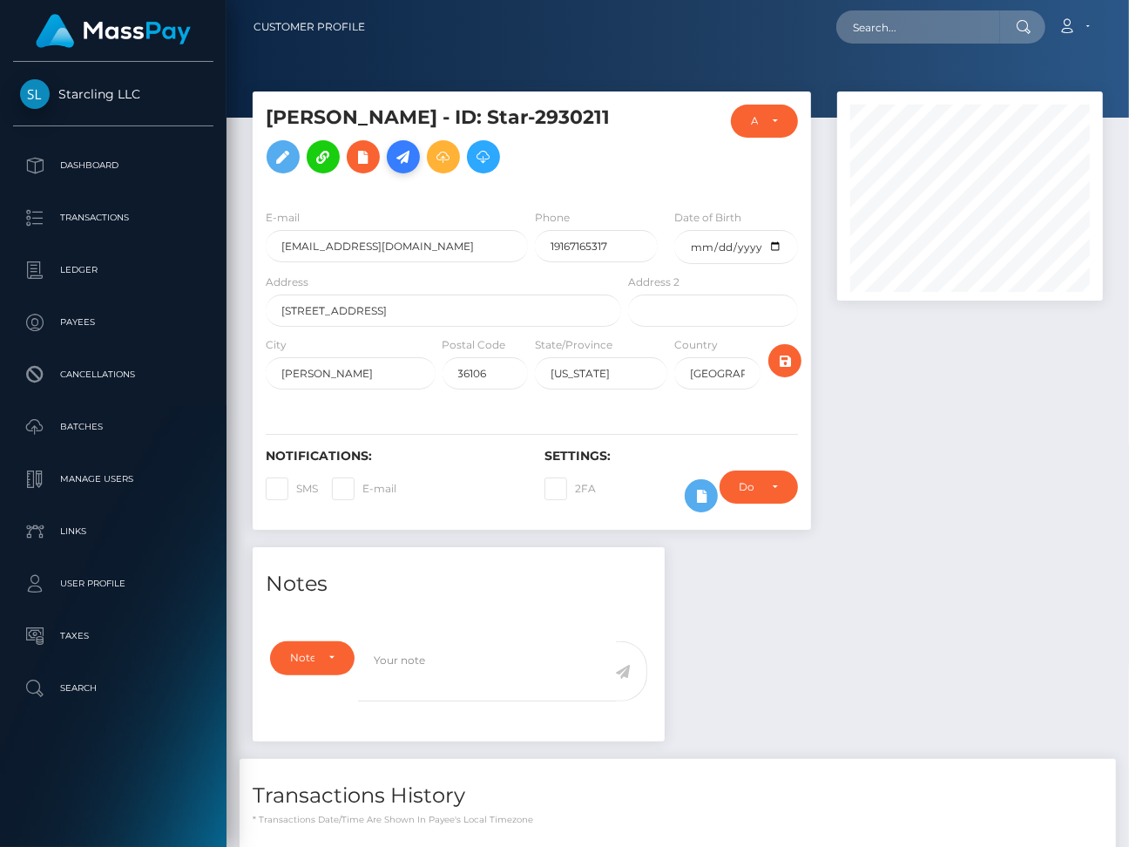
click at [403, 152] on icon at bounding box center [403, 157] width 21 height 22
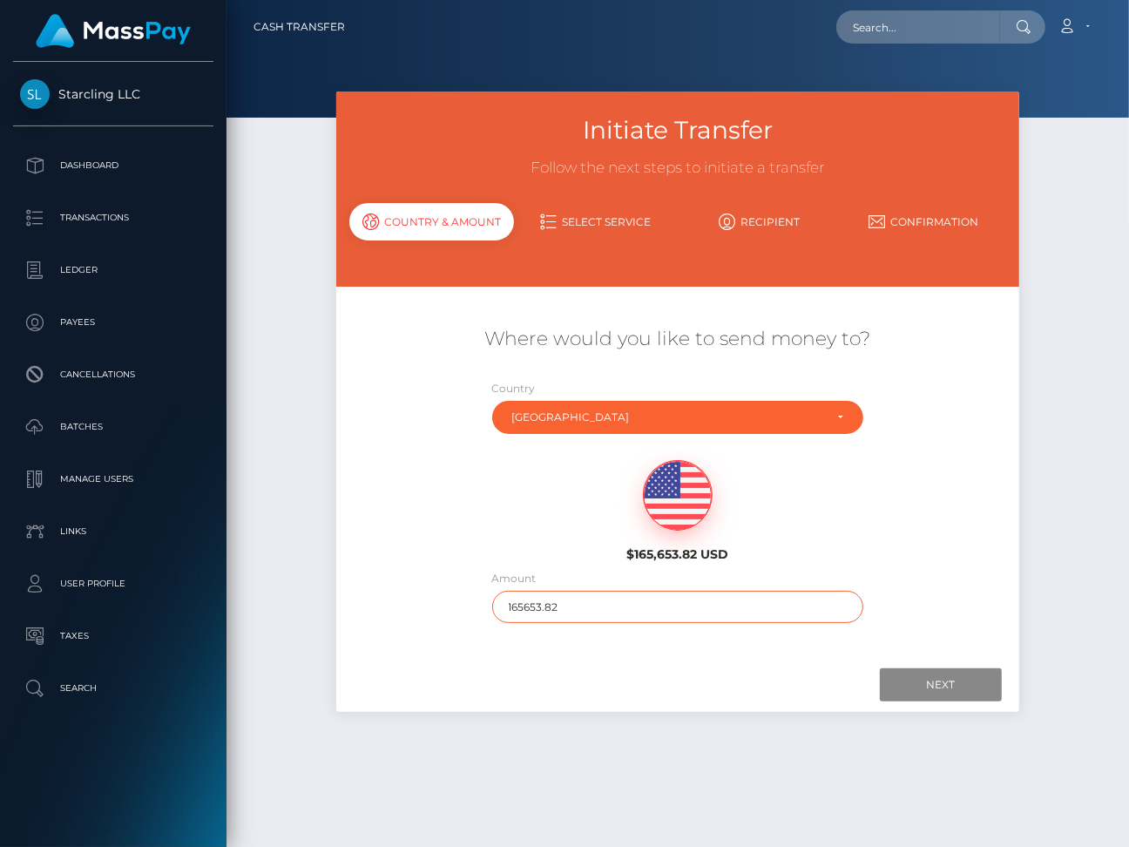
click at [556, 607] on input "165653.82" at bounding box center [678, 607] width 372 height 32
type input "1014"
click at [921, 675] on input "Next" at bounding box center [941, 684] width 122 height 33
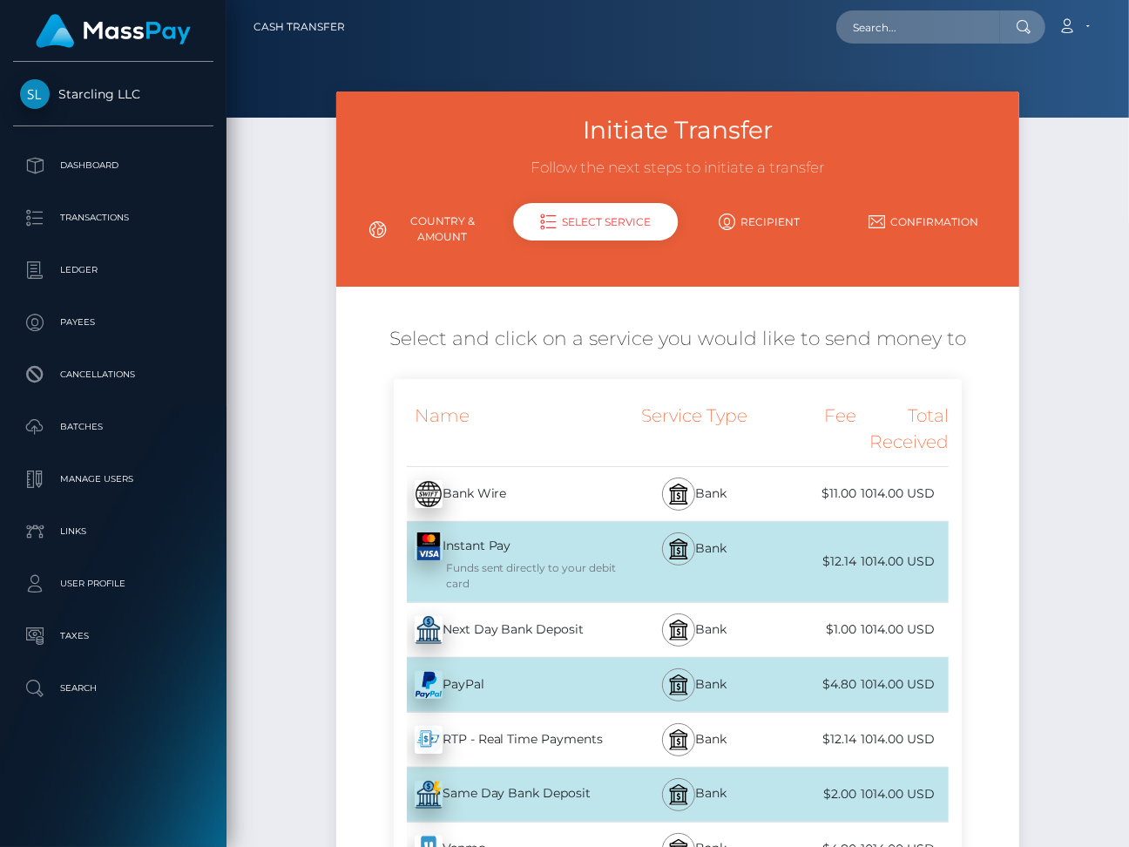
click at [534, 633] on div "Next Day Bank Deposit - USD" at bounding box center [510, 630] width 232 height 49
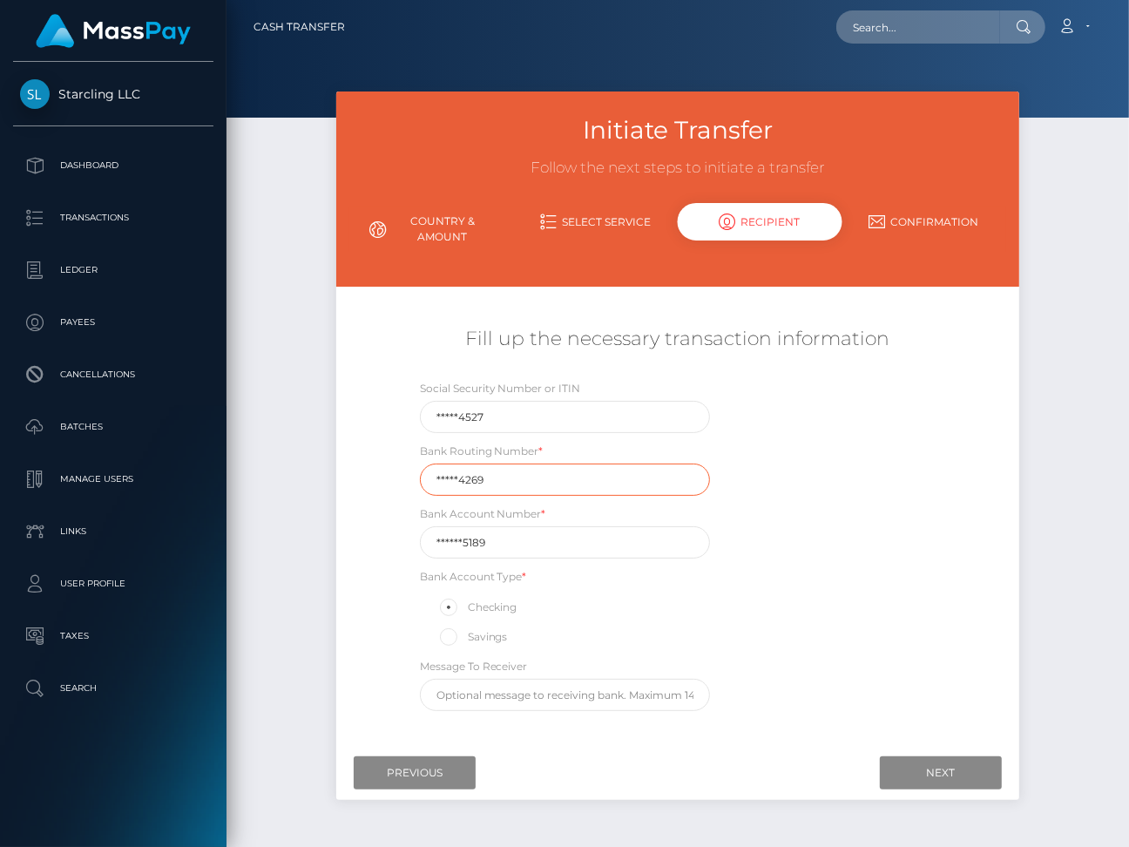
drag, startPoint x: 502, startPoint y: 481, endPoint x: 414, endPoint y: 477, distance: 88.1
click at [414, 477] on div "Bank Routing Number * *****4269" at bounding box center [565, 469] width 316 height 54
paste input "31407"
type input "314074269"
click at [506, 538] on input "******5189" at bounding box center [565, 542] width 290 height 32
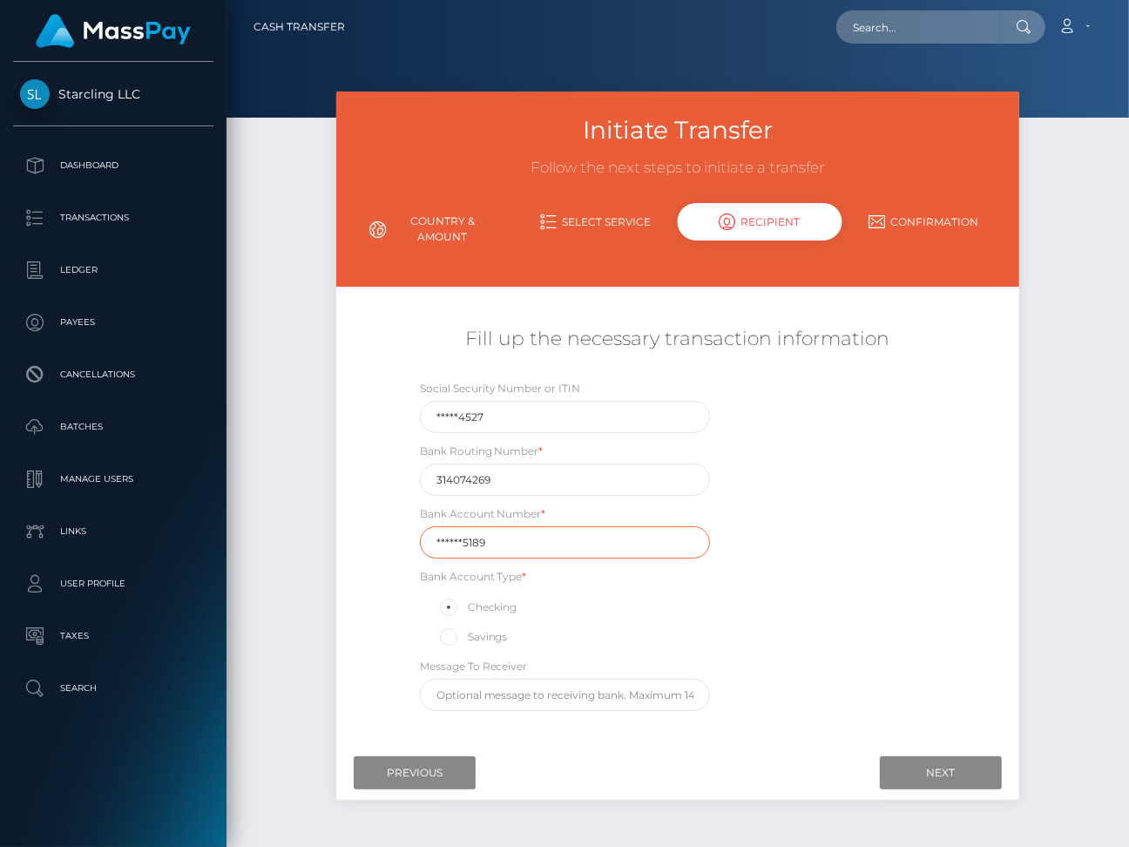
drag, startPoint x: 506, startPoint y: 538, endPoint x: 413, endPoint y: 534, distance: 93.3
click at [413, 534] on div "Bank Account Number * ******5189" at bounding box center [565, 532] width 316 height 54
paste input "024476"
type input "0244765189"
click at [907, 605] on div "Social Security Number or ITIN *****4527 Bank Routing Number * [US_BANK_ROUTING…" at bounding box center [678, 549] width 569 height 341
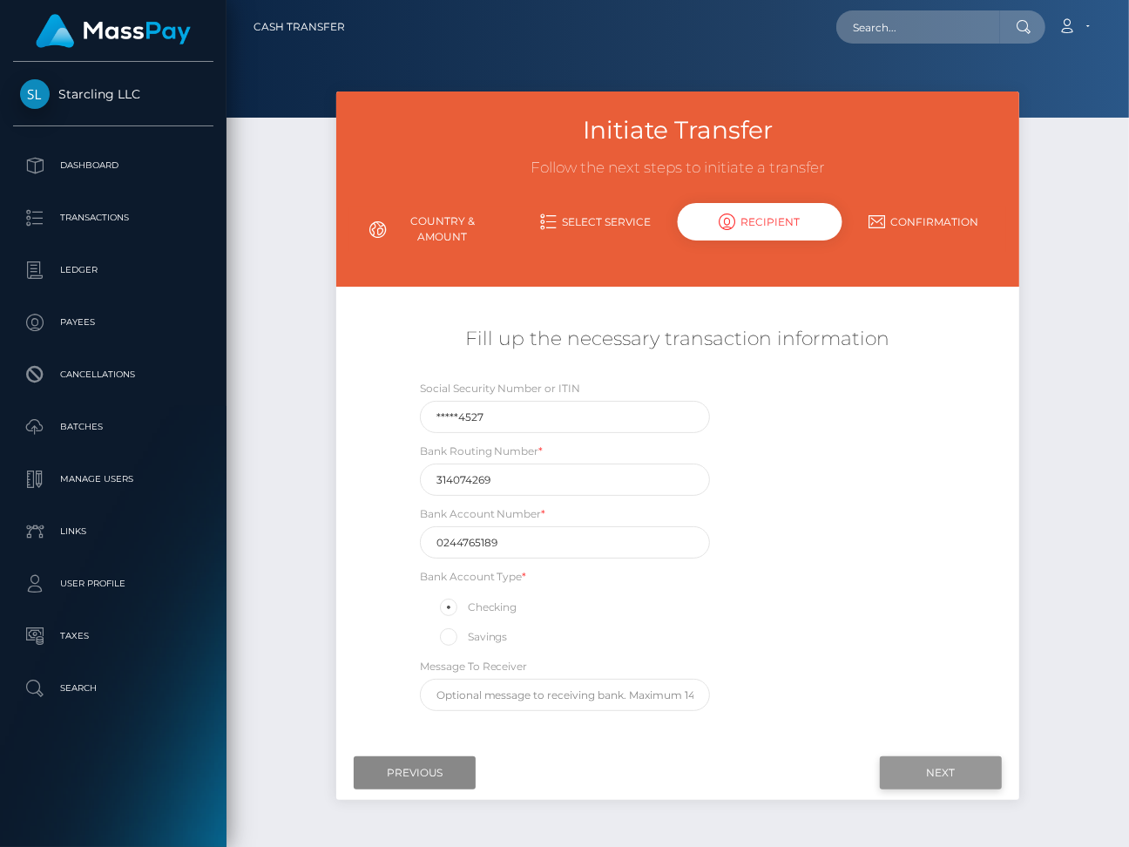
click at [918, 757] on input "Next" at bounding box center [941, 772] width 122 height 33
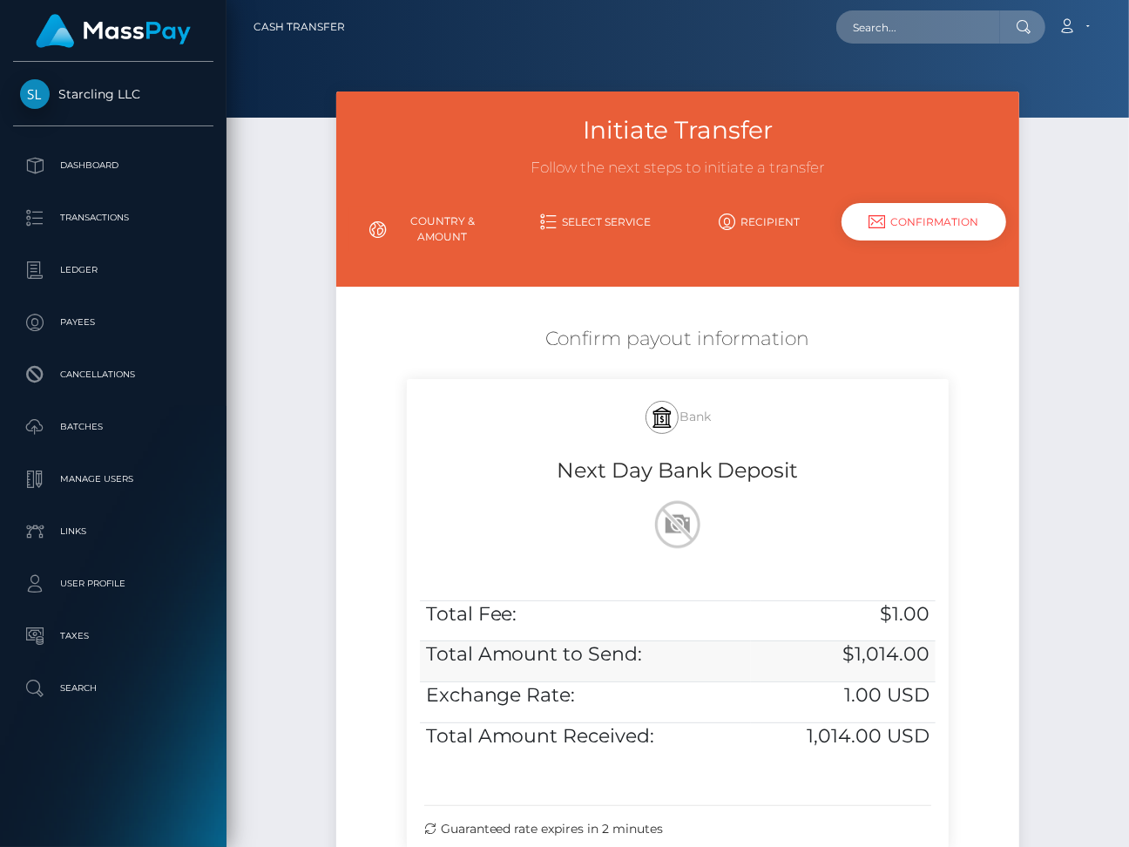
scroll to position [201, 0]
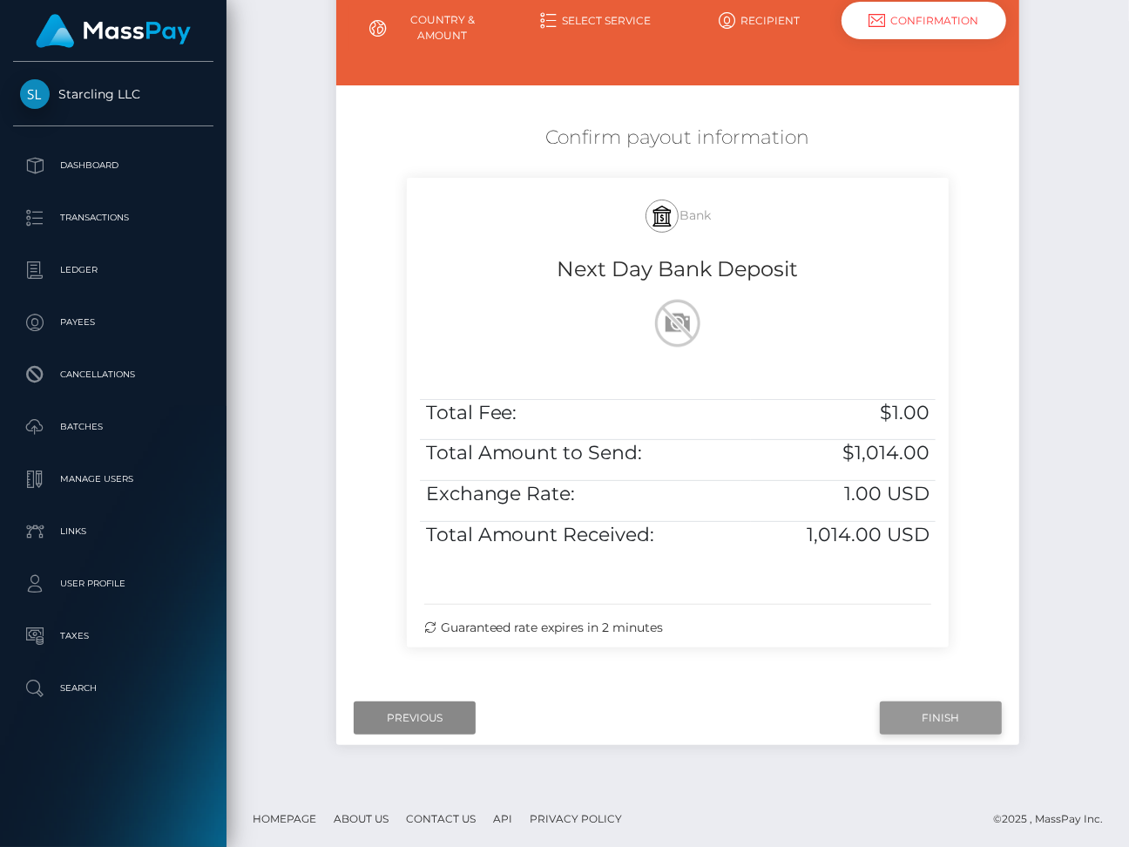
click at [931, 707] on input "Finish" at bounding box center [941, 717] width 122 height 33
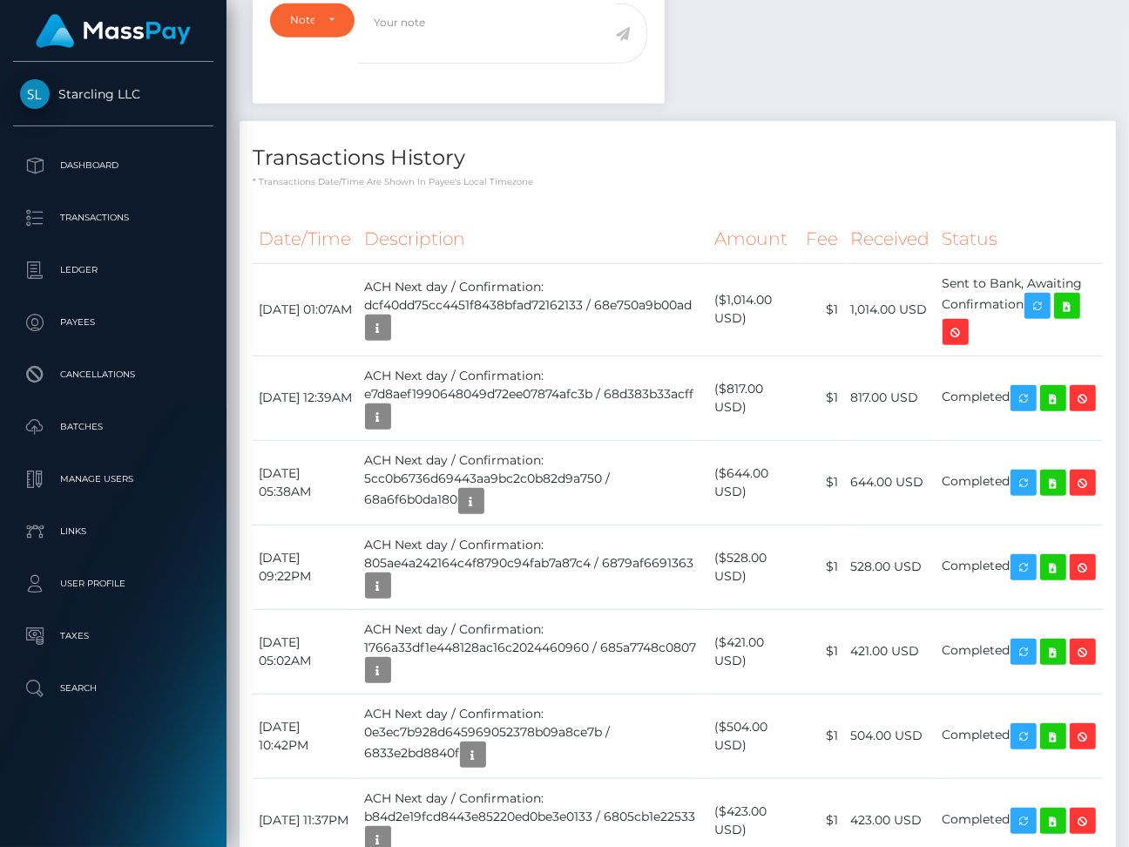
scroll to position [636, 0]
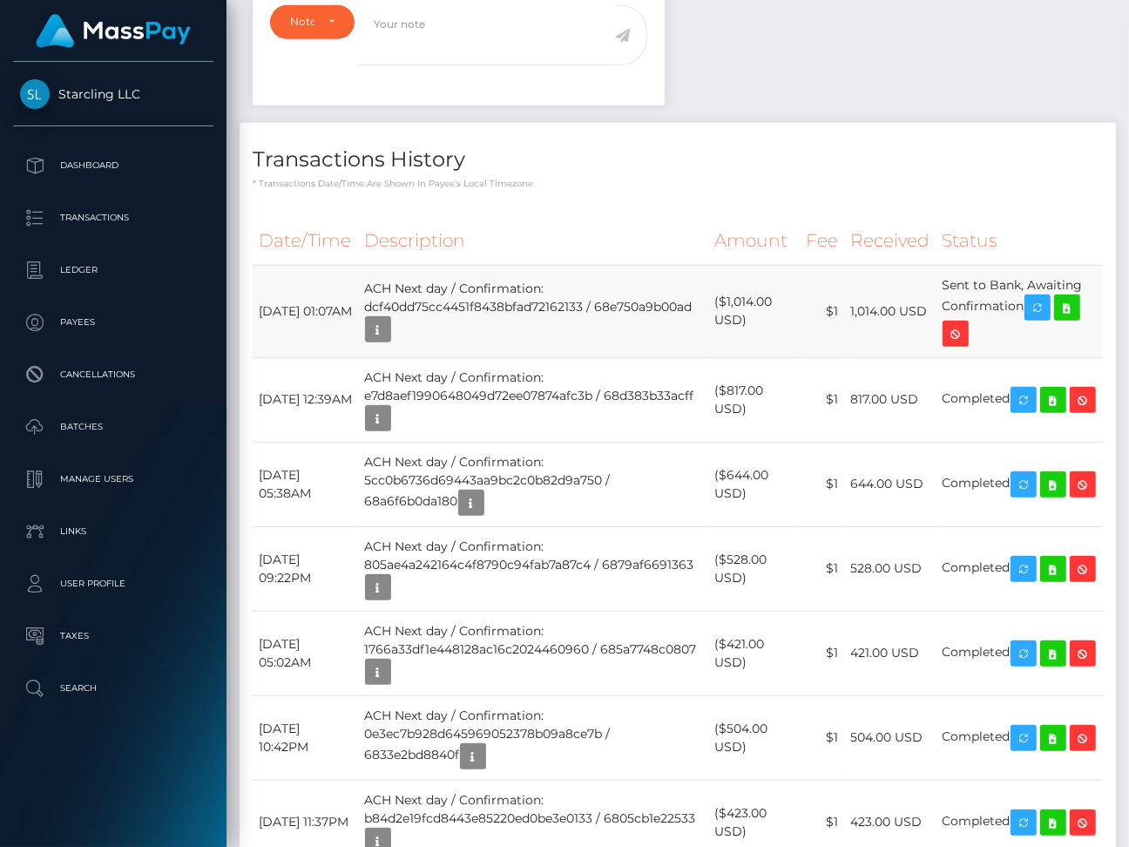
drag, startPoint x: 257, startPoint y: 298, endPoint x: 1061, endPoint y: 299, distance: 804.2
click at [1061, 299] on tr "October 9, 2025 01:07AM ACH Next day / Confirmation: dcf40dd75cc4451f8438bfad72…" at bounding box center [678, 311] width 850 height 92
copy tr "October 9, 2025 01:07AM ACH Next day / Confirmation: dcf40dd75cc4451f8438bfad72…"
click at [1075, 311] on icon at bounding box center [1067, 308] width 21 height 22
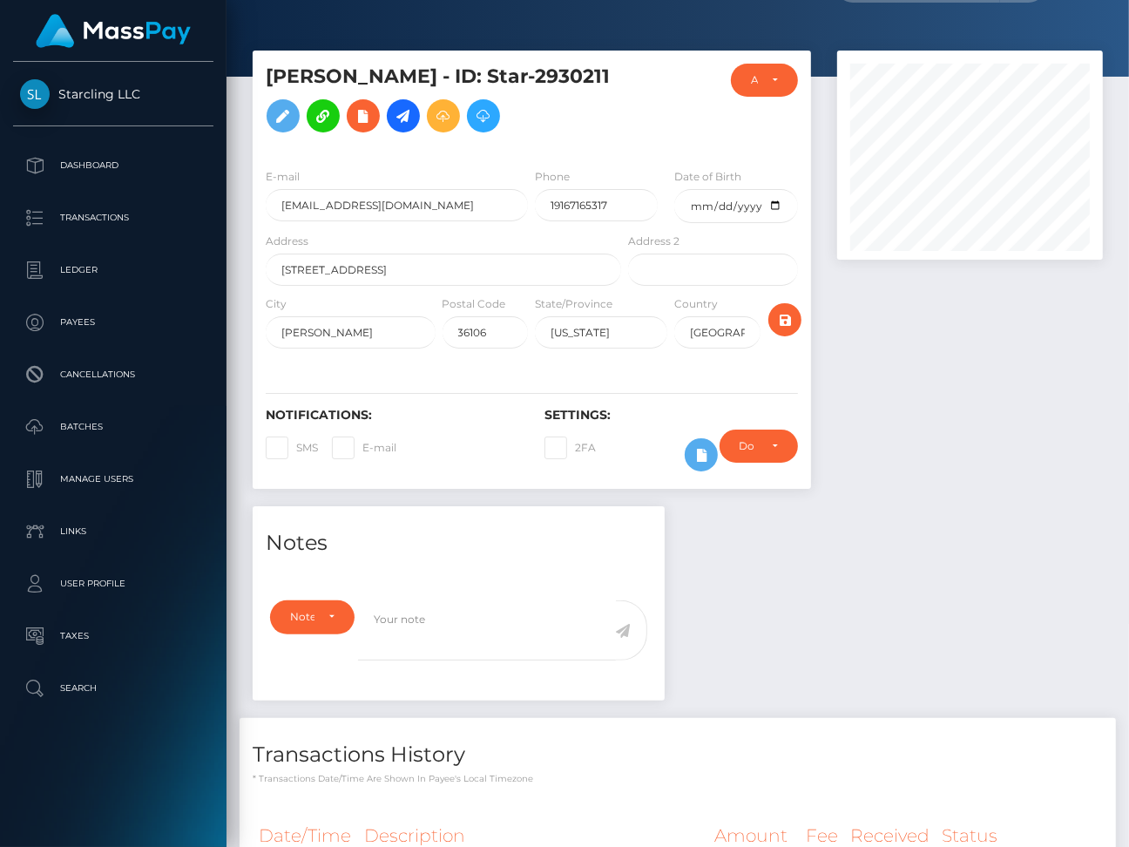
scroll to position [0, 0]
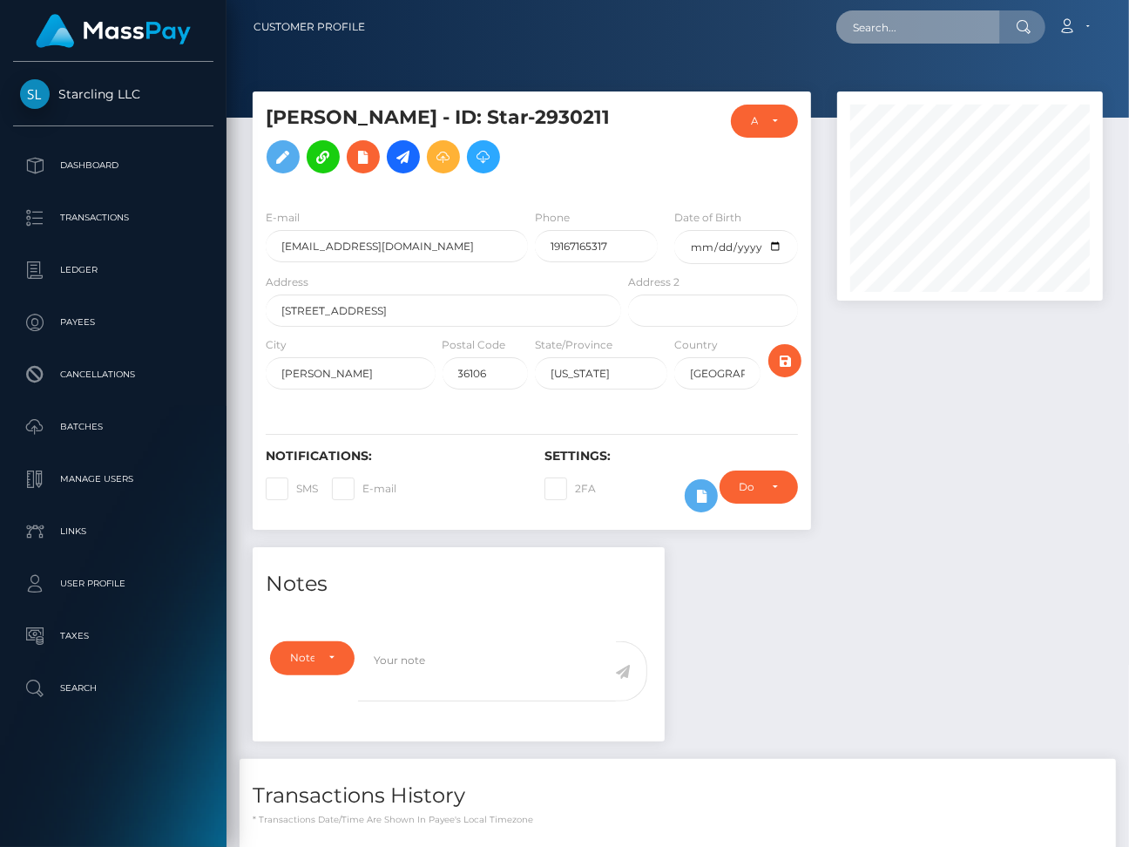
click at [906, 30] on input "text" at bounding box center [918, 26] width 164 height 33
paste input "2453308"
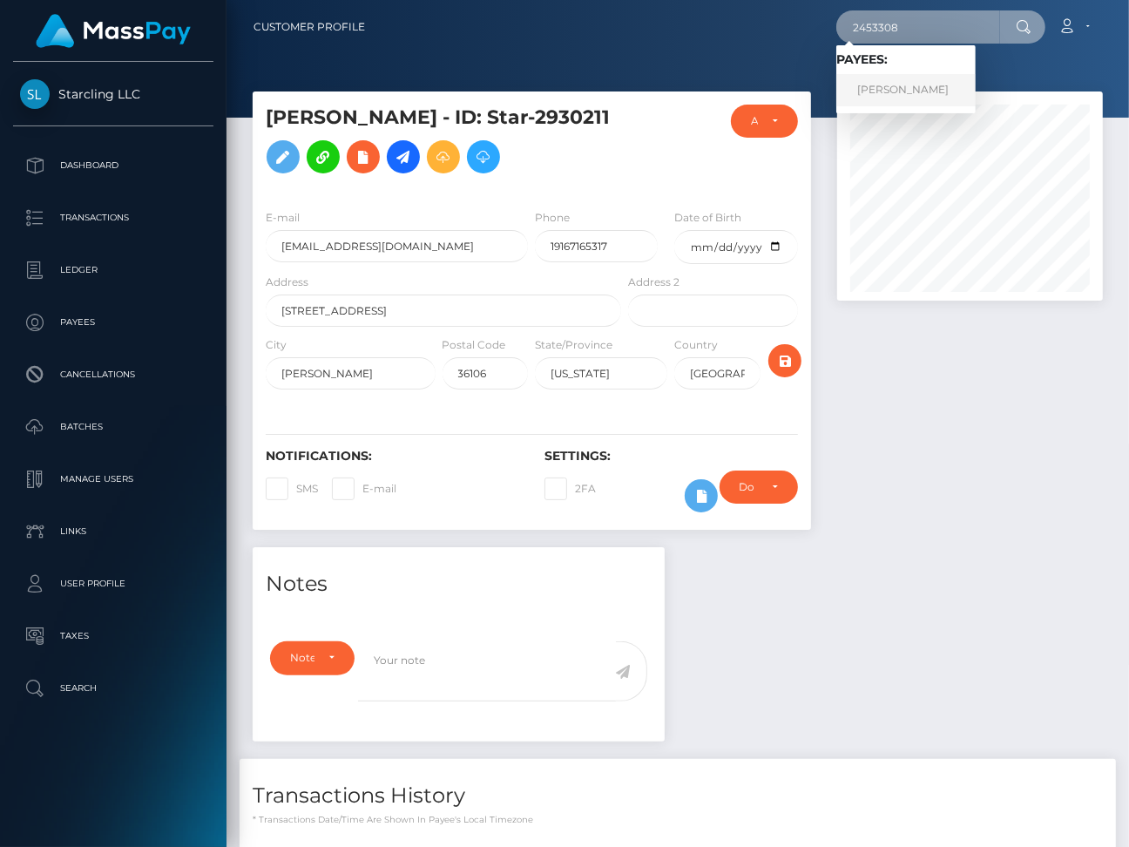
type input "2453308"
click at [930, 88] on link "Anthony Key" at bounding box center [905, 90] width 139 height 32
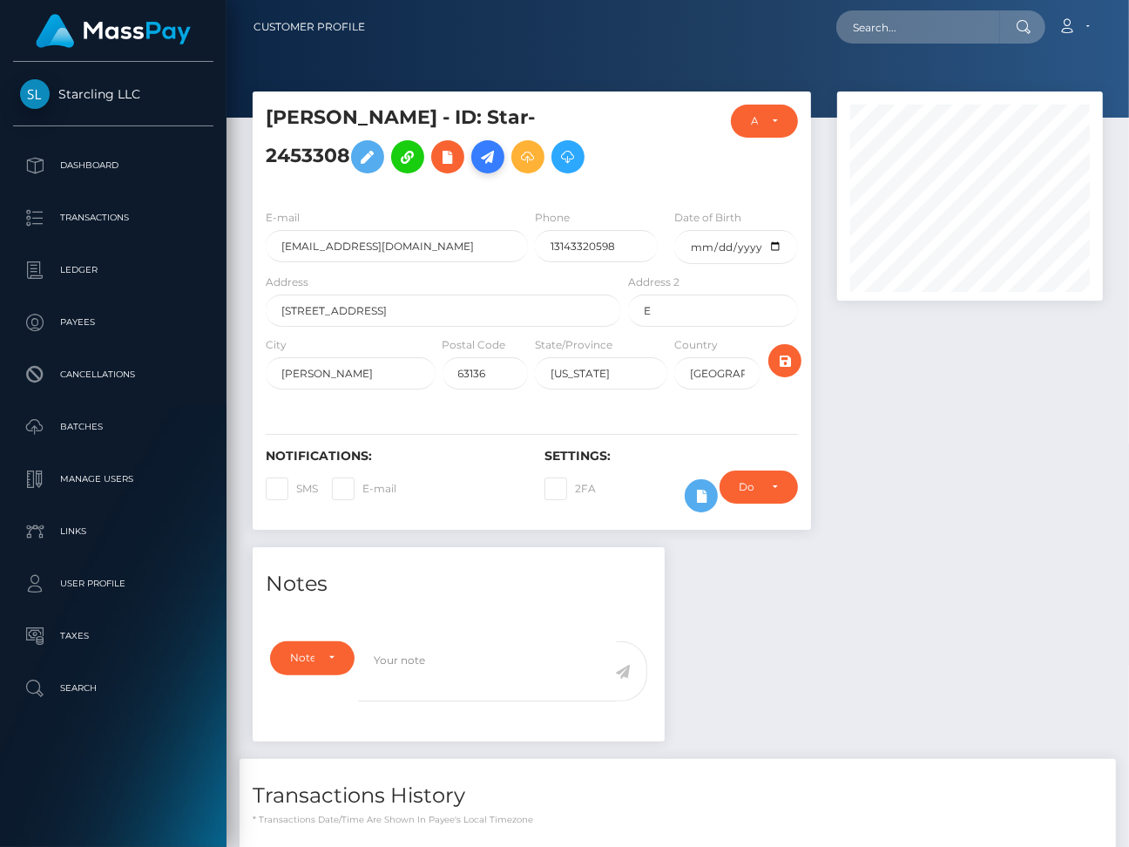
click at [477, 153] on icon at bounding box center [487, 157] width 21 height 22
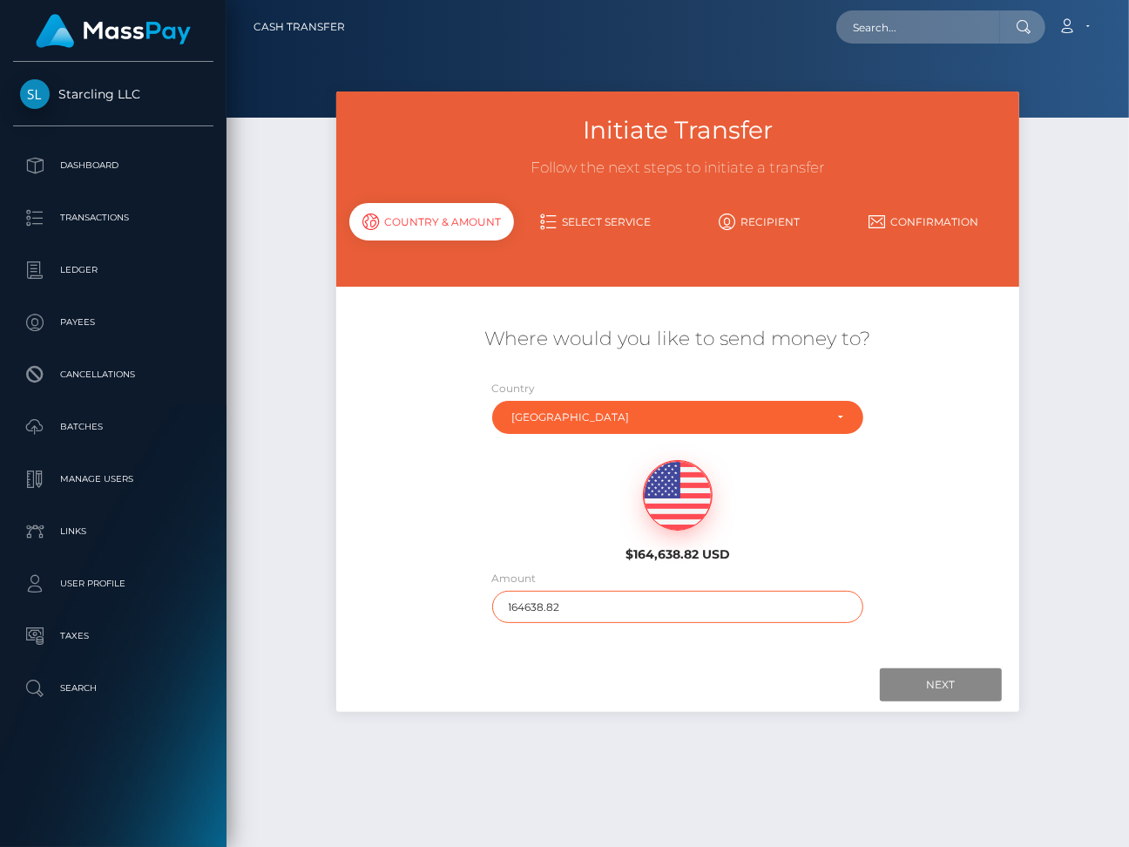
click at [517, 599] on input "164638.82" at bounding box center [678, 607] width 372 height 32
type input "211"
click at [932, 672] on input "Next" at bounding box center [941, 684] width 122 height 33
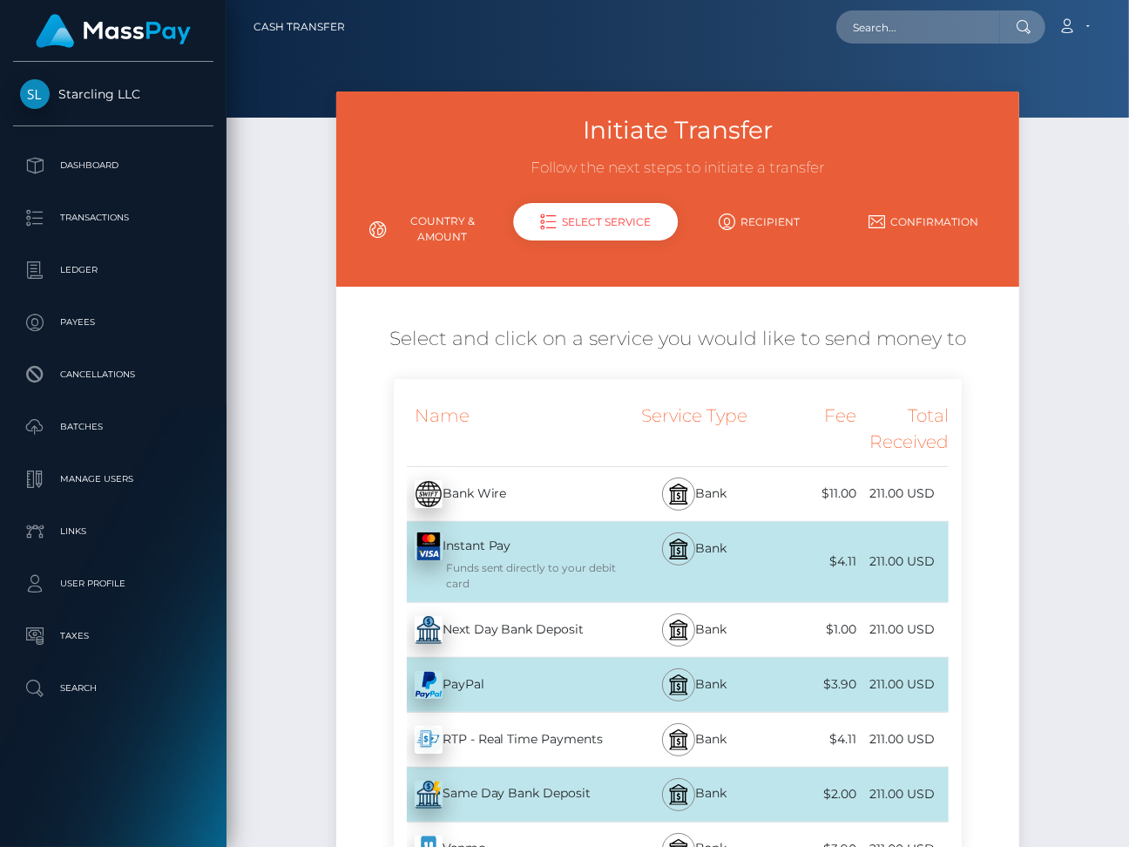
click at [536, 637] on div "Next Day Bank Deposit - USD" at bounding box center [510, 630] width 232 height 49
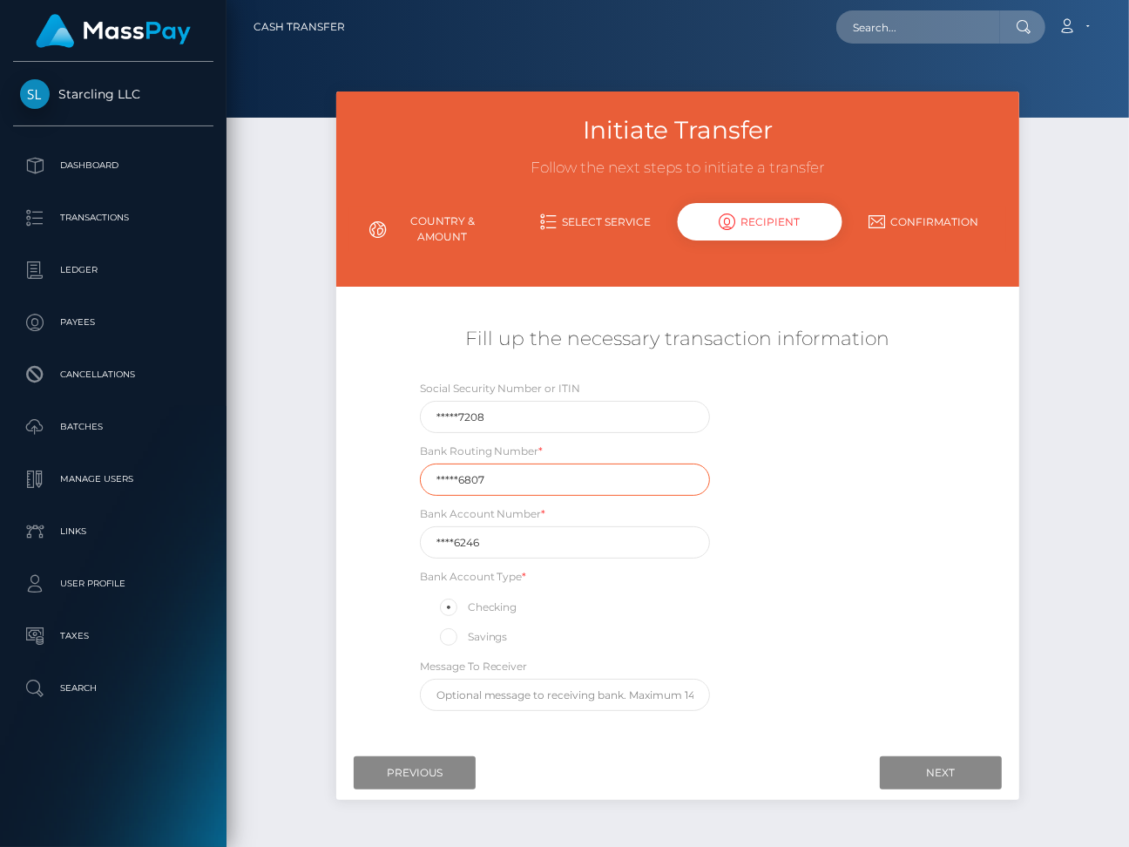
click at [493, 474] on input "*****6807" at bounding box center [565, 480] width 290 height 32
paste input "08120"
type input "081206807"
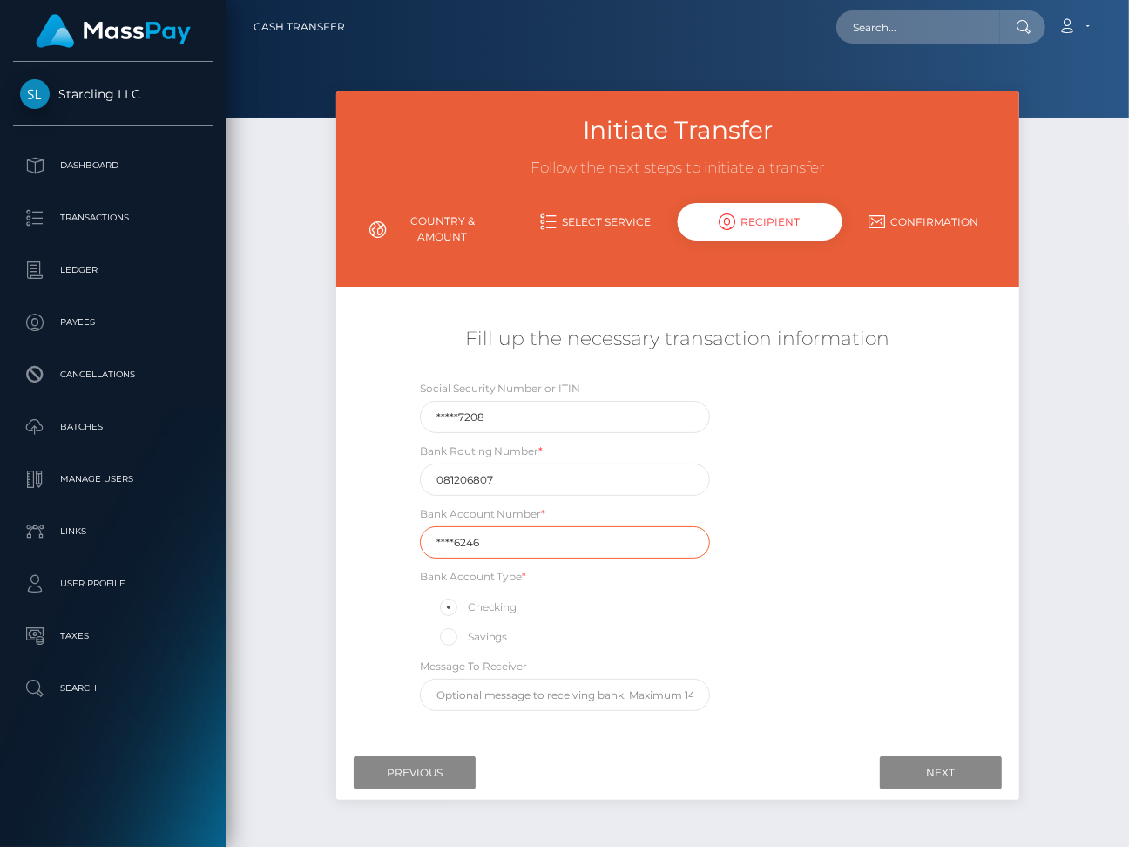
click at [537, 537] on input "****6246" at bounding box center [565, 542] width 290 height 32
paste input "1153"
type input "11536246"
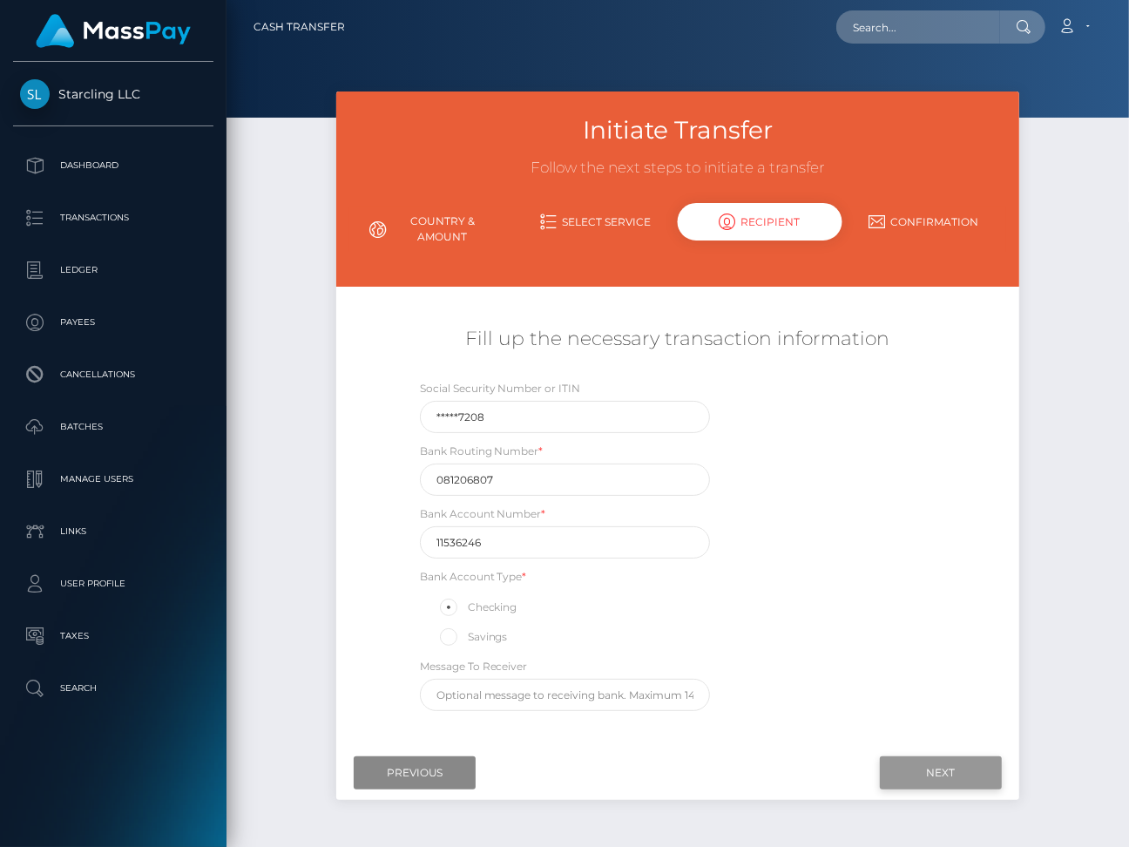
click at [951, 762] on input "Next" at bounding box center [941, 772] width 122 height 33
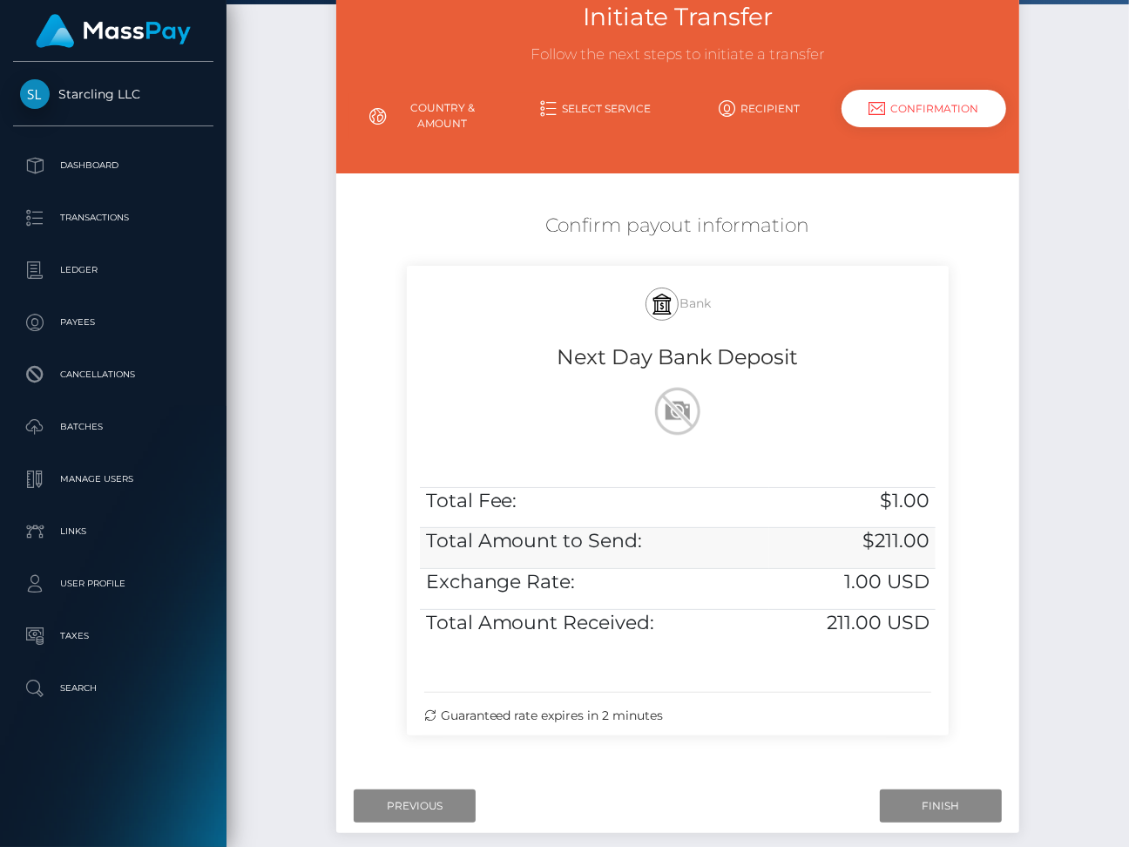
scroll to position [201, 0]
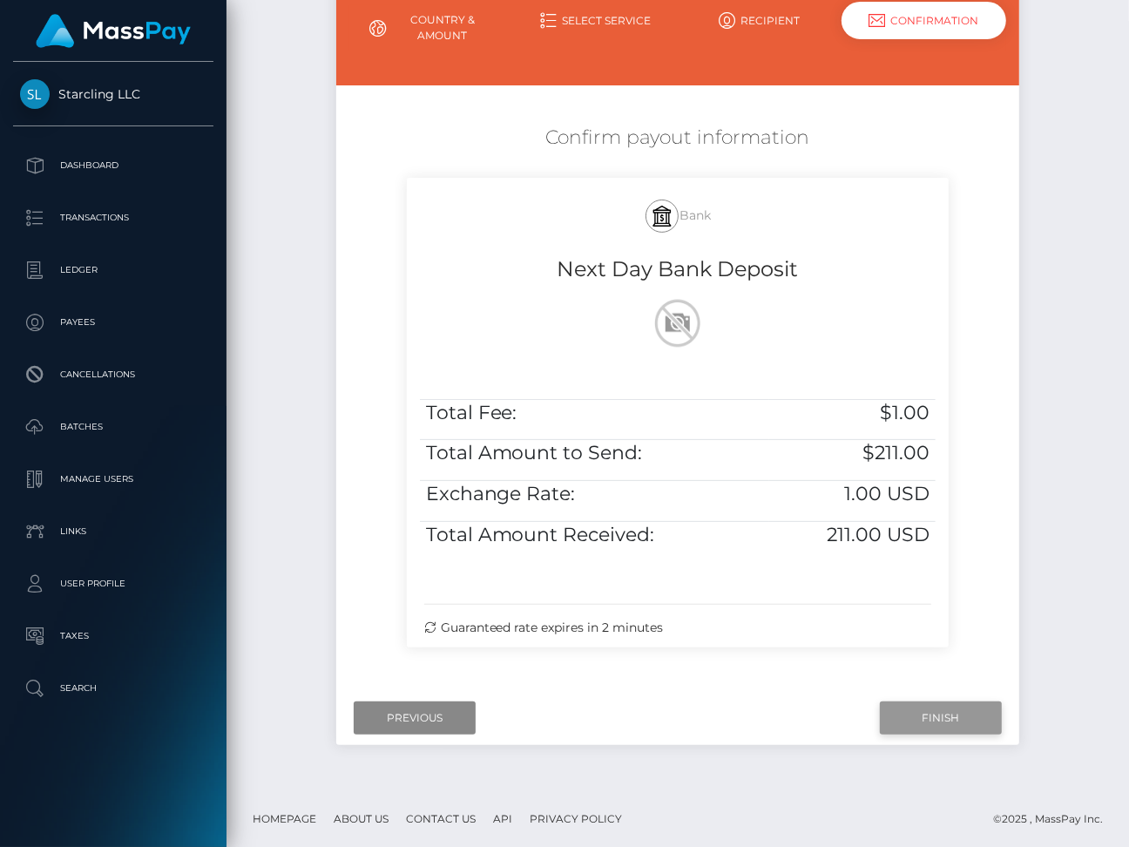
click at [912, 714] on input "Finish" at bounding box center [941, 717] width 122 height 33
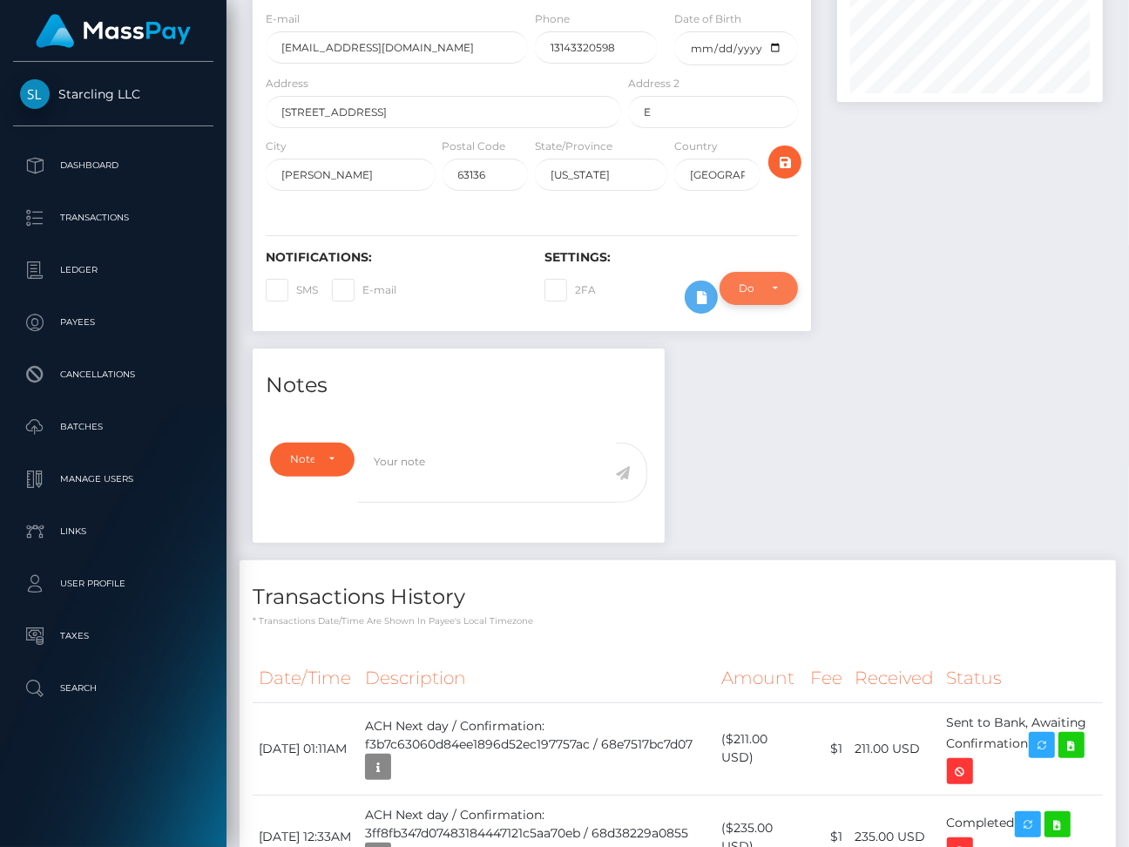
scroll to position [611, 0]
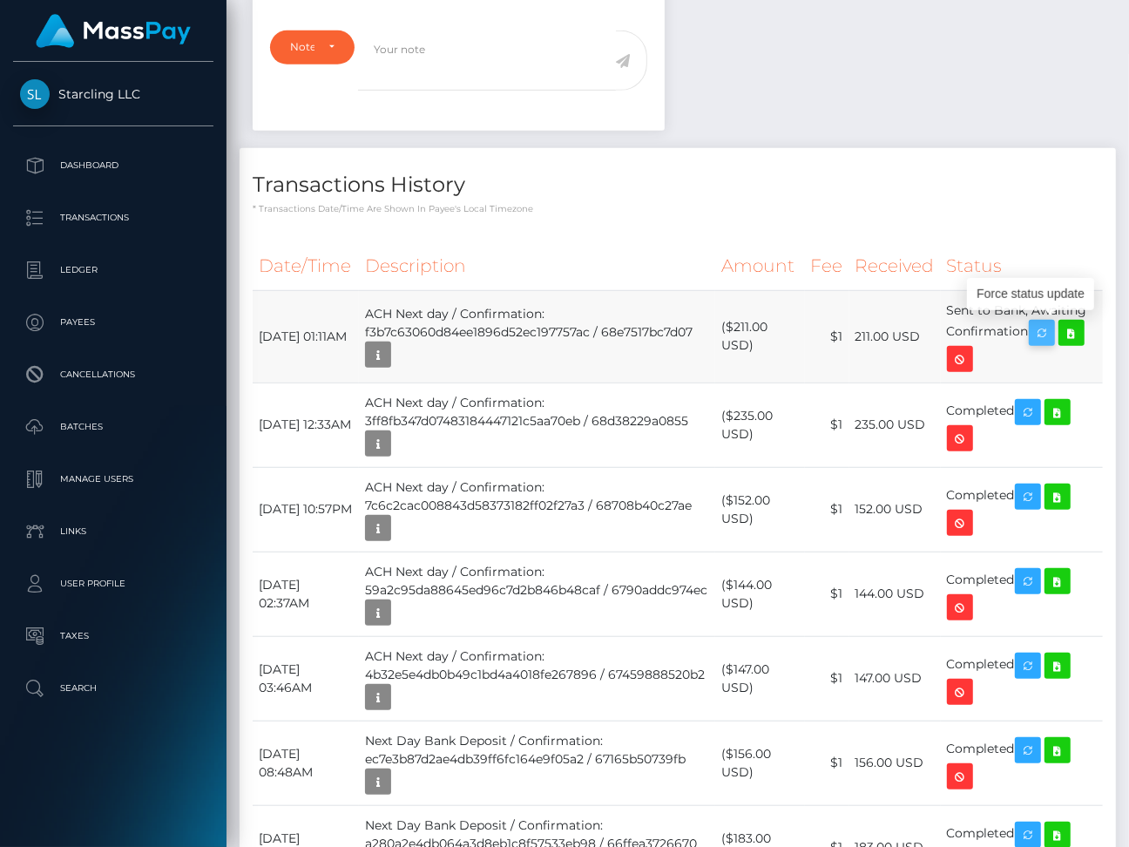
drag, startPoint x: 259, startPoint y: 321, endPoint x: 1038, endPoint y: 323, distance: 779.0
click at [1038, 323] on tr "October 9, 2025 01:11AM ACH Next day / Confirmation: f3b7c63060d84ee1896d52ec19…" at bounding box center [678, 336] width 850 height 92
copy tr "October 9, 2025 01:11AM ACH Next day / Confirmation: f3b7c63060d84ee1896d52ec19…"
click at [1081, 334] on icon at bounding box center [1071, 333] width 21 height 22
